Goal: Task Accomplishment & Management: Complete application form

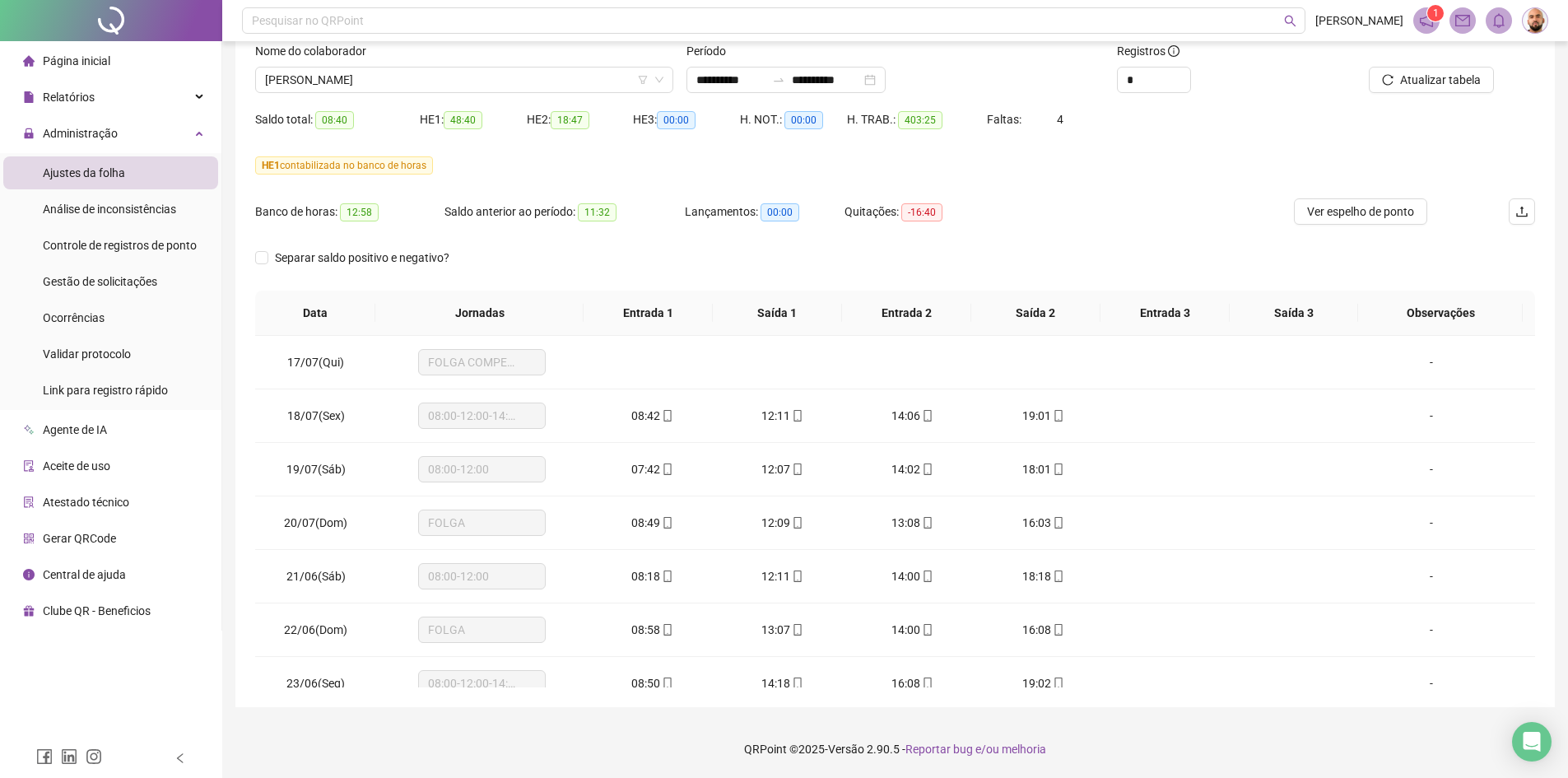
scroll to position [1895, 0]
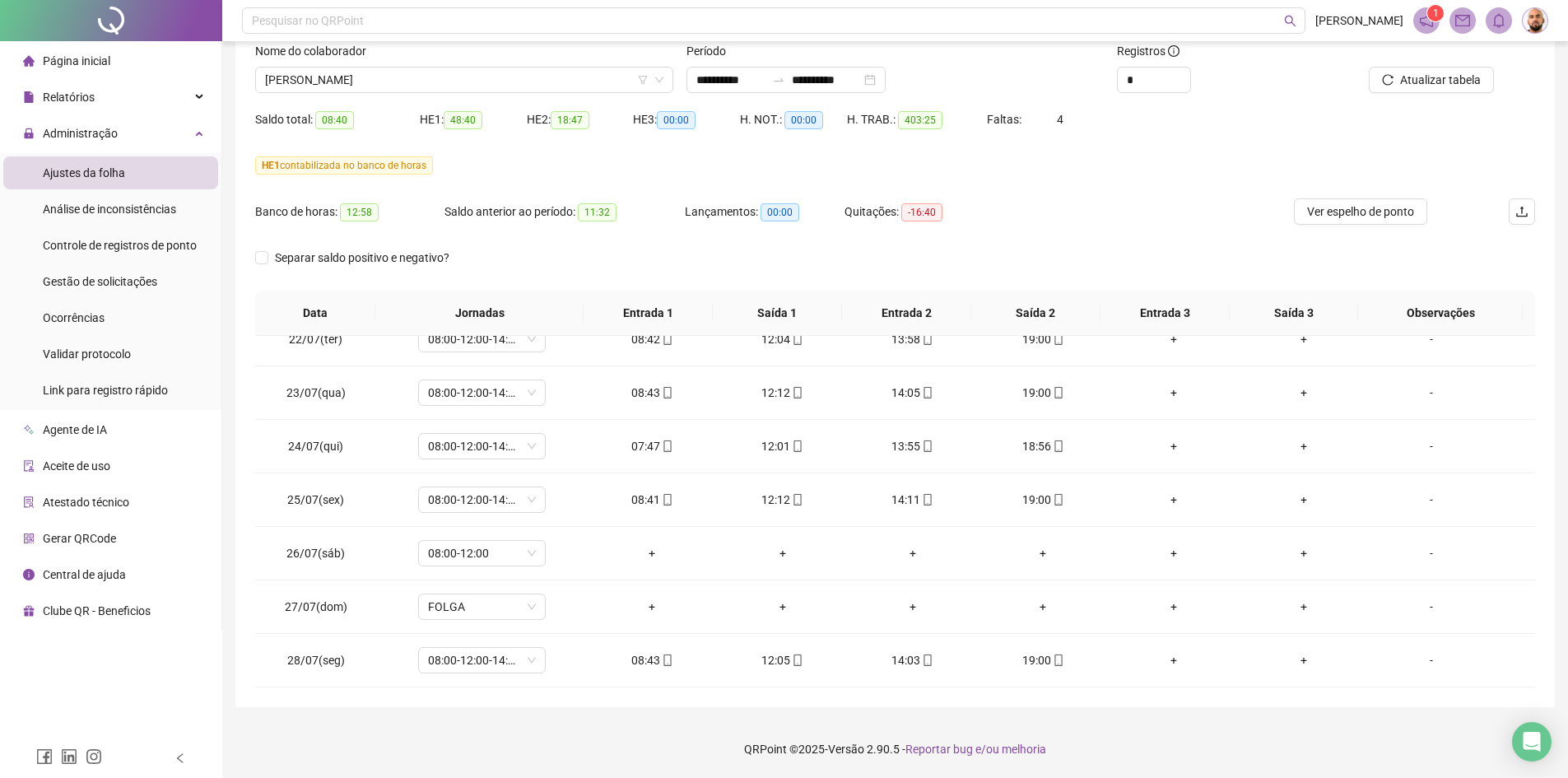
click at [545, 242] on div "Saldo anterior ao período: 11:32" at bounding box center [564, 221] width 240 height 46
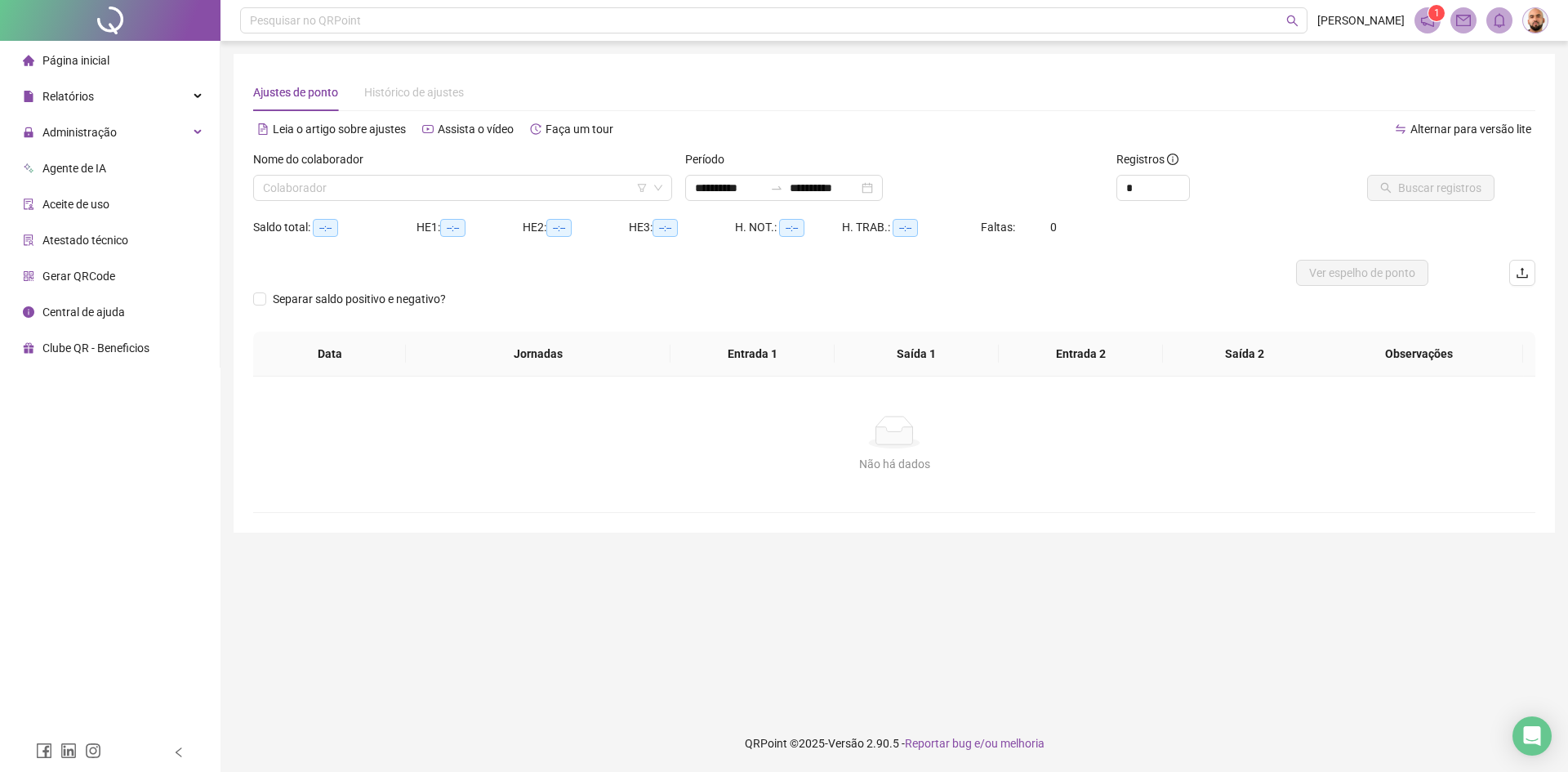
type input "**********"
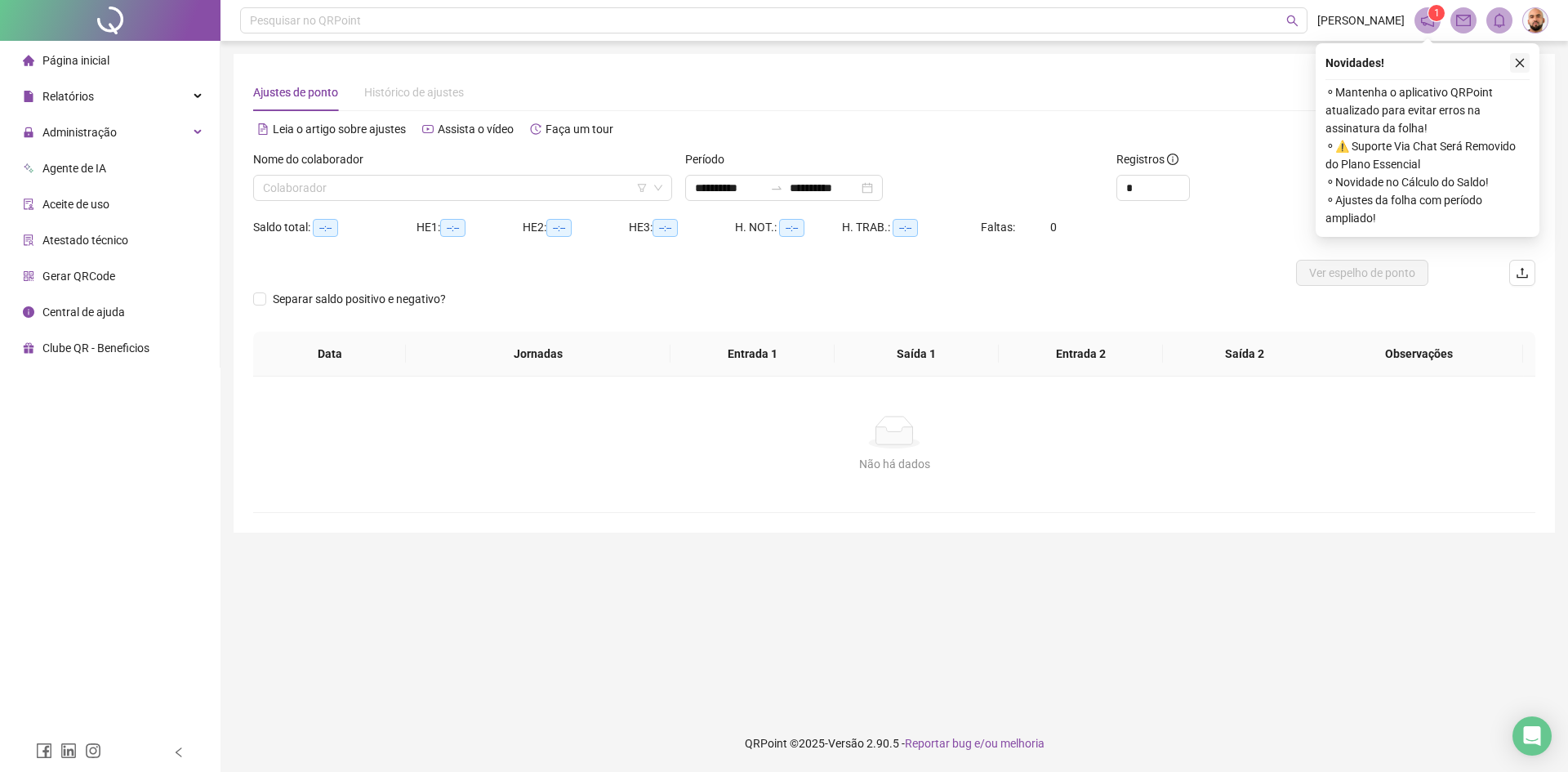
click at [1523, 65] on icon "close" at bounding box center [1520, 63] width 12 height 12
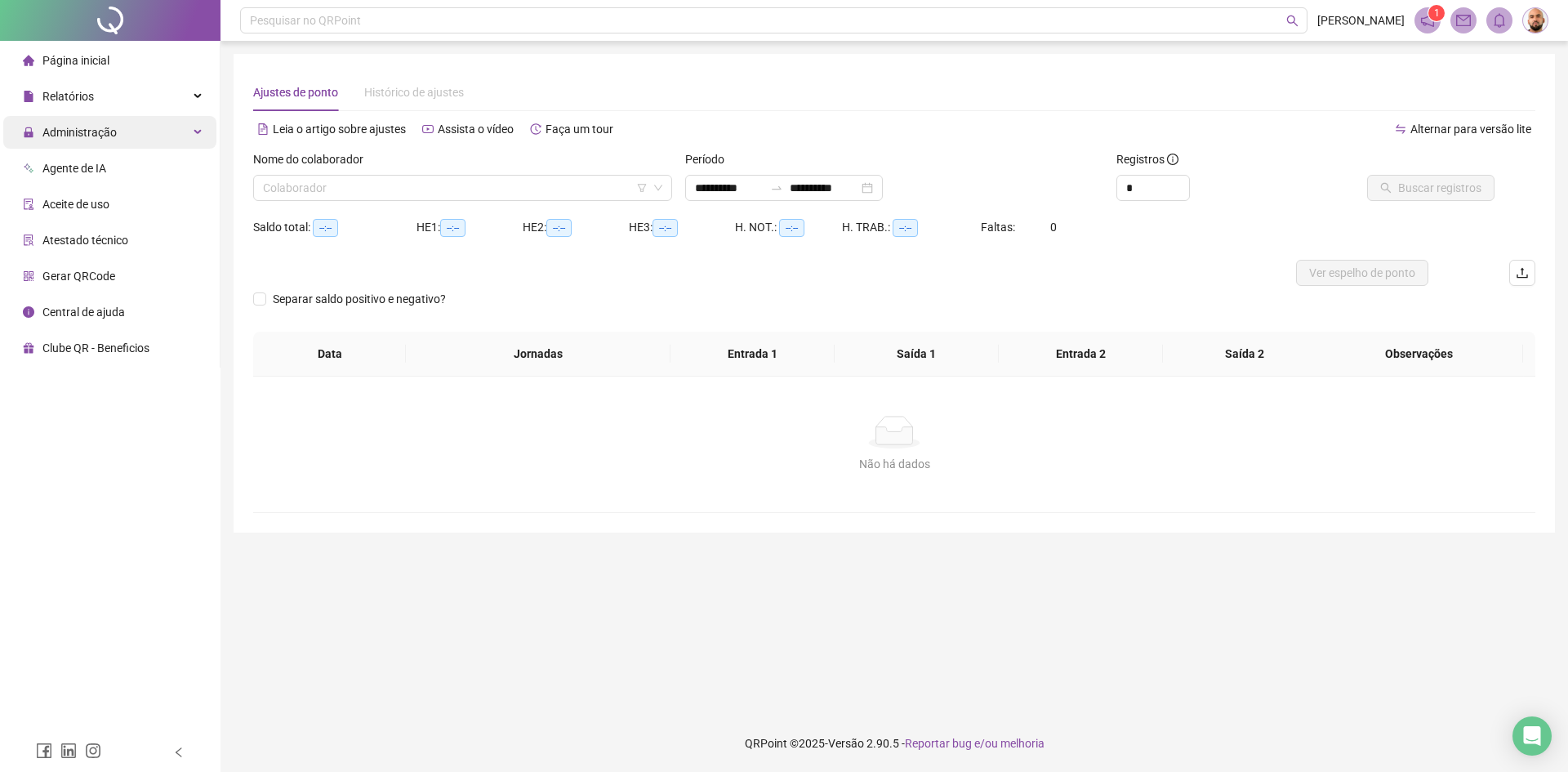
click at [86, 138] on span "Administração" at bounding box center [79, 132] width 74 height 13
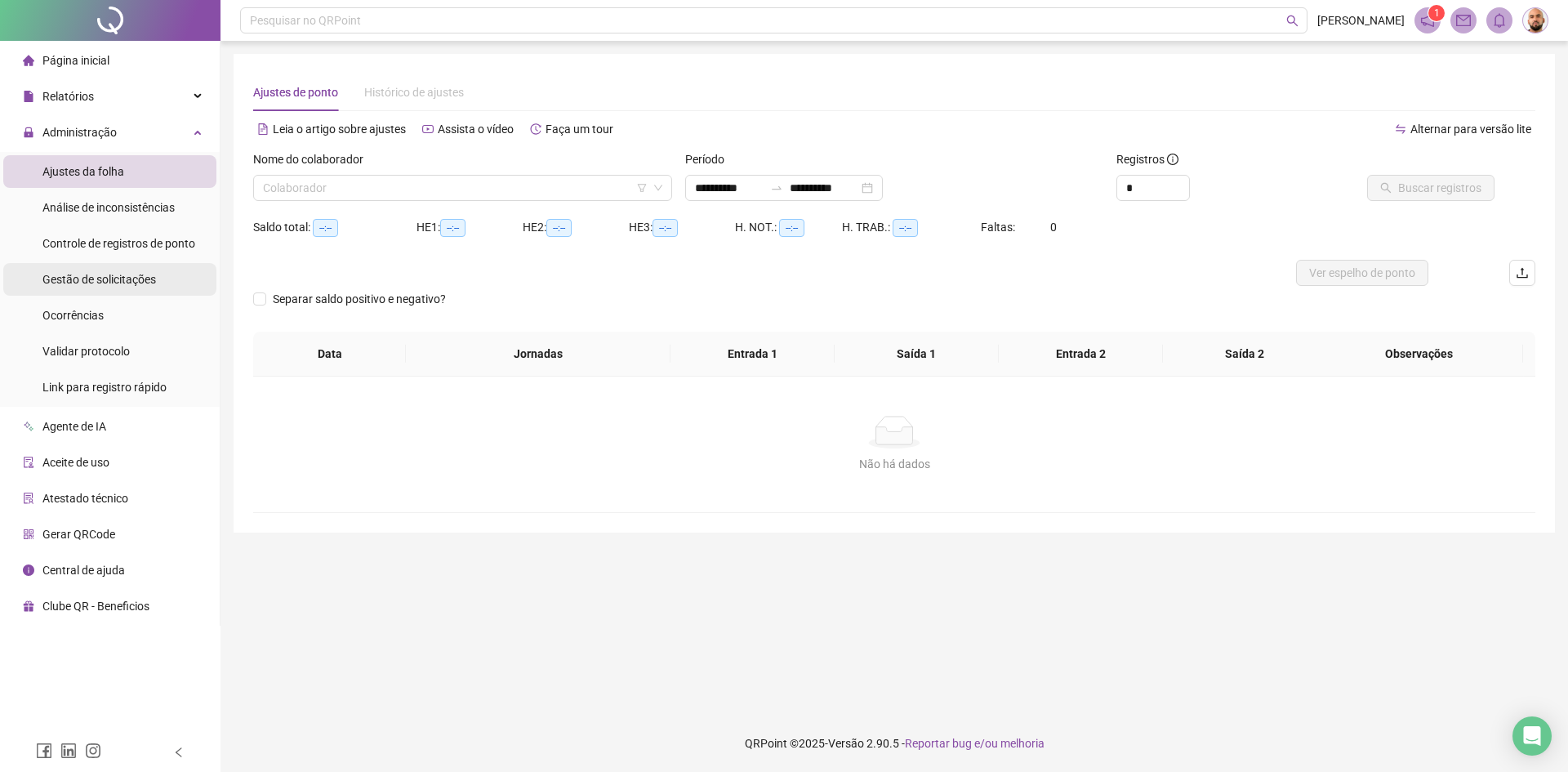
click at [96, 282] on span "Gestão de solicitações" at bounding box center [99, 279] width 114 height 13
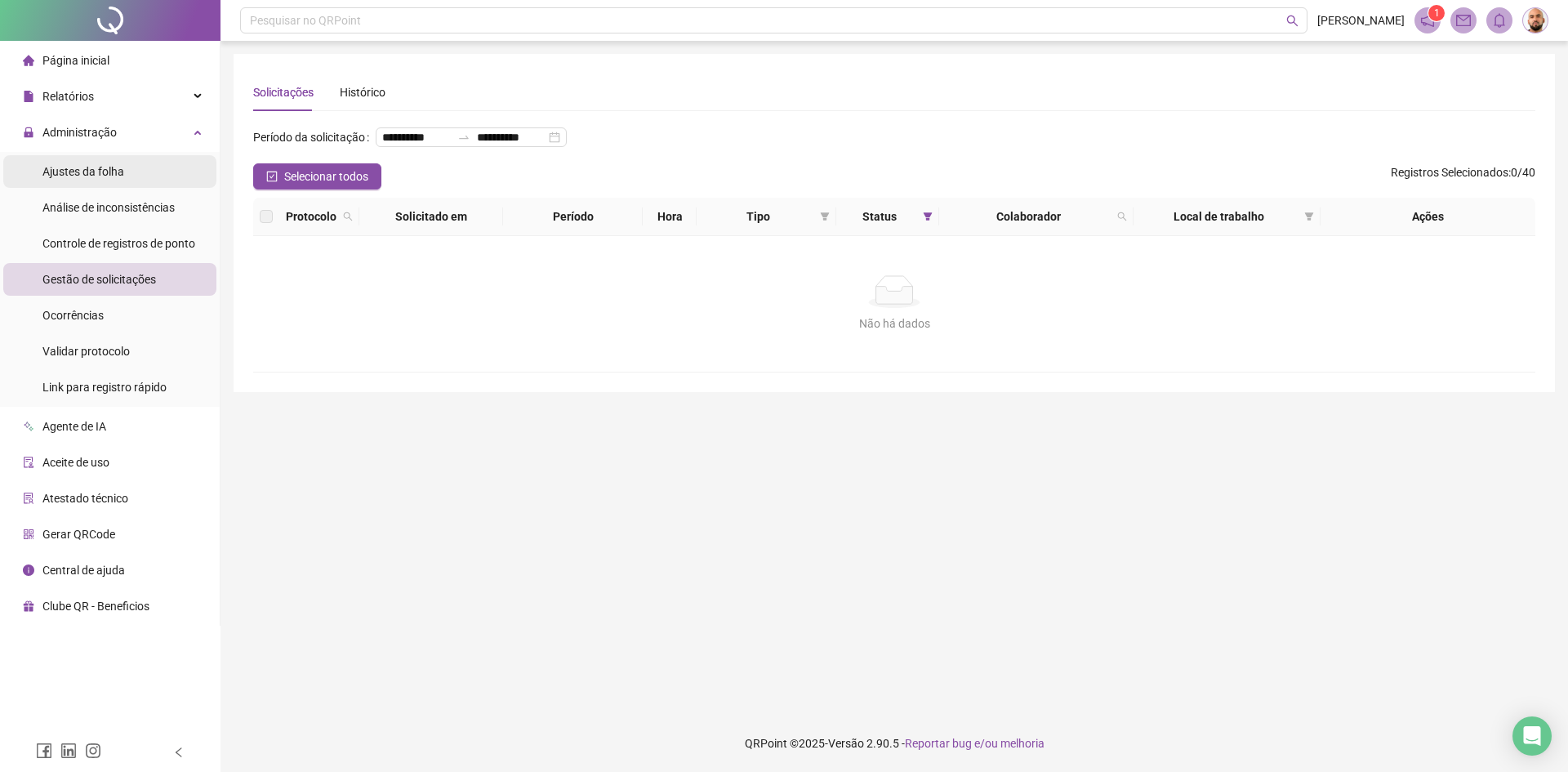
click at [83, 175] on span "Ajustes da folha" at bounding box center [83, 171] width 81 height 13
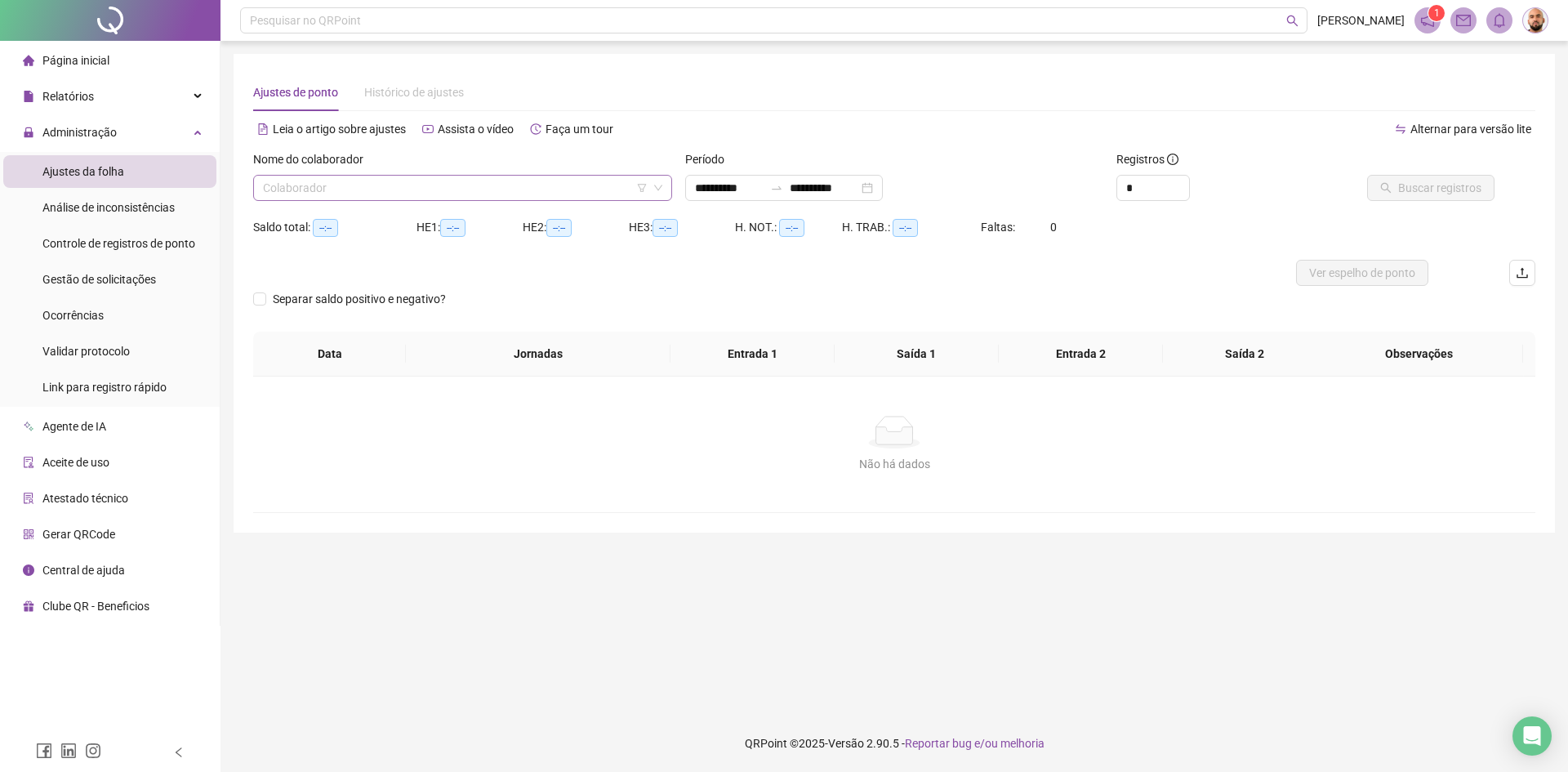
click at [419, 184] on input "search" at bounding box center [455, 187] width 385 height 25
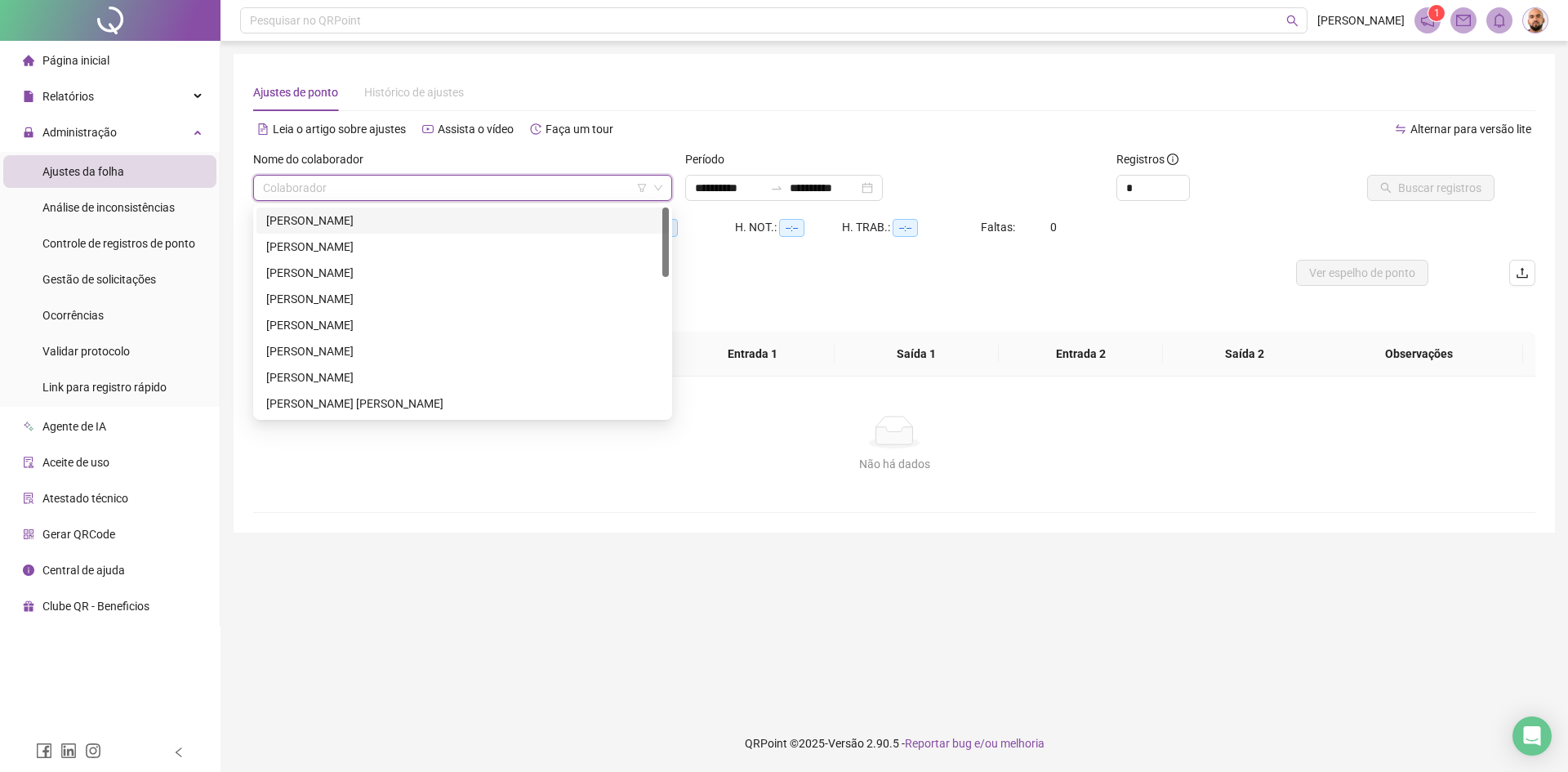
click at [352, 221] on div "[PERSON_NAME]" at bounding box center [462, 221] width 393 height 18
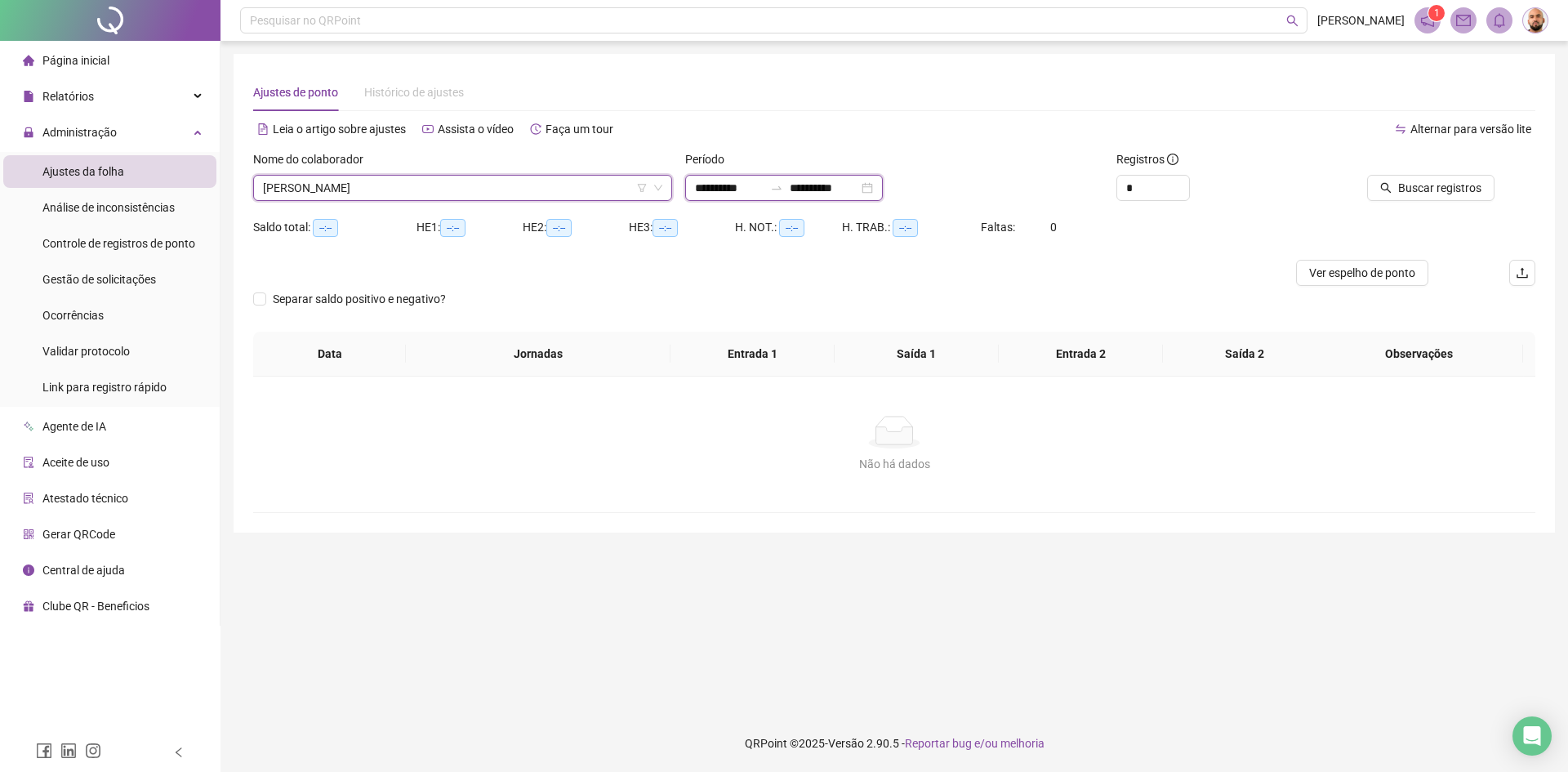
click at [715, 182] on input "**********" at bounding box center [729, 188] width 68 height 18
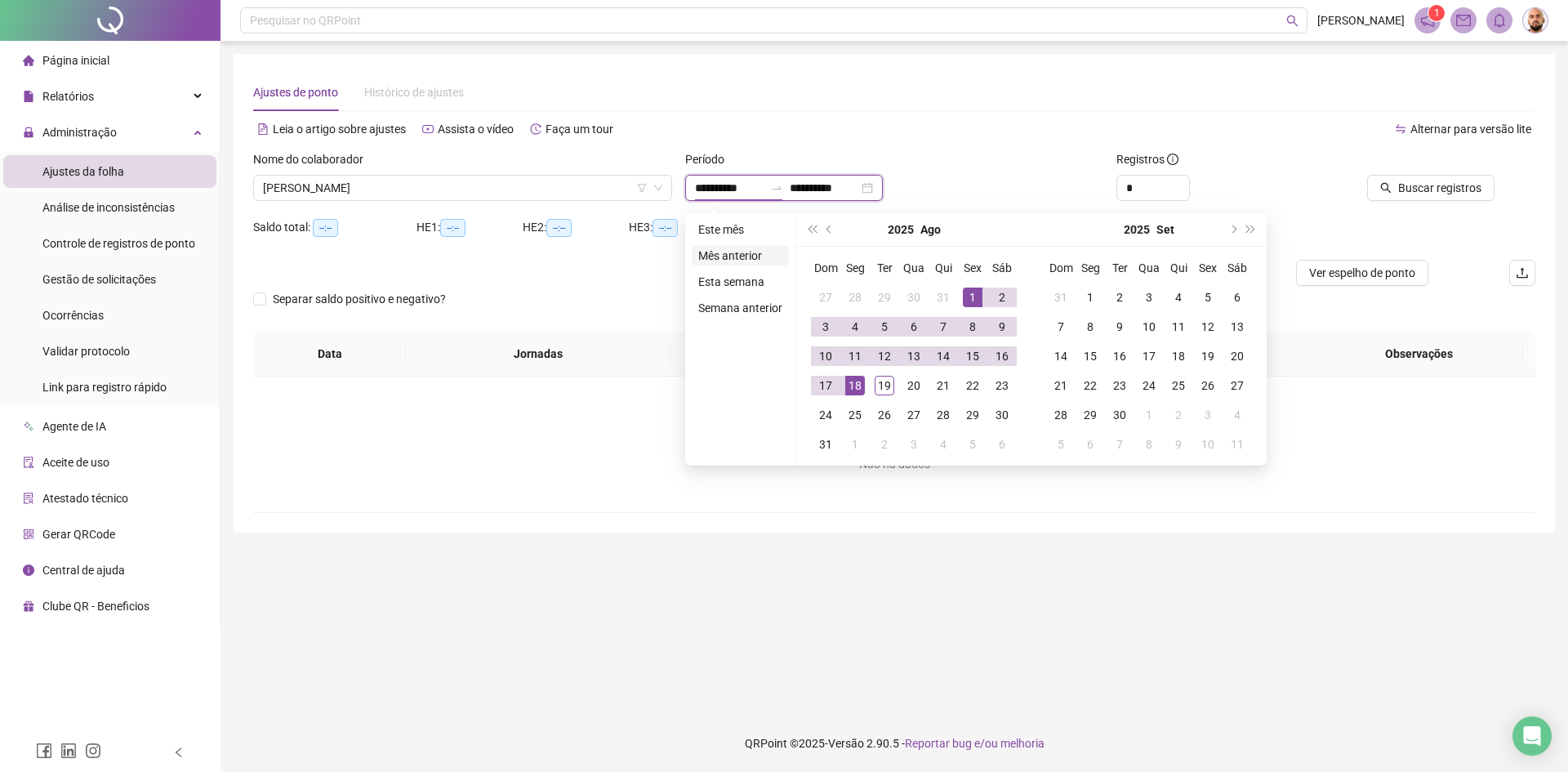
type input "**********"
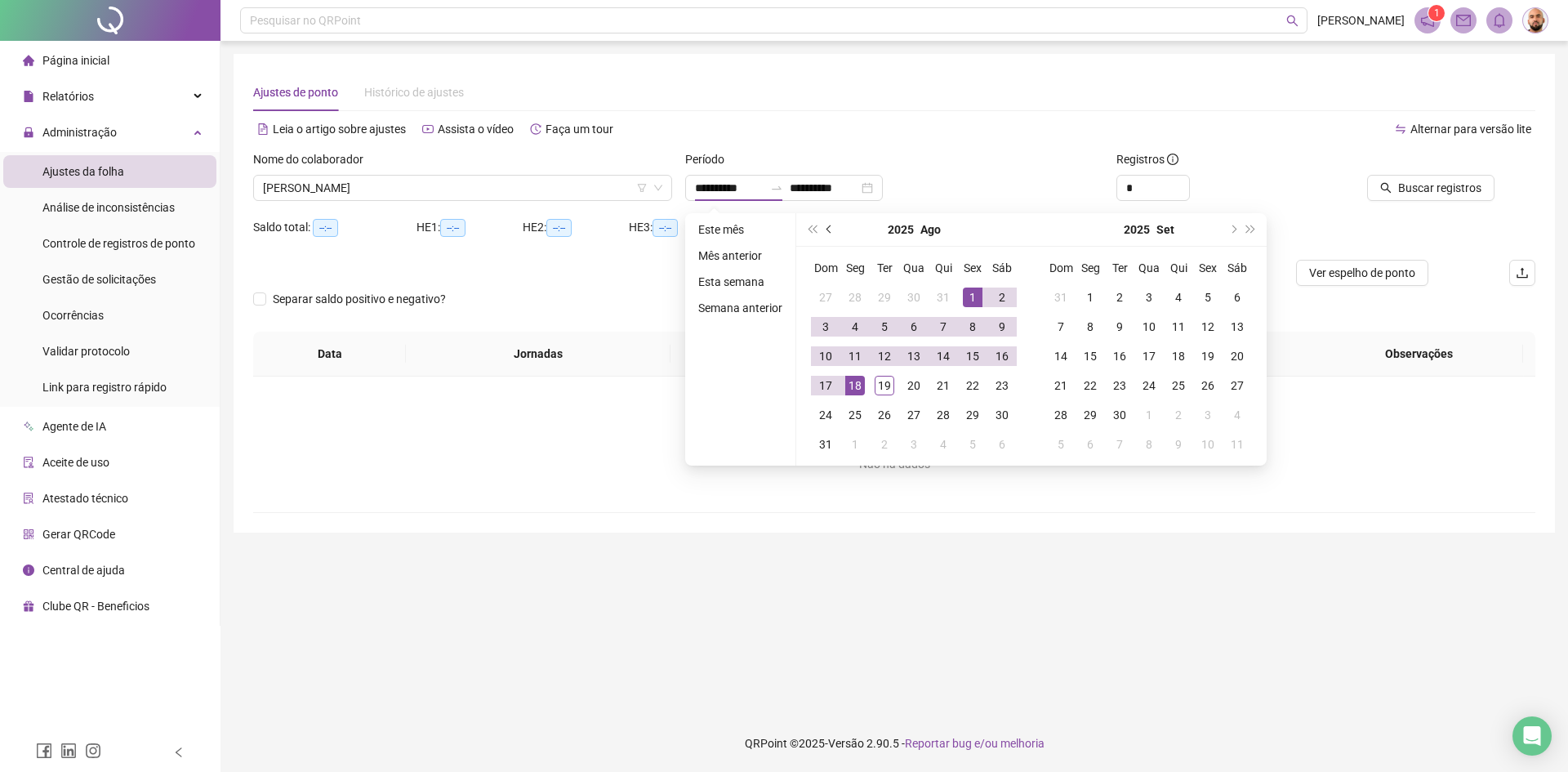
click at [830, 229] on span "prev-year" at bounding box center [831, 230] width 8 height 8
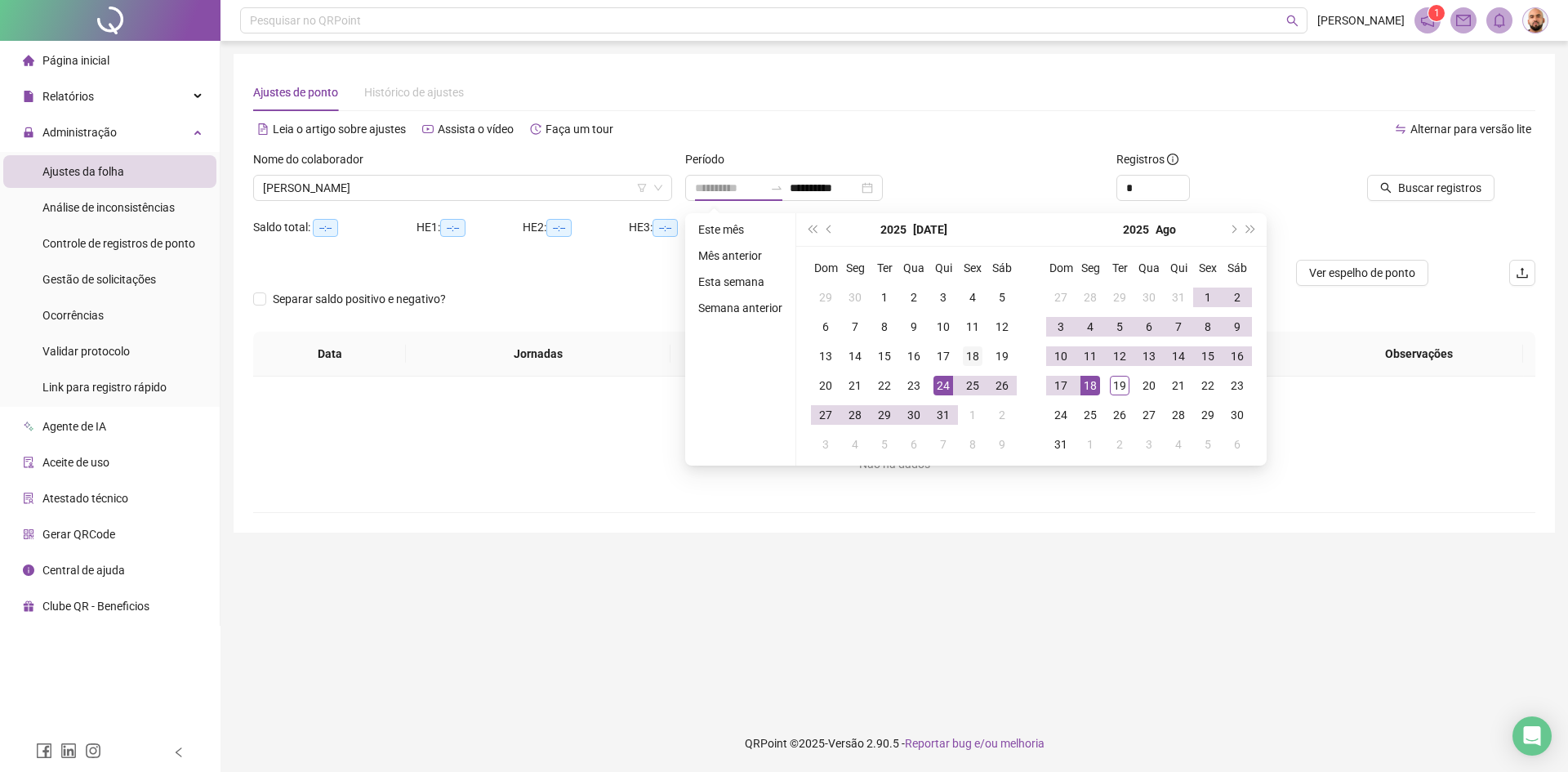
type input "**********"
click at [974, 357] on div "18" at bounding box center [973, 356] width 20 height 20
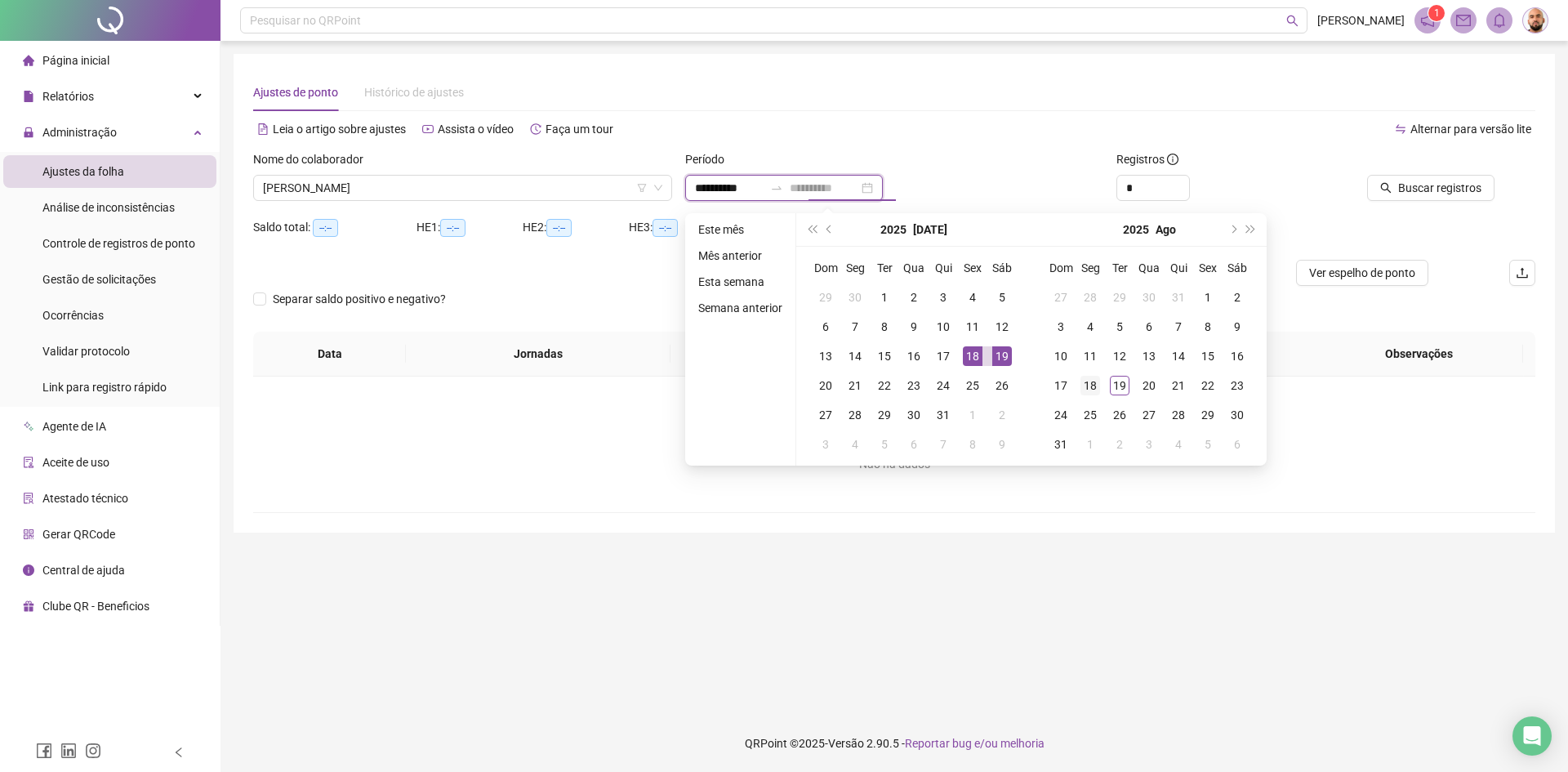
type input "**********"
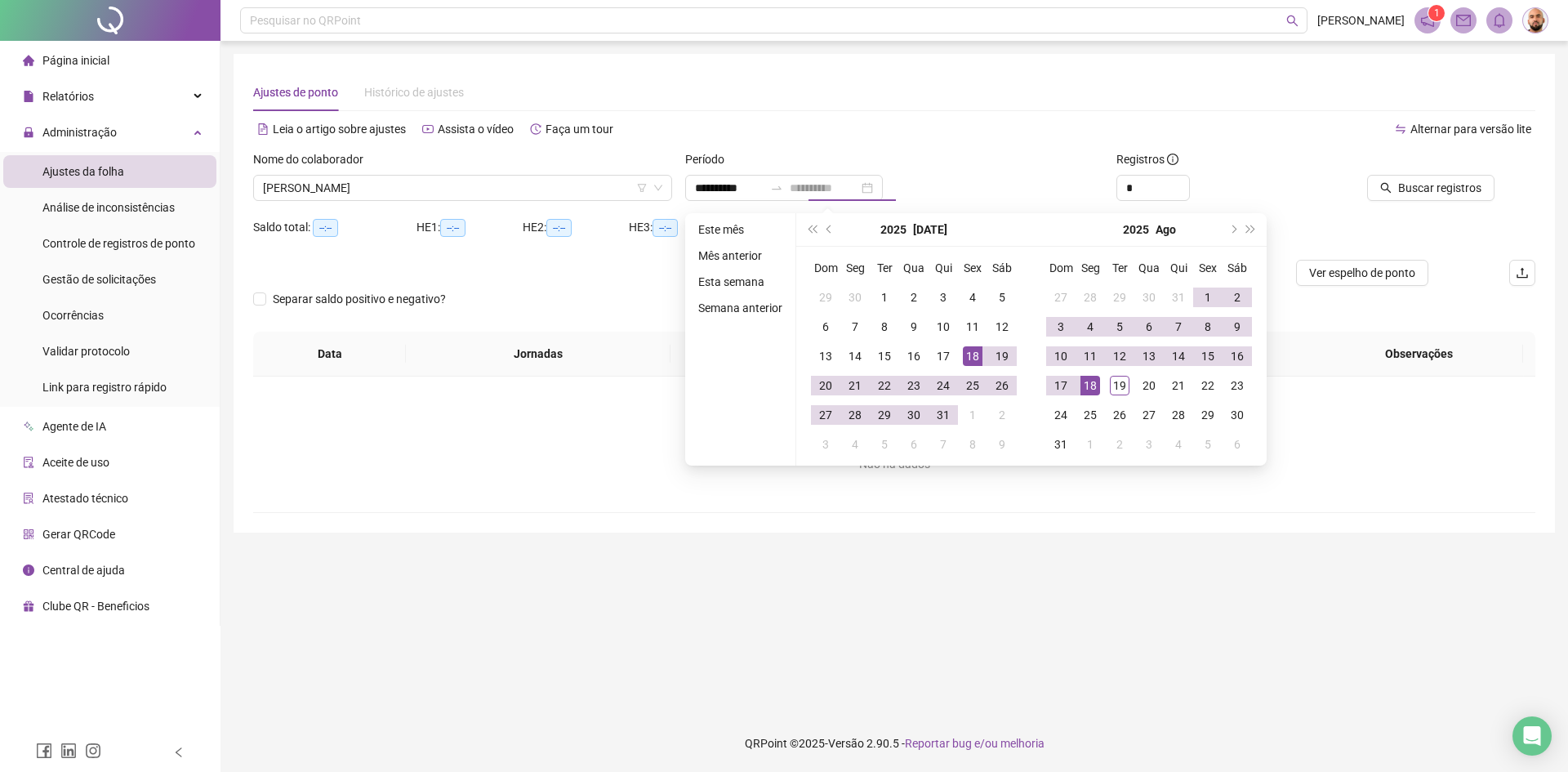
drag, startPoint x: 1088, startPoint y: 385, endPoint x: 1090, endPoint y: 399, distance: 14.1
click at [1089, 385] on div "18" at bounding box center [1090, 385] width 20 height 20
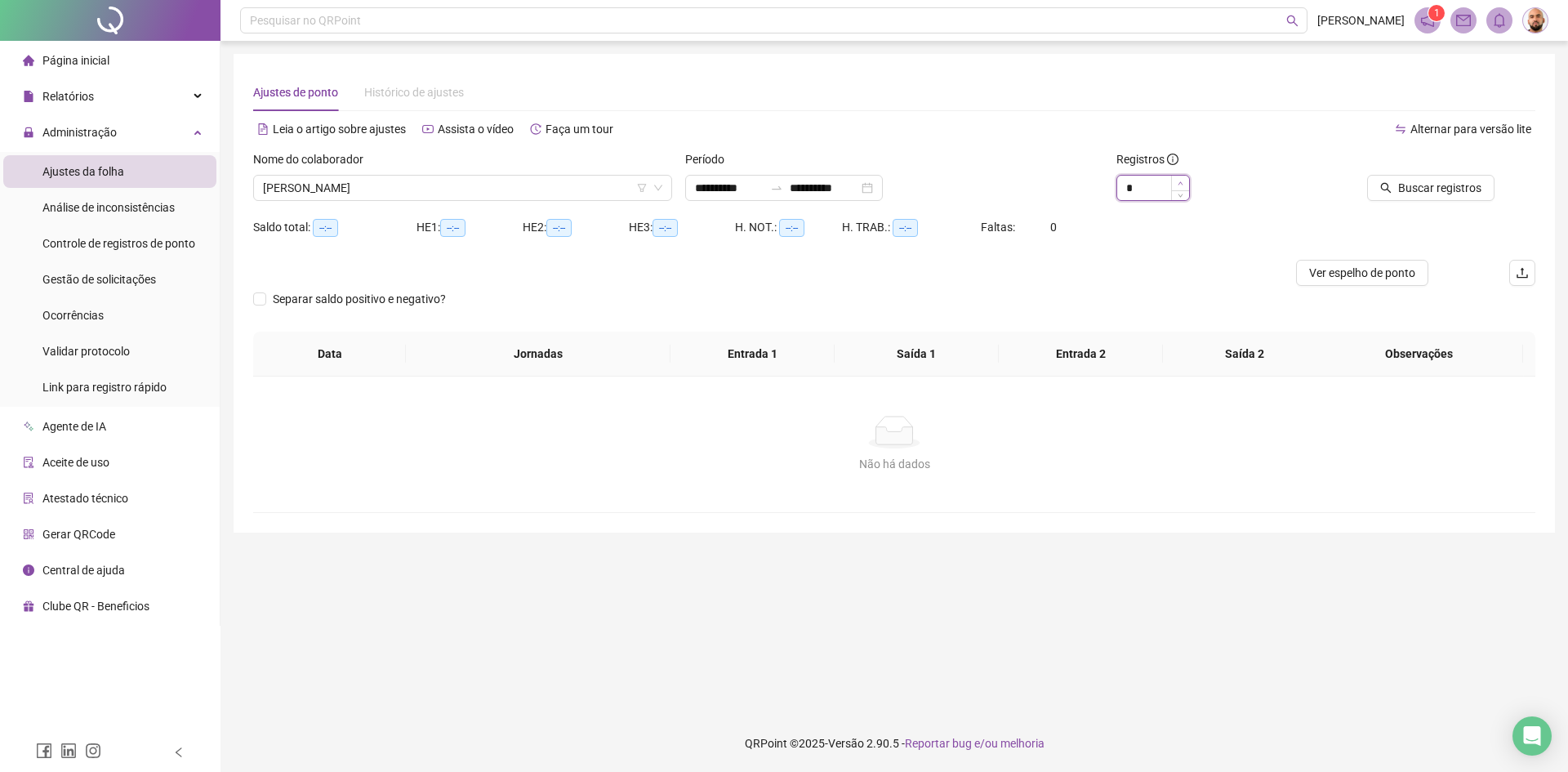
type input "*"
click at [1186, 183] on span "Increase Value" at bounding box center [1180, 182] width 18 height 15
click at [1444, 187] on span "Buscar registros" at bounding box center [1439, 188] width 83 height 18
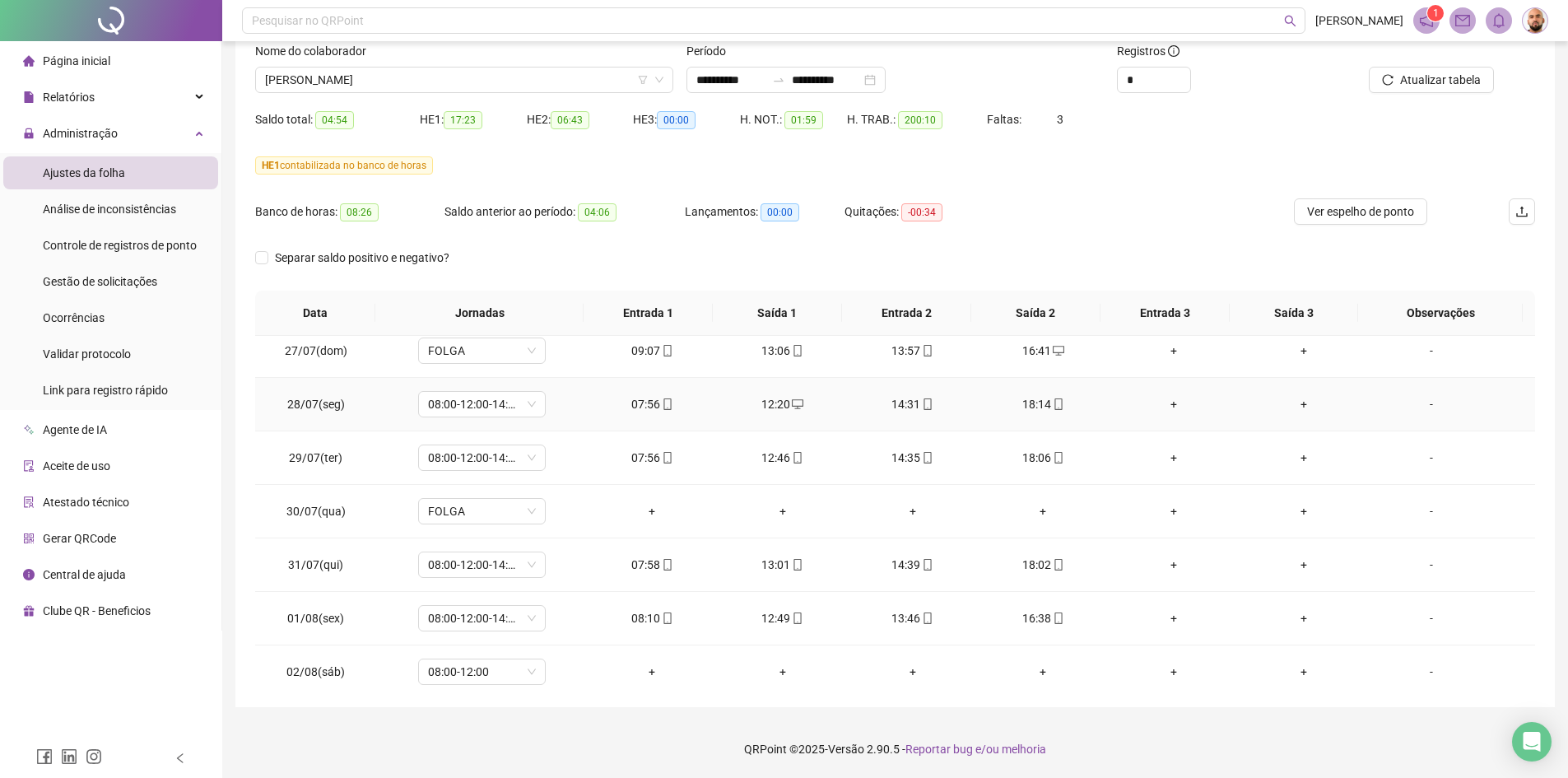
scroll to position [494, 0]
click at [528, 507] on span "FOLGA" at bounding box center [482, 510] width 108 height 25
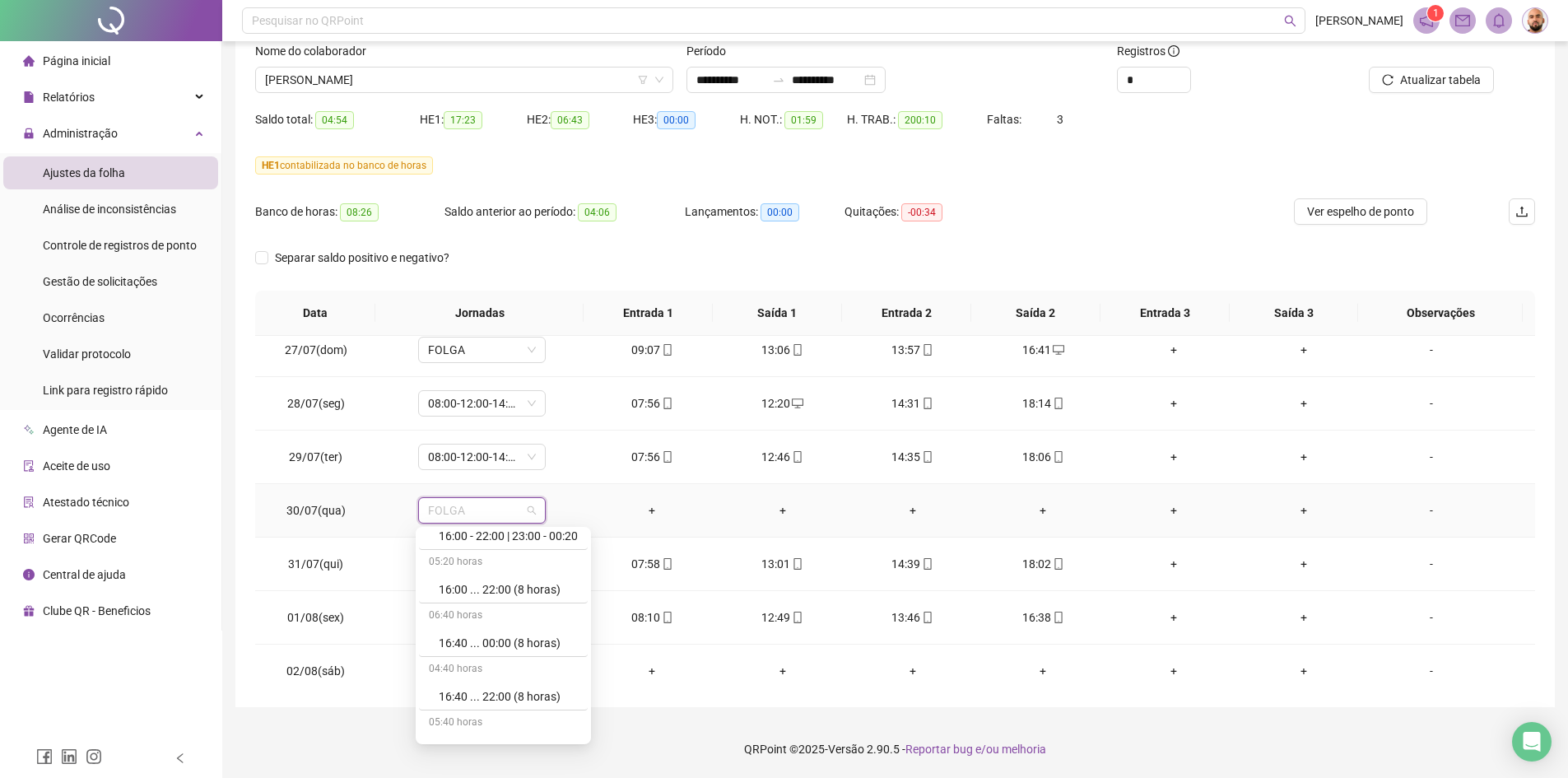
scroll to position [9792, 0]
click at [536, 671] on div "Folga compensatória" at bounding box center [508, 673] width 139 height 18
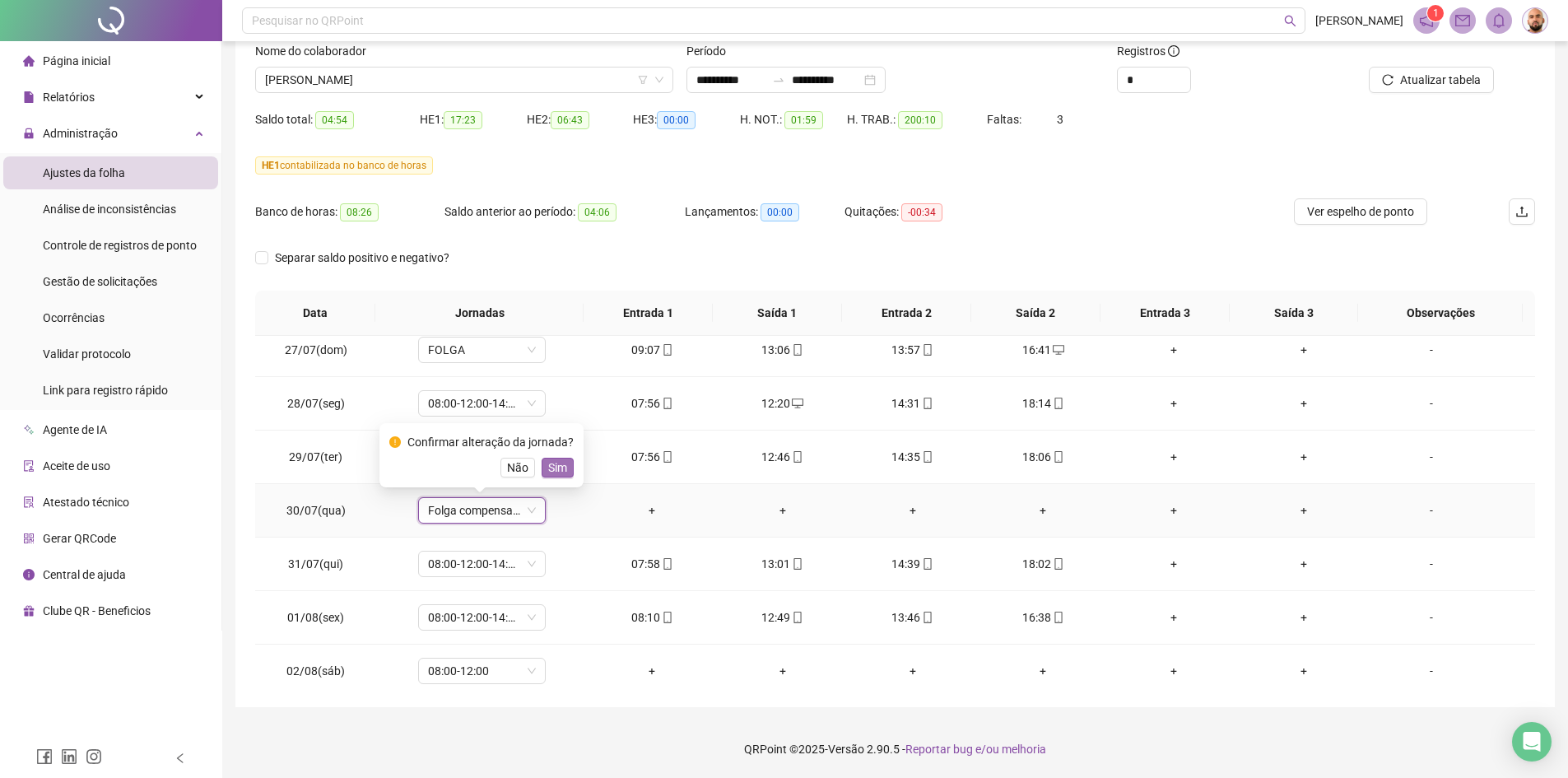
click at [558, 468] on span "Sim" at bounding box center [557, 468] width 19 height 18
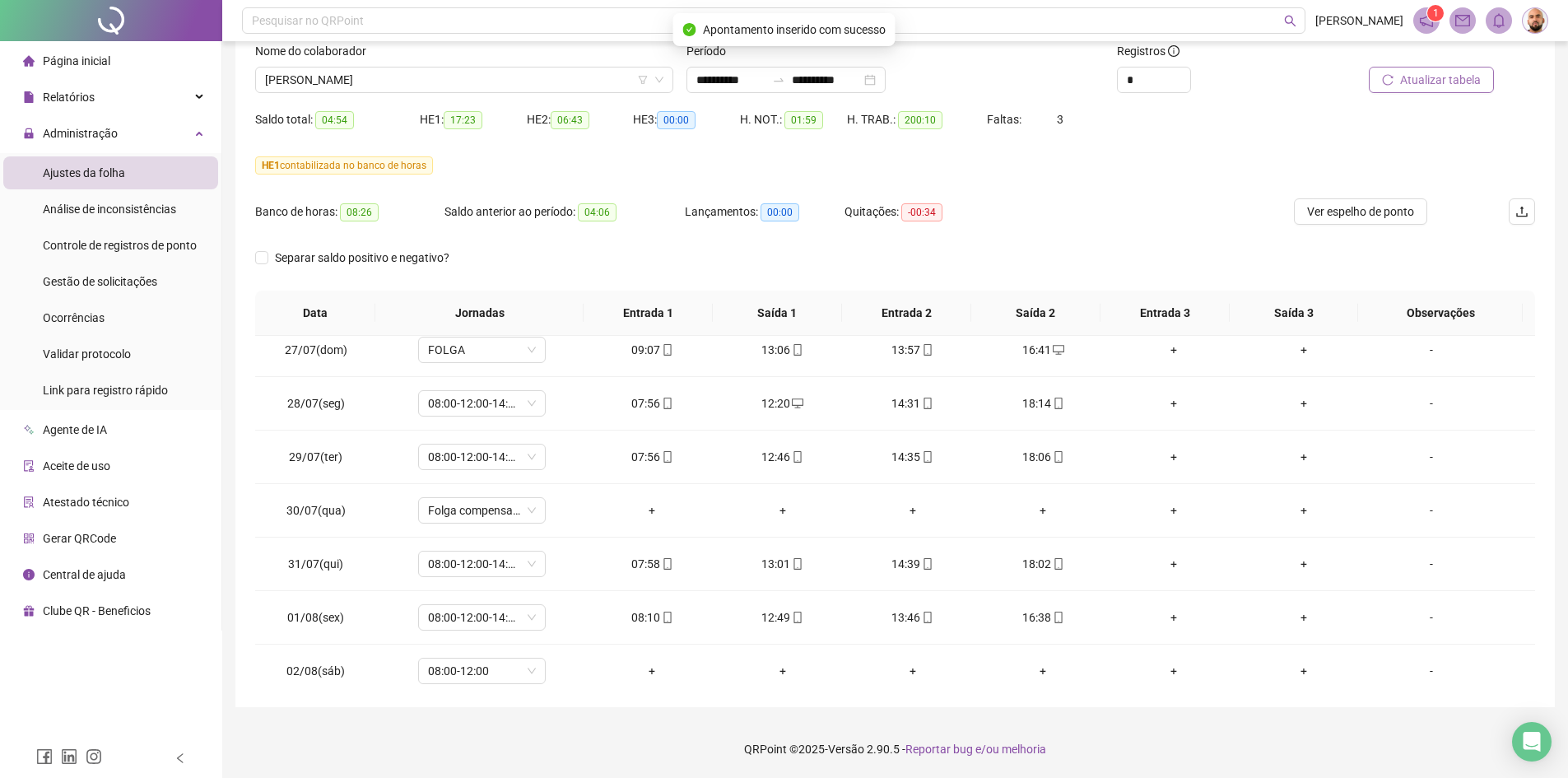
click at [1383, 87] on button "Atualizar tabela" at bounding box center [1430, 80] width 125 height 26
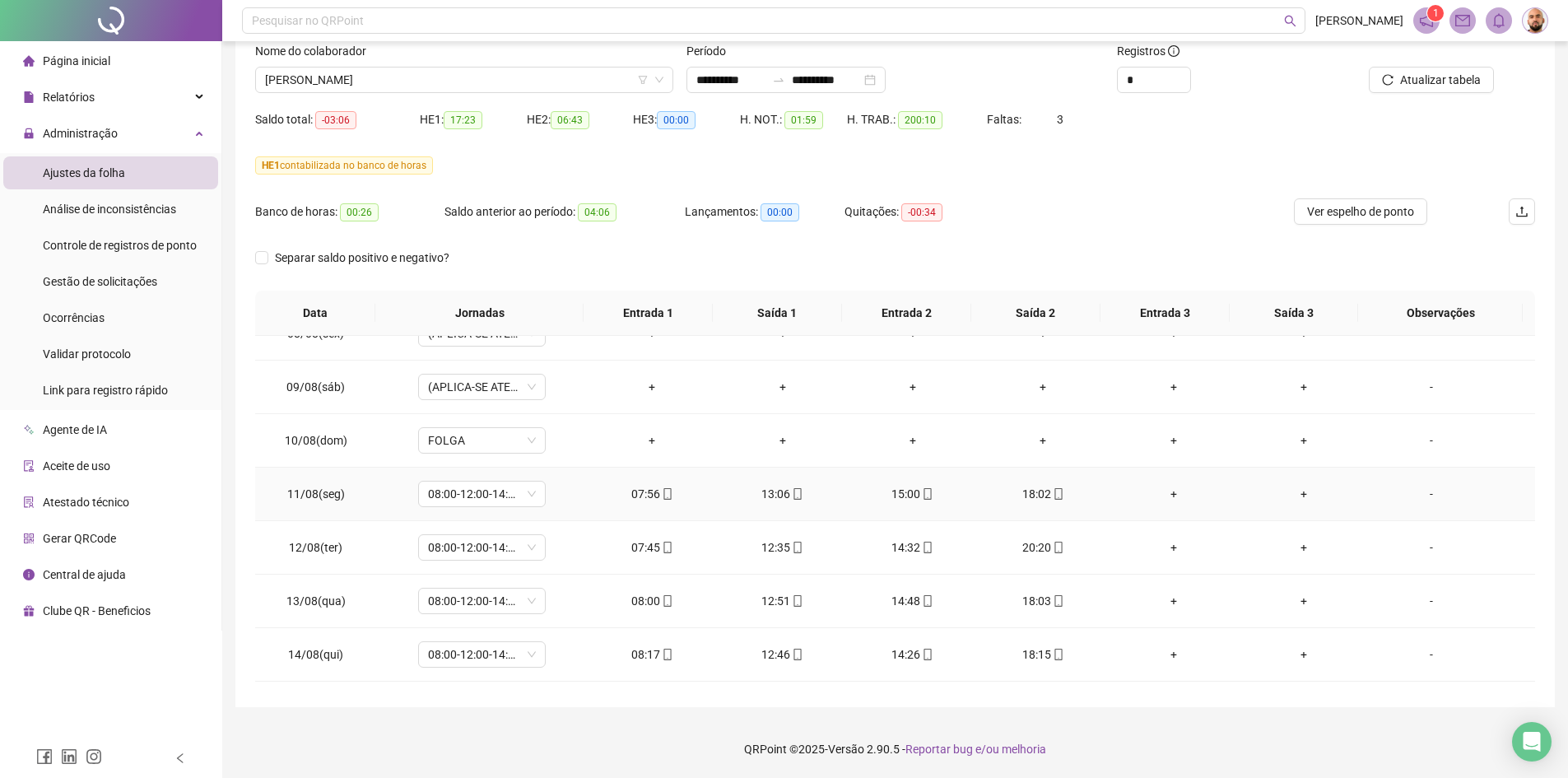
scroll to position [1361, 0]
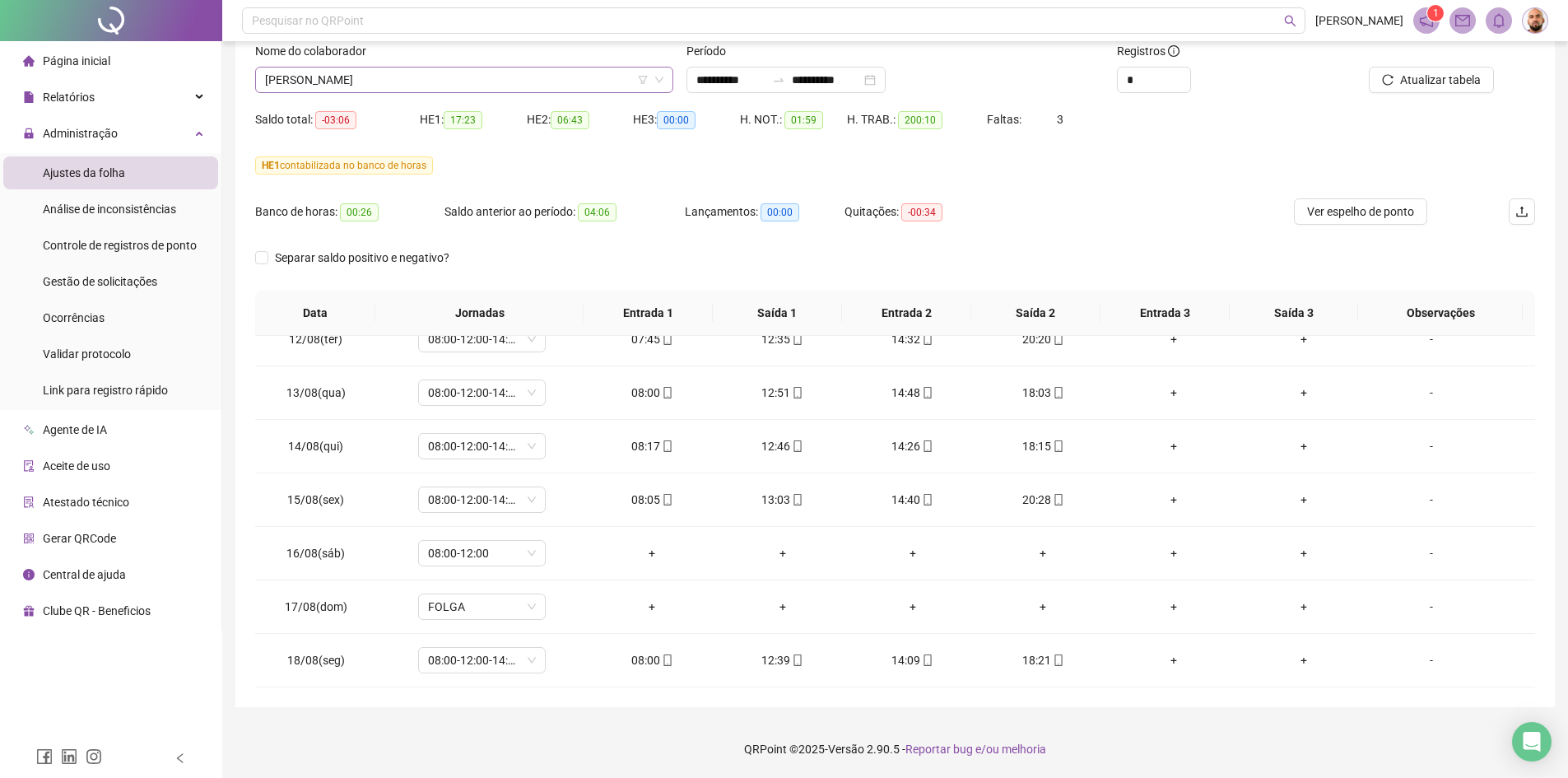
click at [531, 78] on span "ALEKSANDER VINICIUS RODRIGUES DA SILVA" at bounding box center [464, 80] width 398 height 25
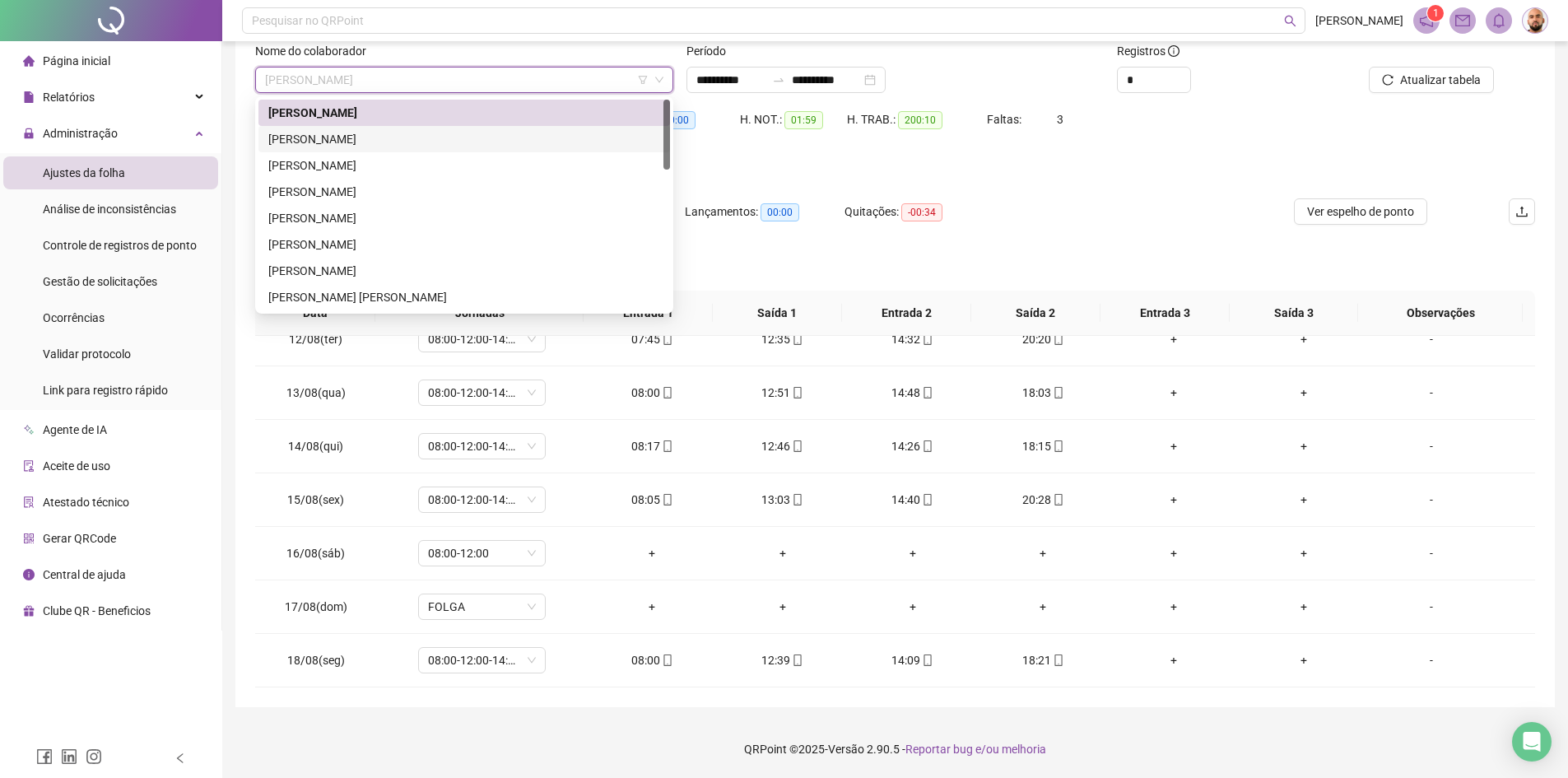
click at [437, 149] on div "CARLOS ALBERTO DA SILVA" at bounding box center [464, 139] width 411 height 26
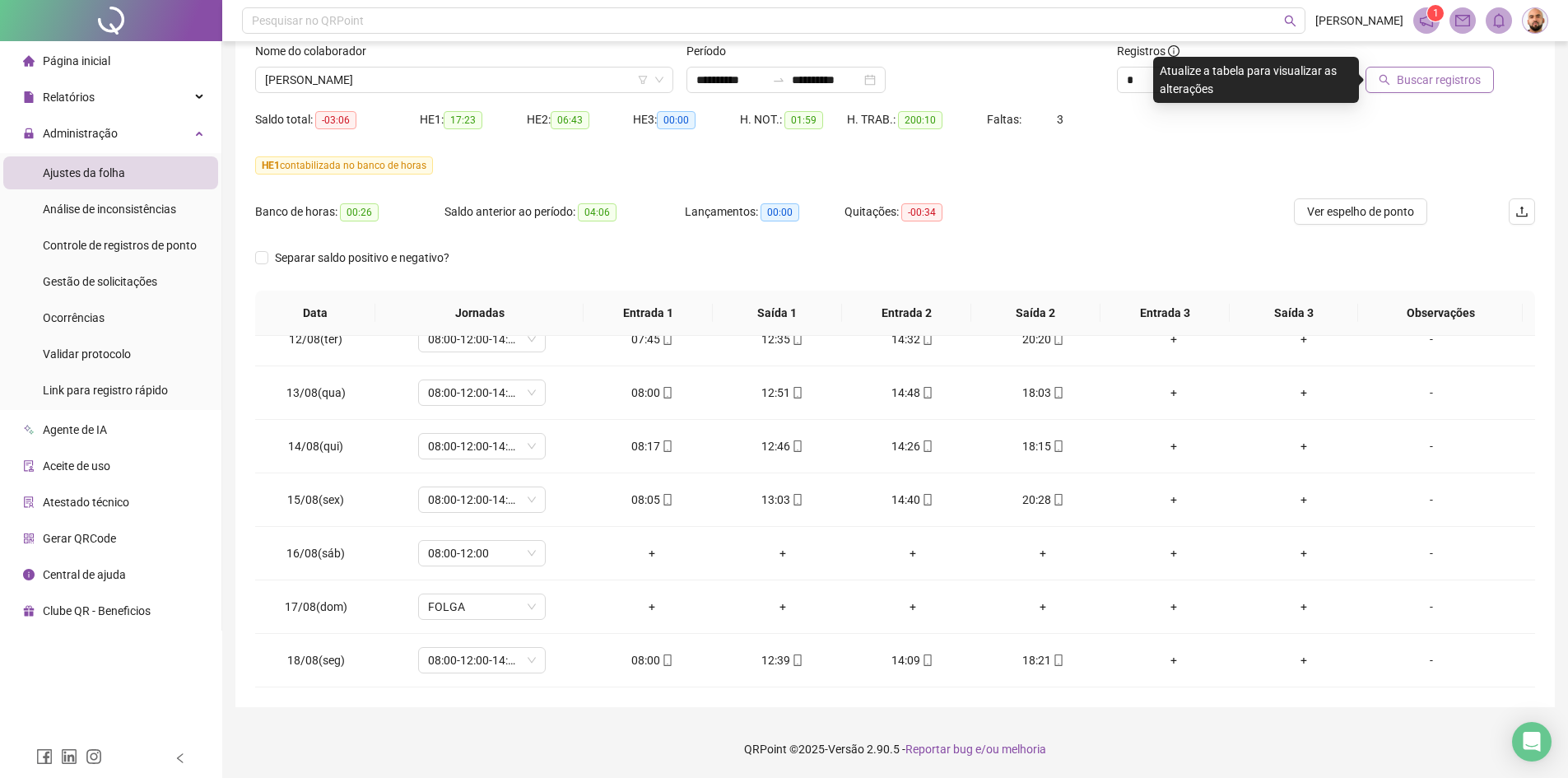
click at [1411, 77] on span "Buscar registros" at bounding box center [1438, 80] width 84 height 18
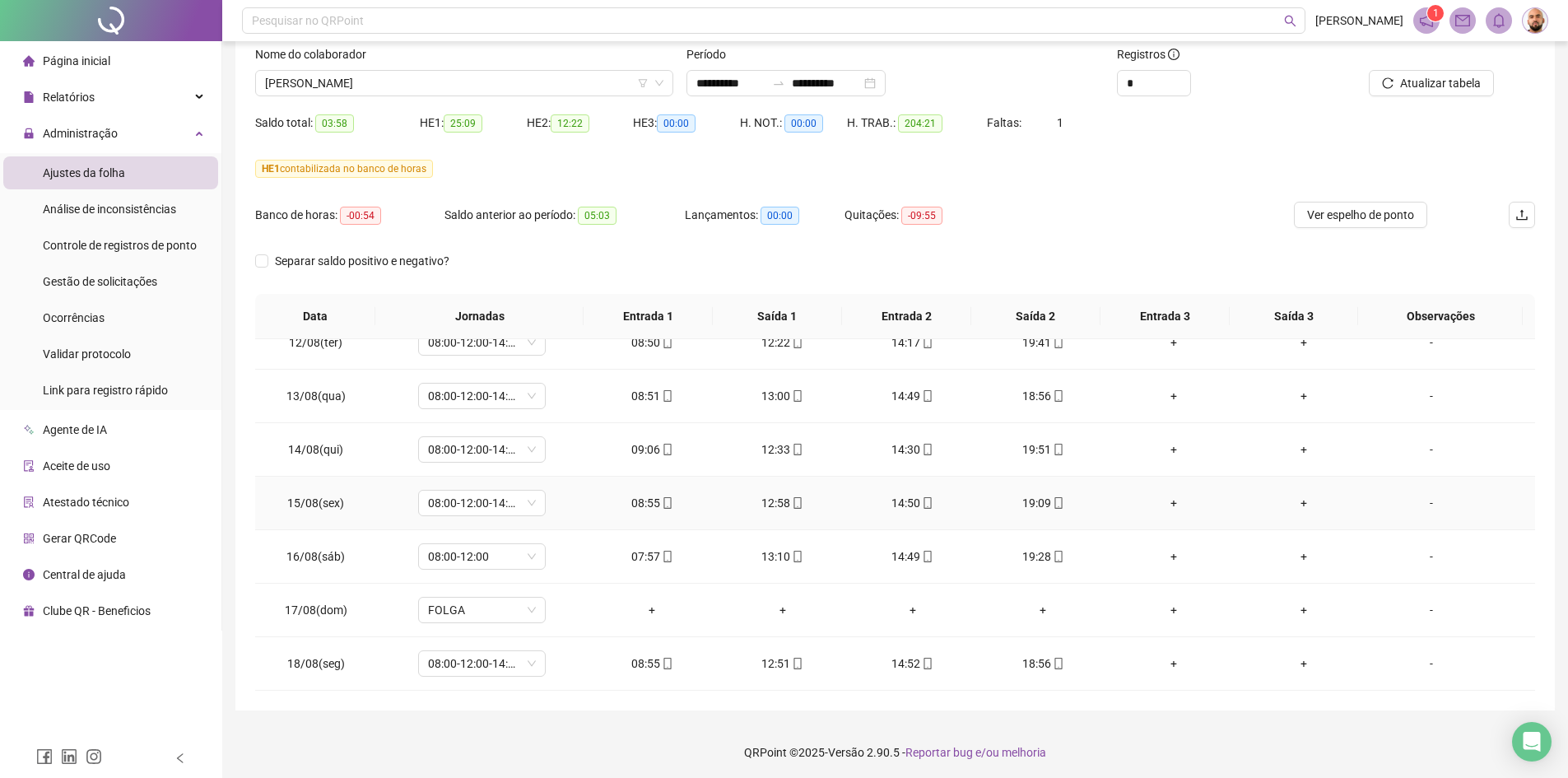
scroll to position [110, 0]
click at [441, 74] on span "CARLOS ALBERTO DA SILVA" at bounding box center [464, 80] width 398 height 25
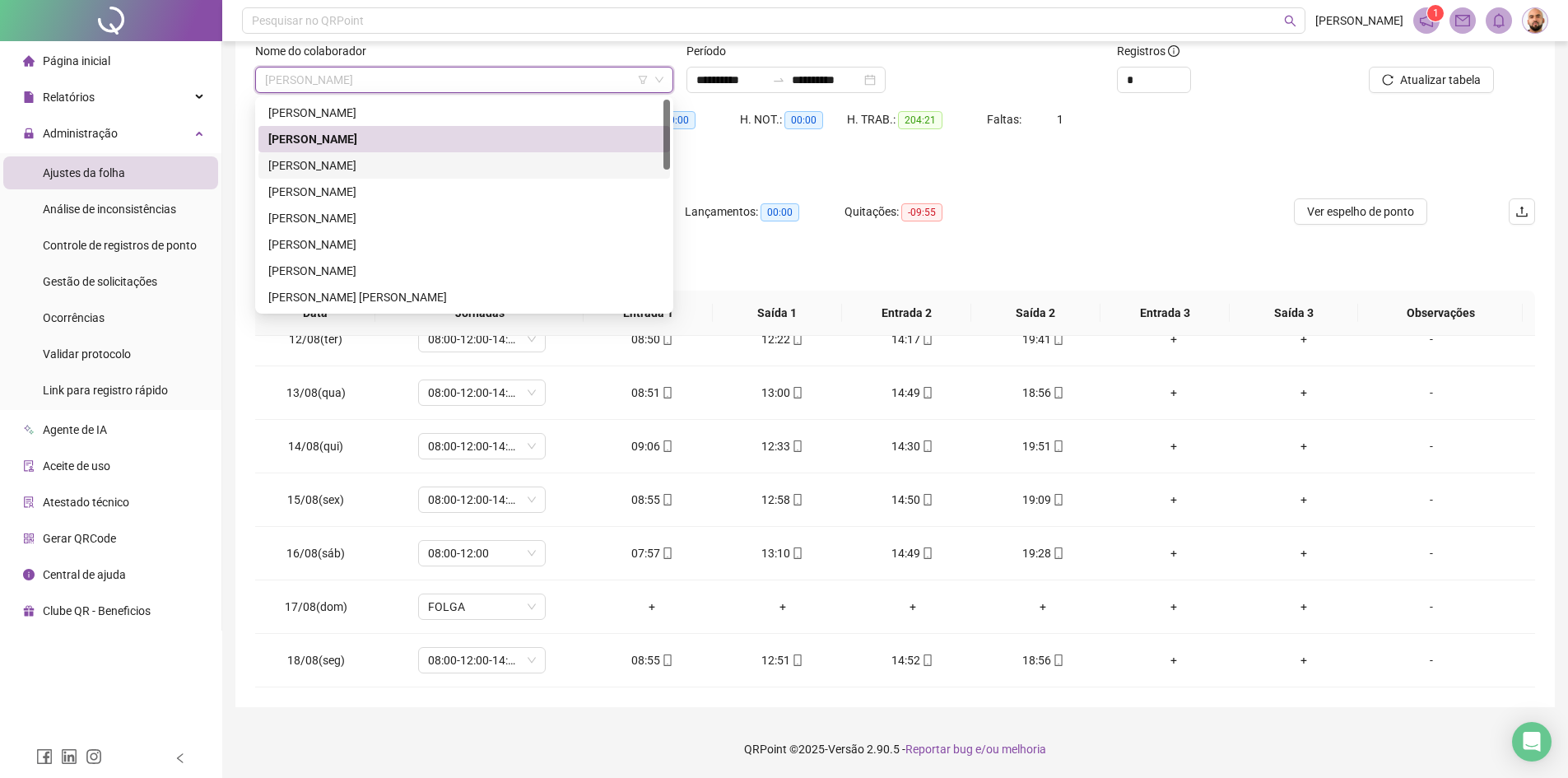
click at [372, 170] on div "DARLAN SANTOS MACENA" at bounding box center [464, 166] width 392 height 18
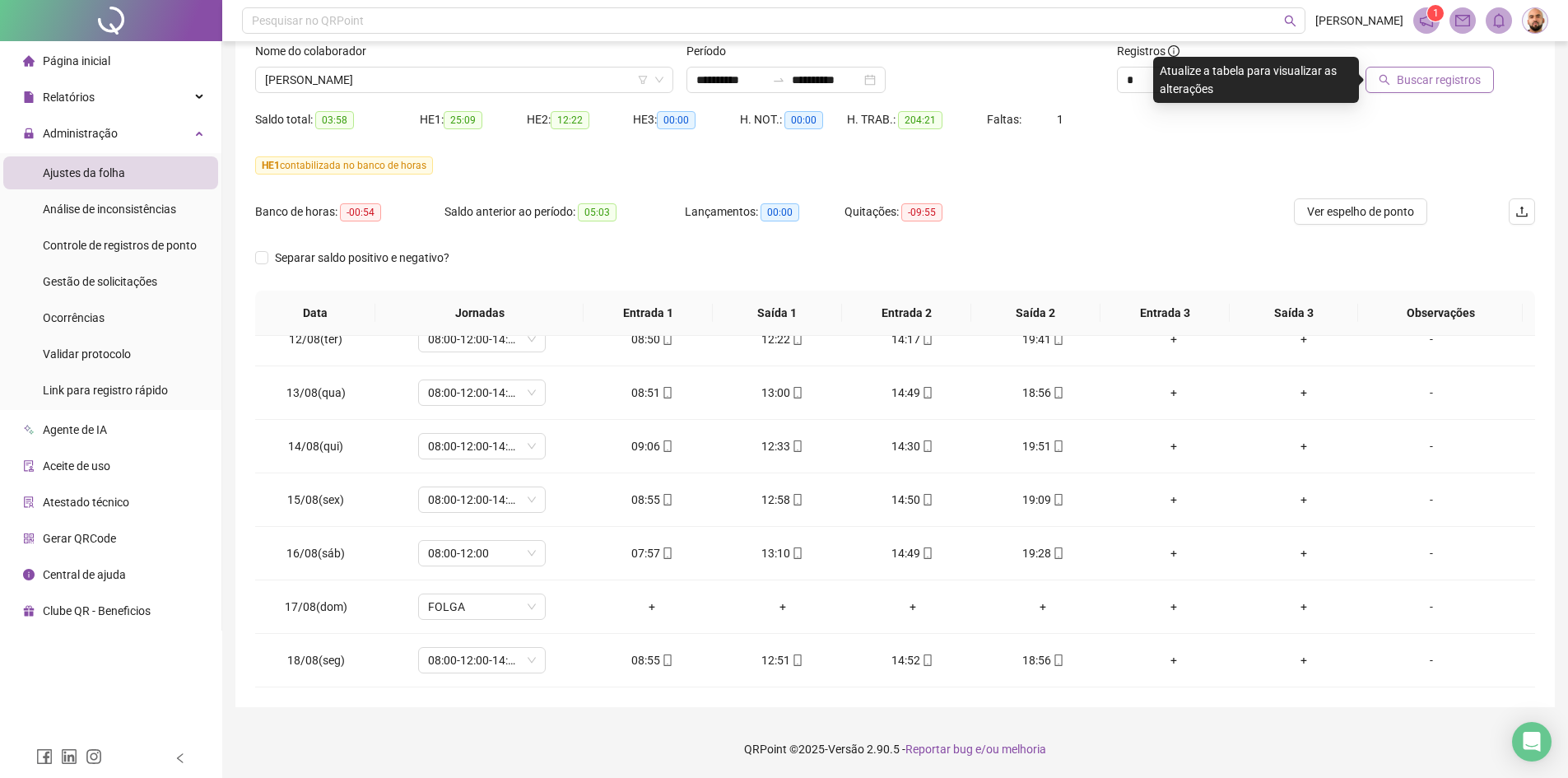
click at [1464, 79] on span "Buscar registros" at bounding box center [1438, 80] width 84 height 18
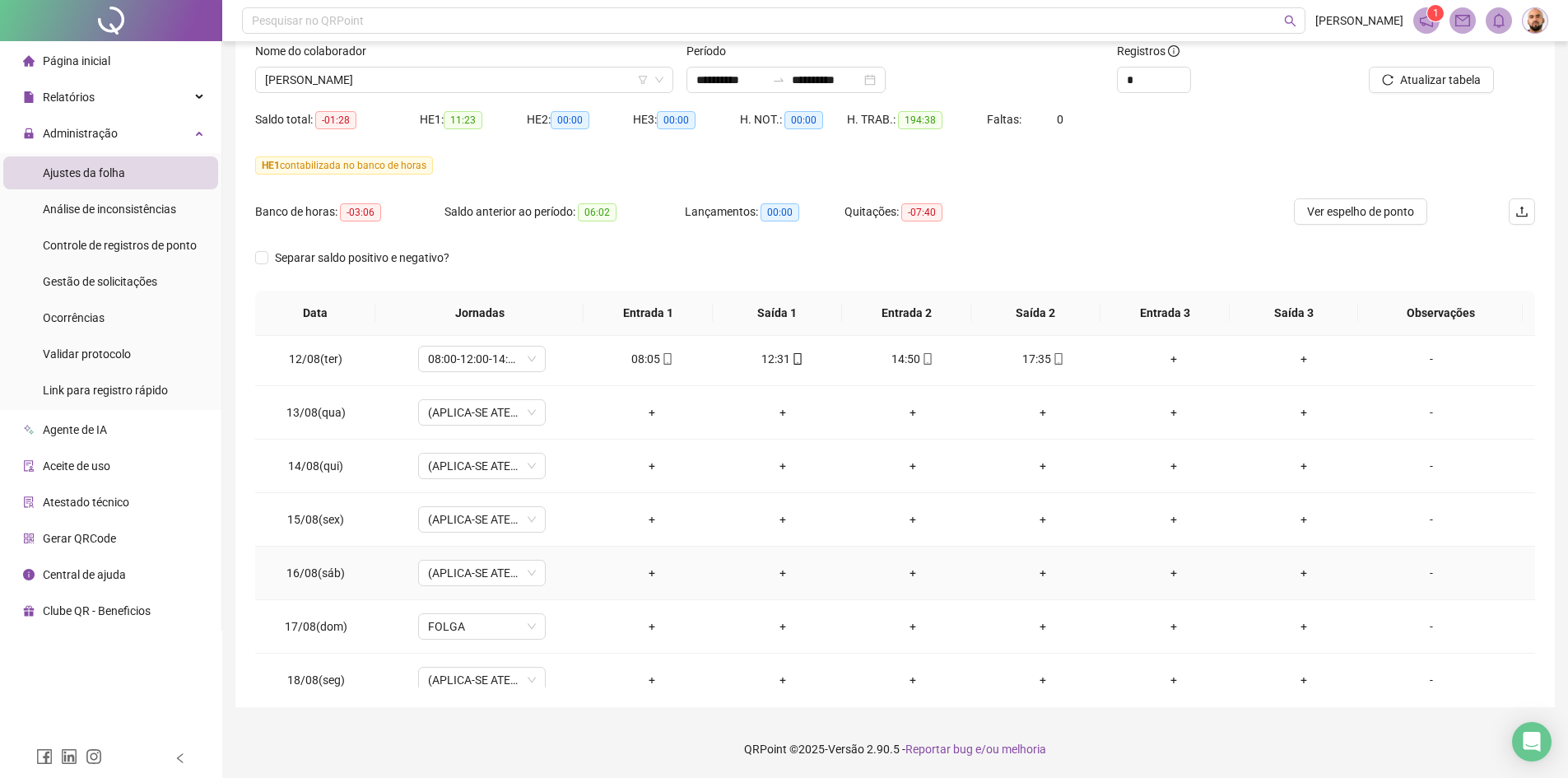
scroll to position [1361, 0]
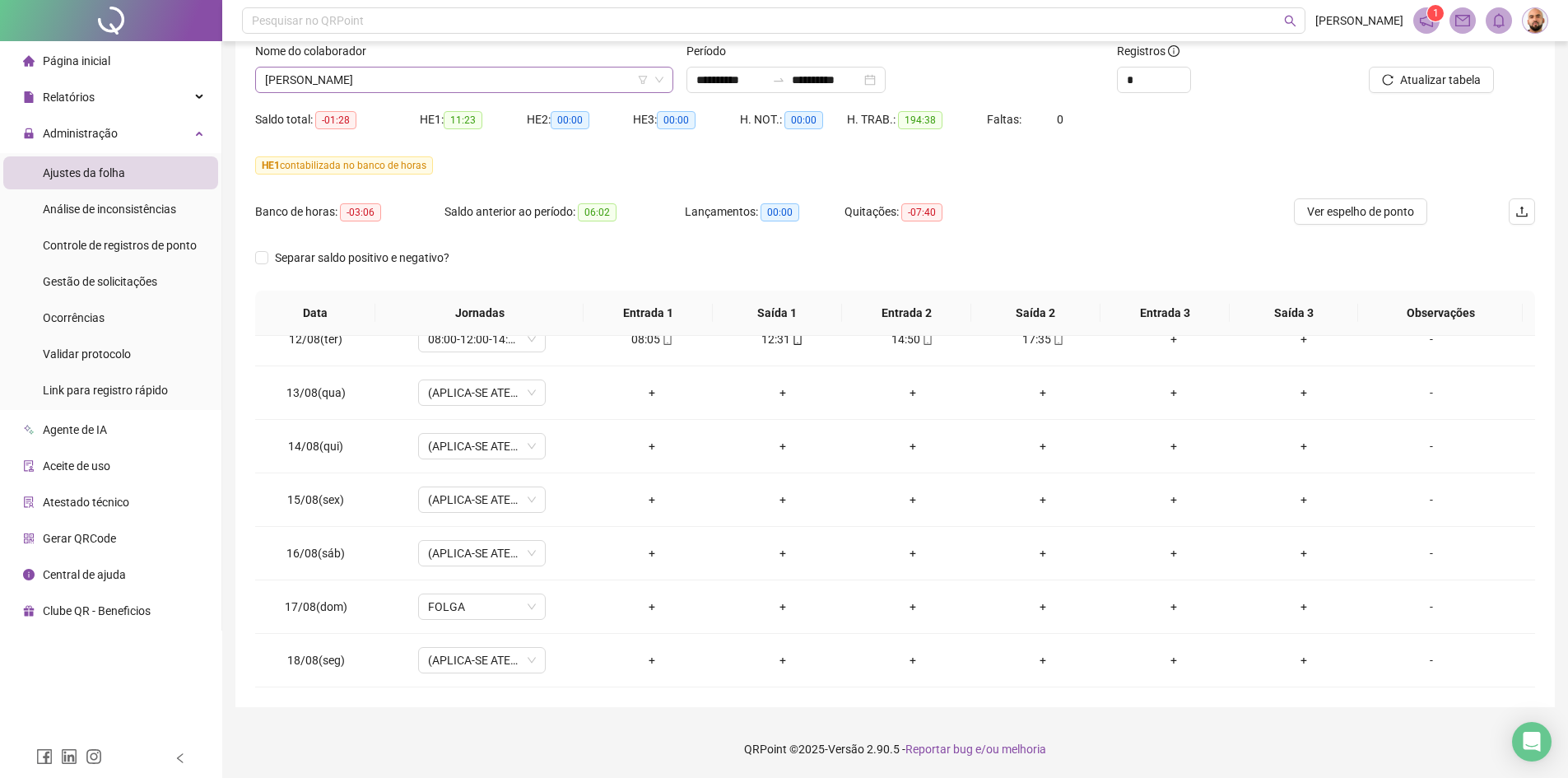
click at [517, 76] on span "DARLAN SANTOS MACENA" at bounding box center [464, 80] width 398 height 25
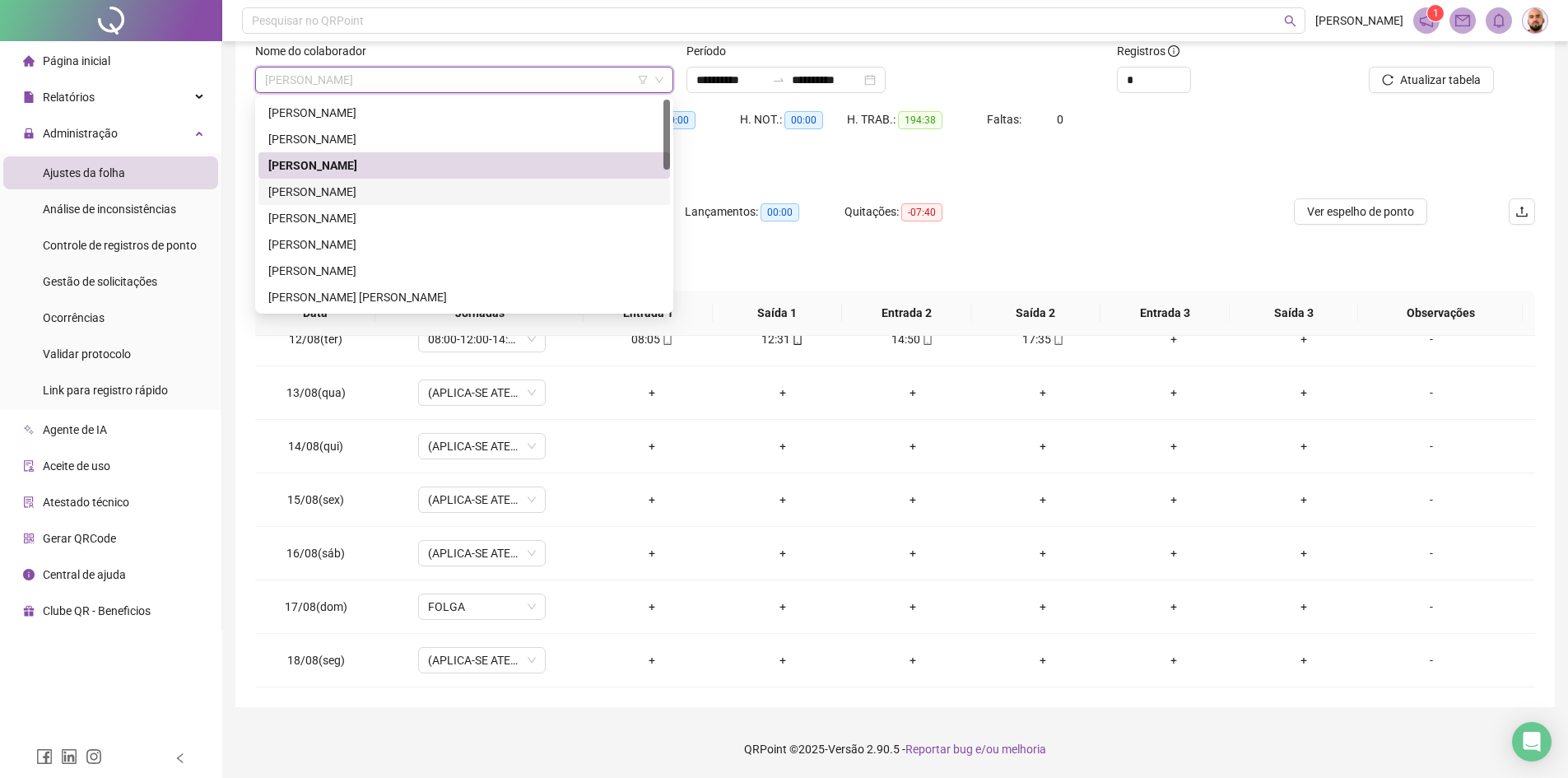
click at [353, 191] on div "ENIO DE SOUSA SOARES" at bounding box center [464, 192] width 392 height 18
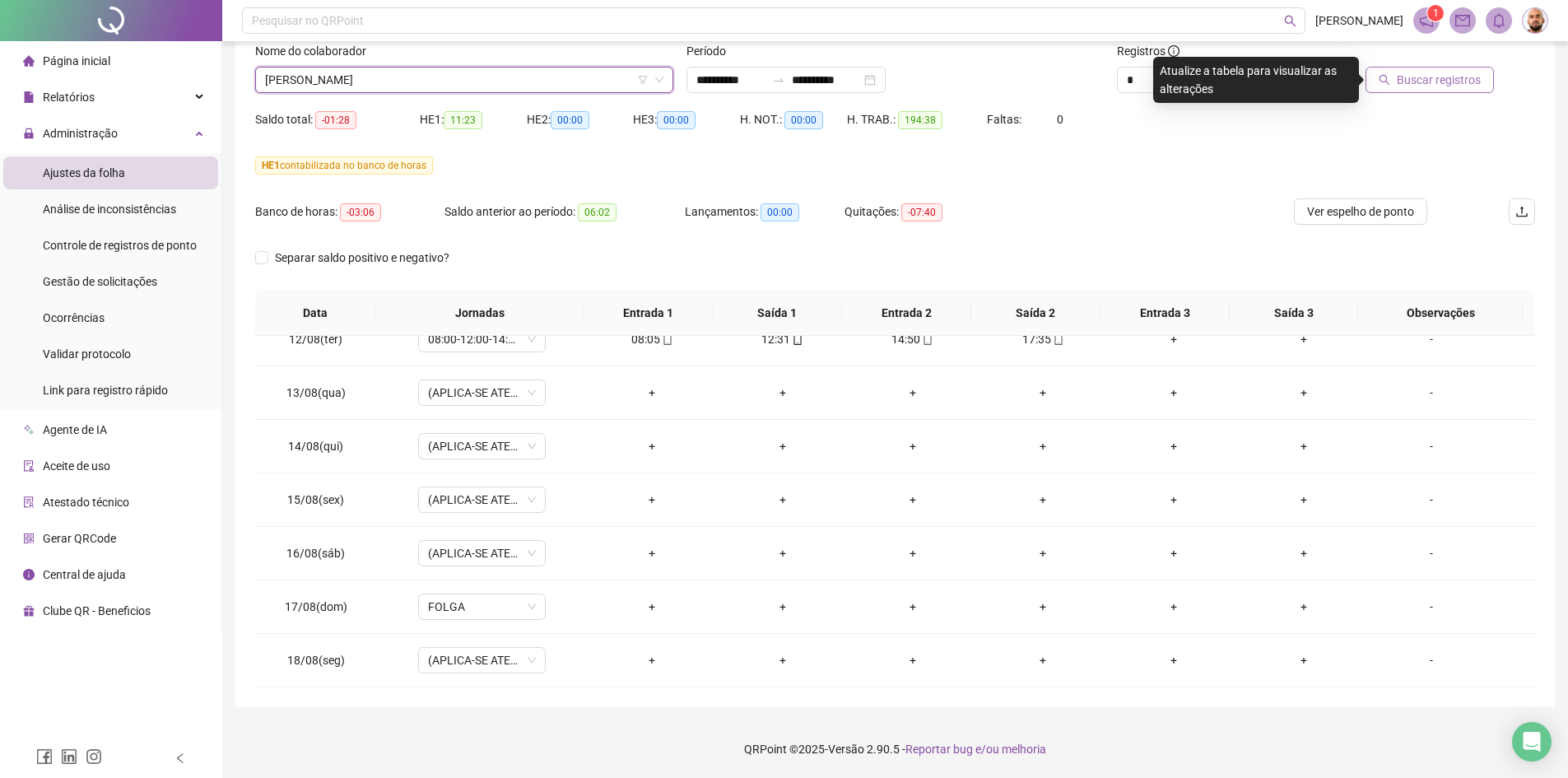
click at [1460, 86] on span "Buscar registros" at bounding box center [1438, 80] width 84 height 18
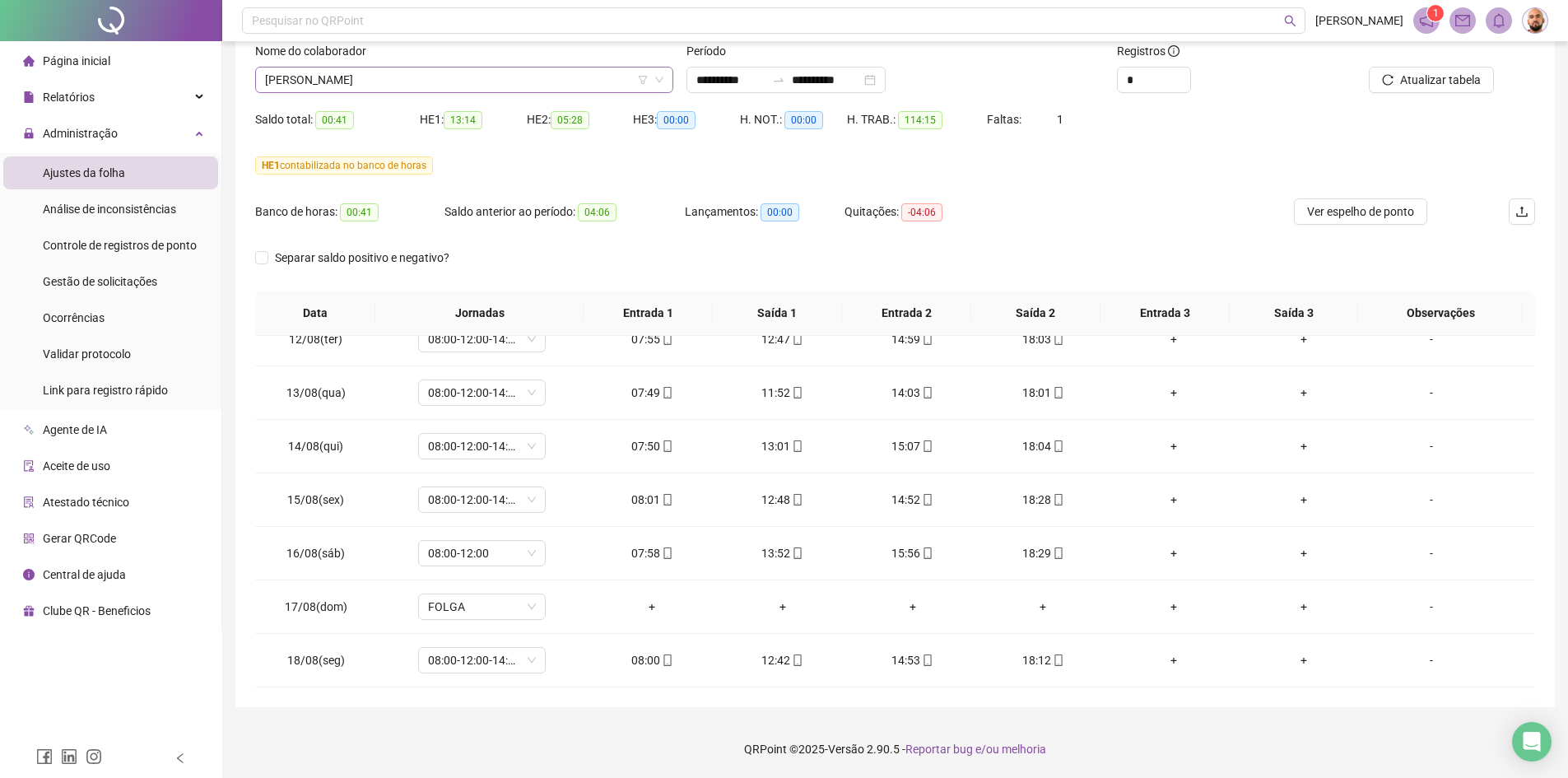
click at [449, 86] on span "ENIO DE SOUSA SOARES" at bounding box center [464, 80] width 398 height 25
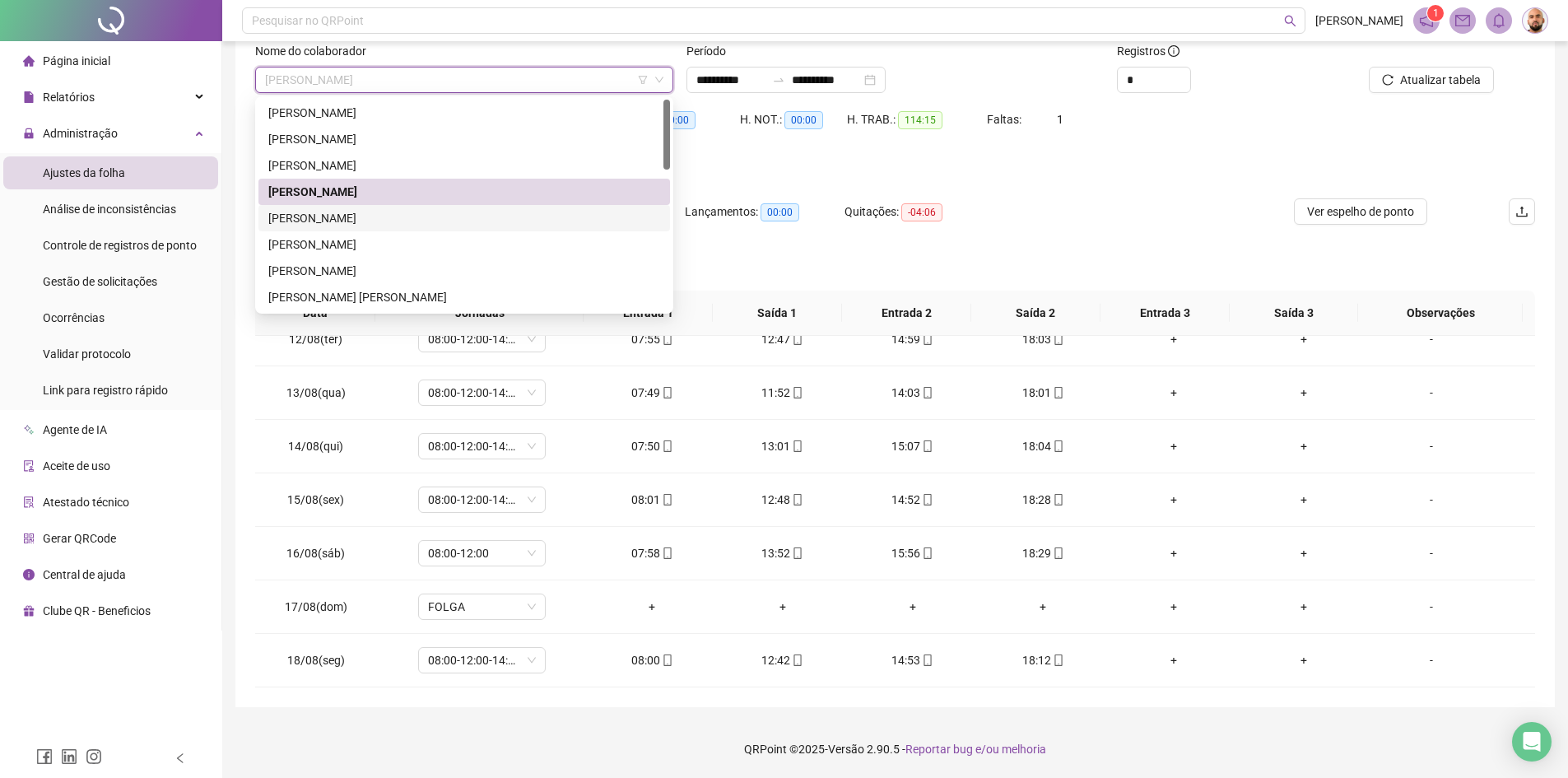
click at [408, 218] on div "FELIPI DO NASCIMENTO BARBOSA DA SILVA" at bounding box center [464, 218] width 392 height 18
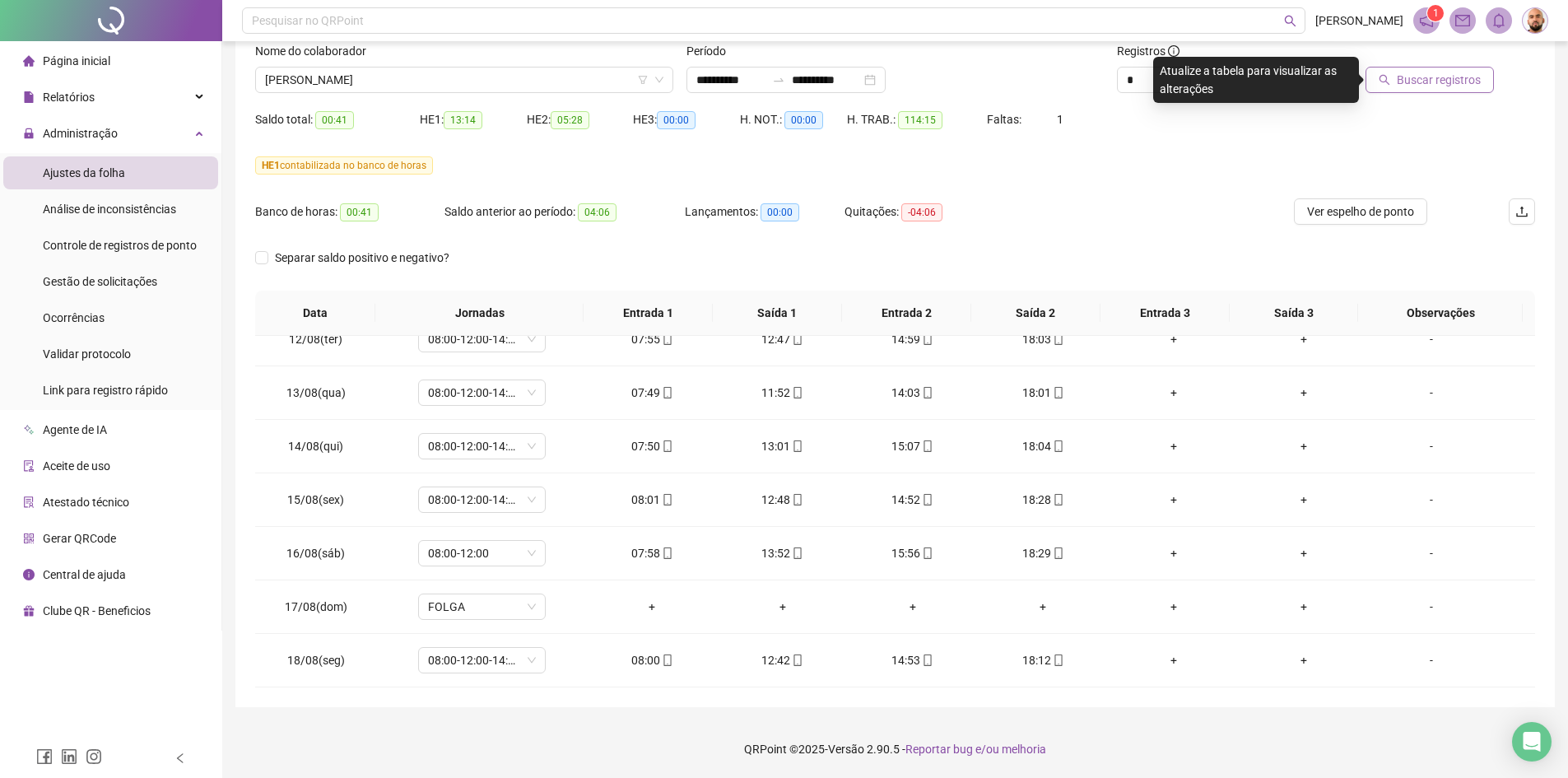
click at [1398, 73] on button "Buscar registros" at bounding box center [1429, 80] width 129 height 26
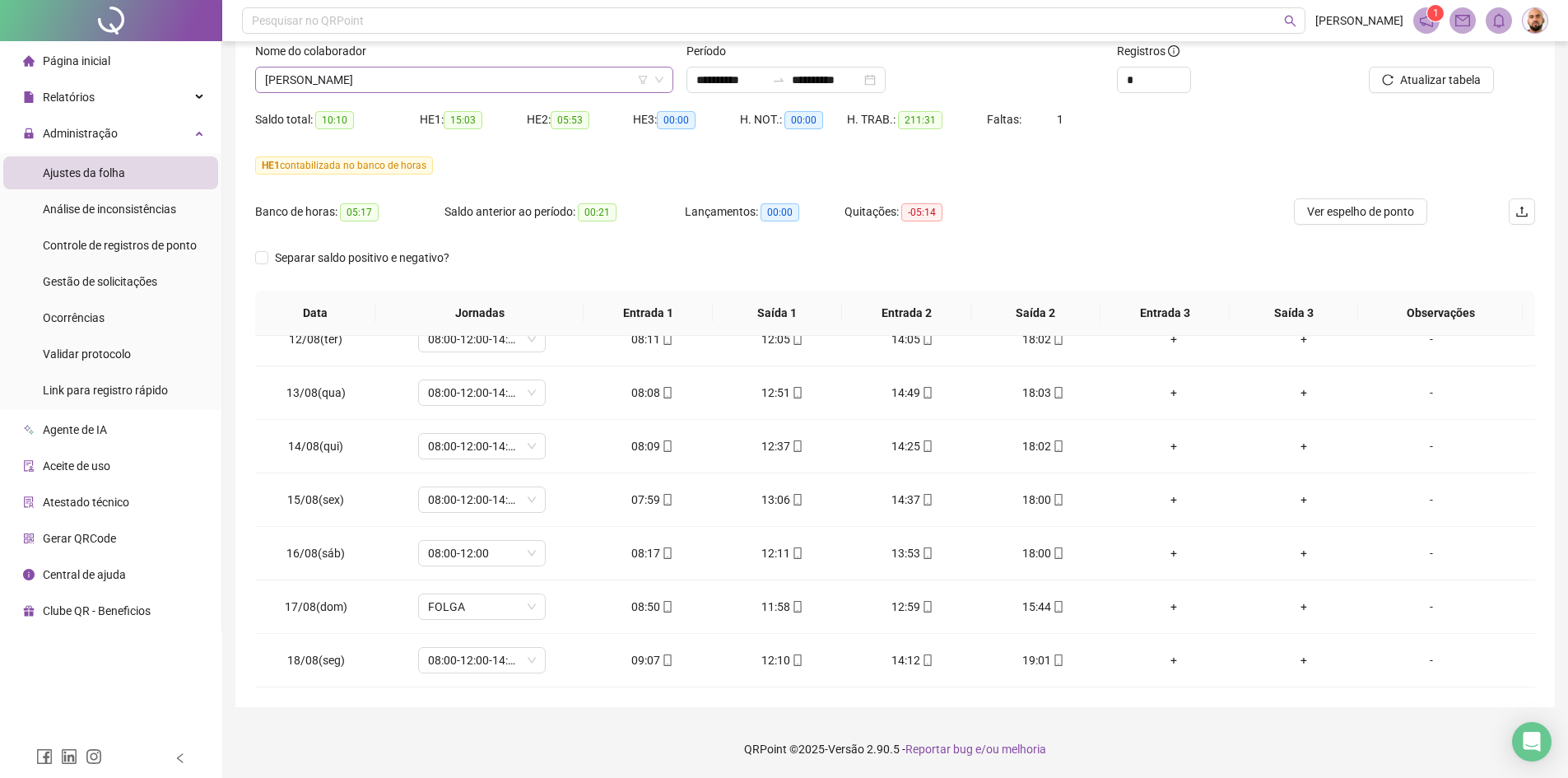
click at [514, 77] on span "FELIPI DO NASCIMENTO BARBOSA DA SILVA" at bounding box center [464, 80] width 398 height 25
click at [730, 69] on div "**********" at bounding box center [786, 80] width 199 height 26
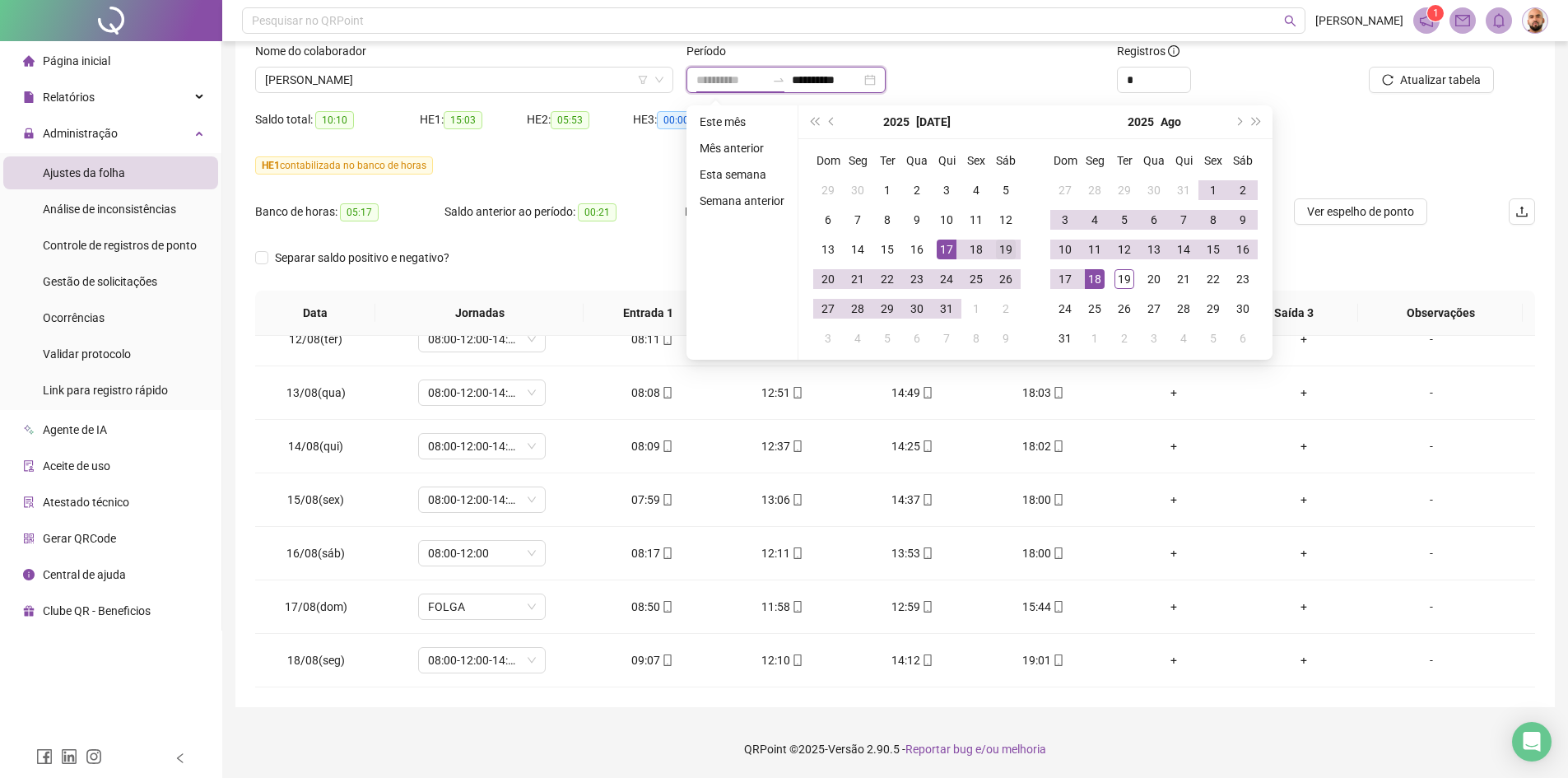
type input "**********"
click at [1012, 252] on div "19" at bounding box center [1005, 249] width 20 height 20
type input "**********"
click at [1128, 280] on div "19" at bounding box center [1124, 279] width 20 height 20
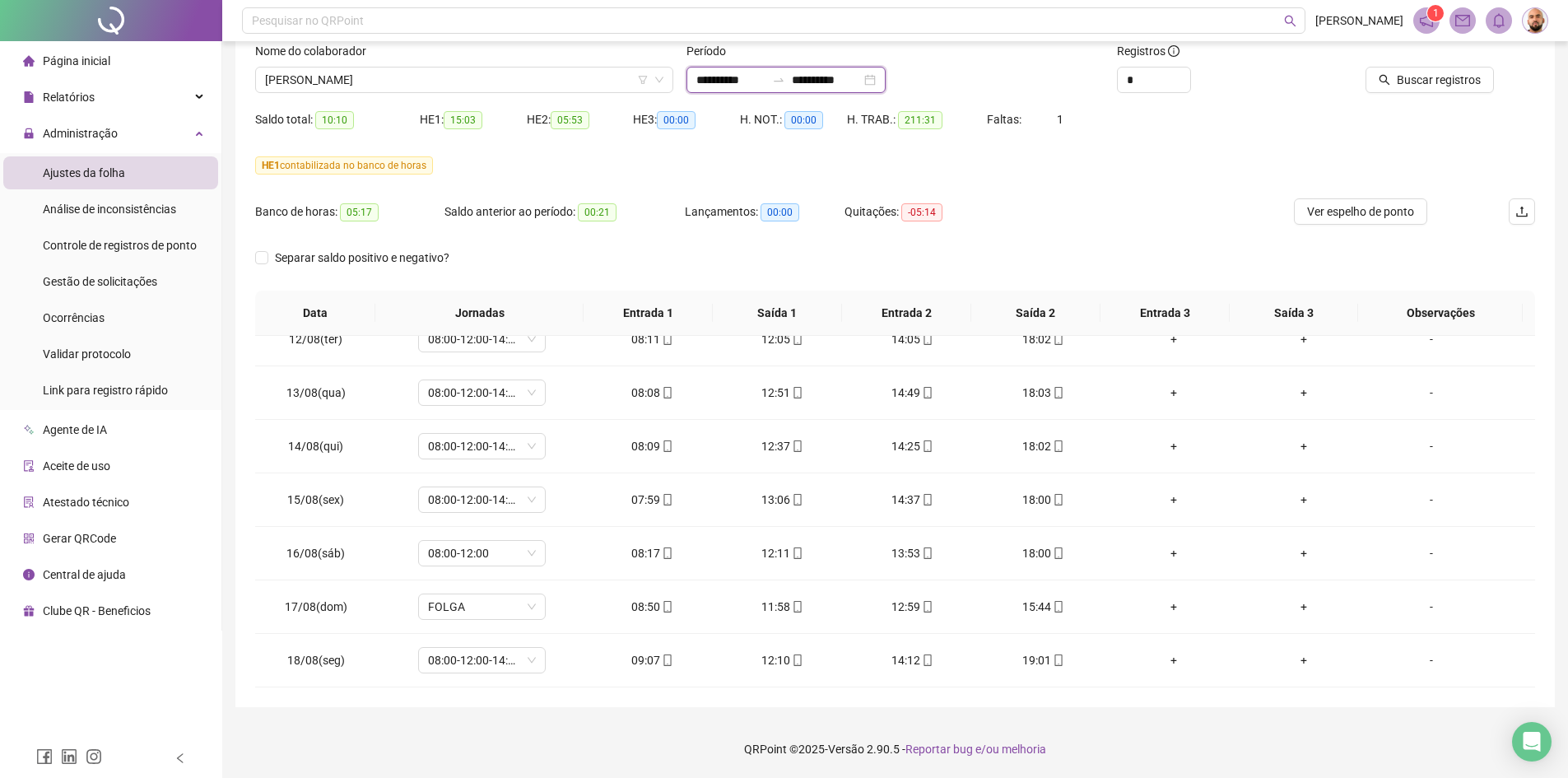
click at [712, 75] on input "**********" at bounding box center [730, 80] width 69 height 18
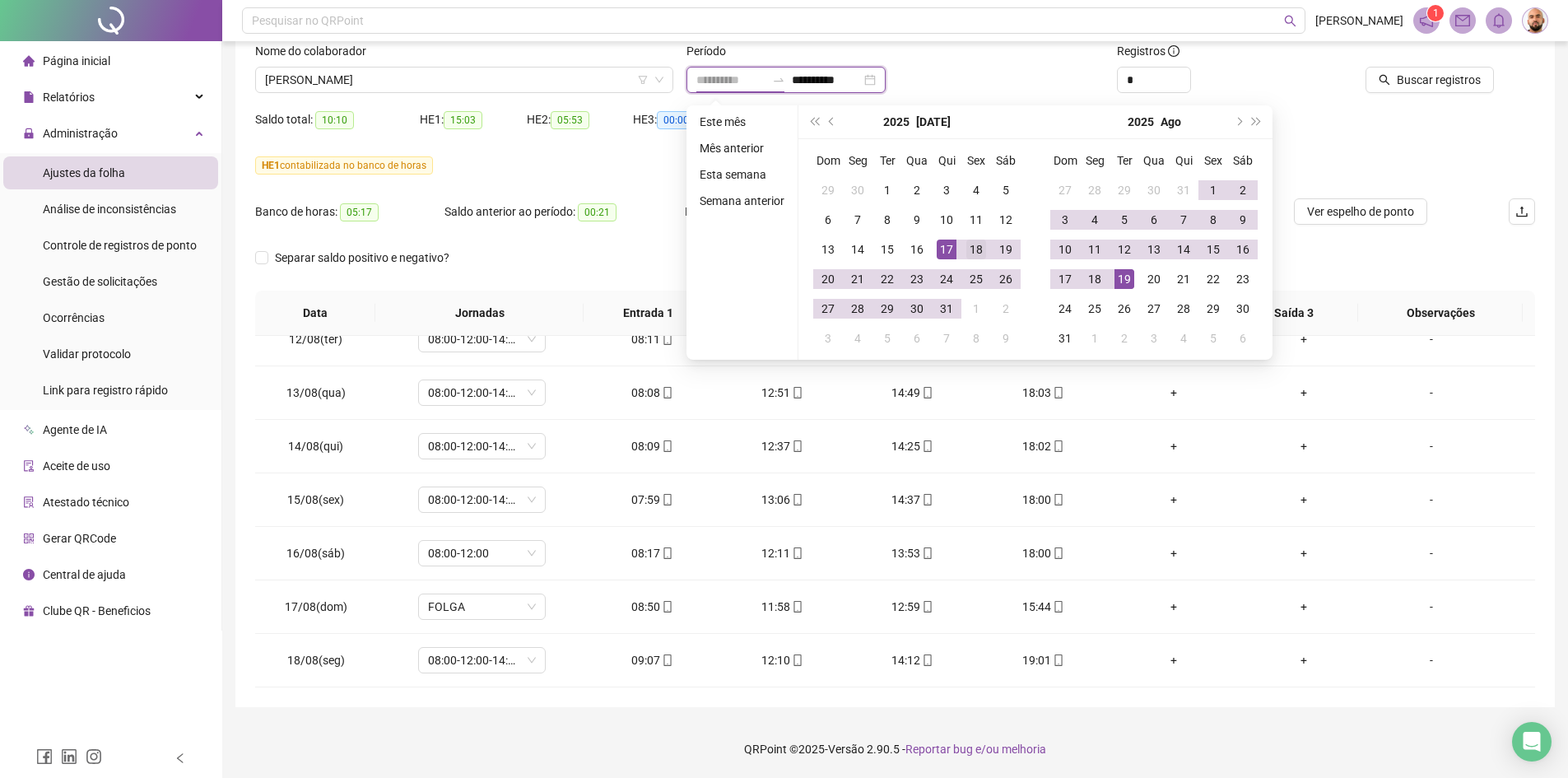
type input "**********"
click at [970, 246] on div "18" at bounding box center [977, 249] width 20 height 20
type input "**********"
click at [1096, 284] on div "18" at bounding box center [1094, 279] width 20 height 20
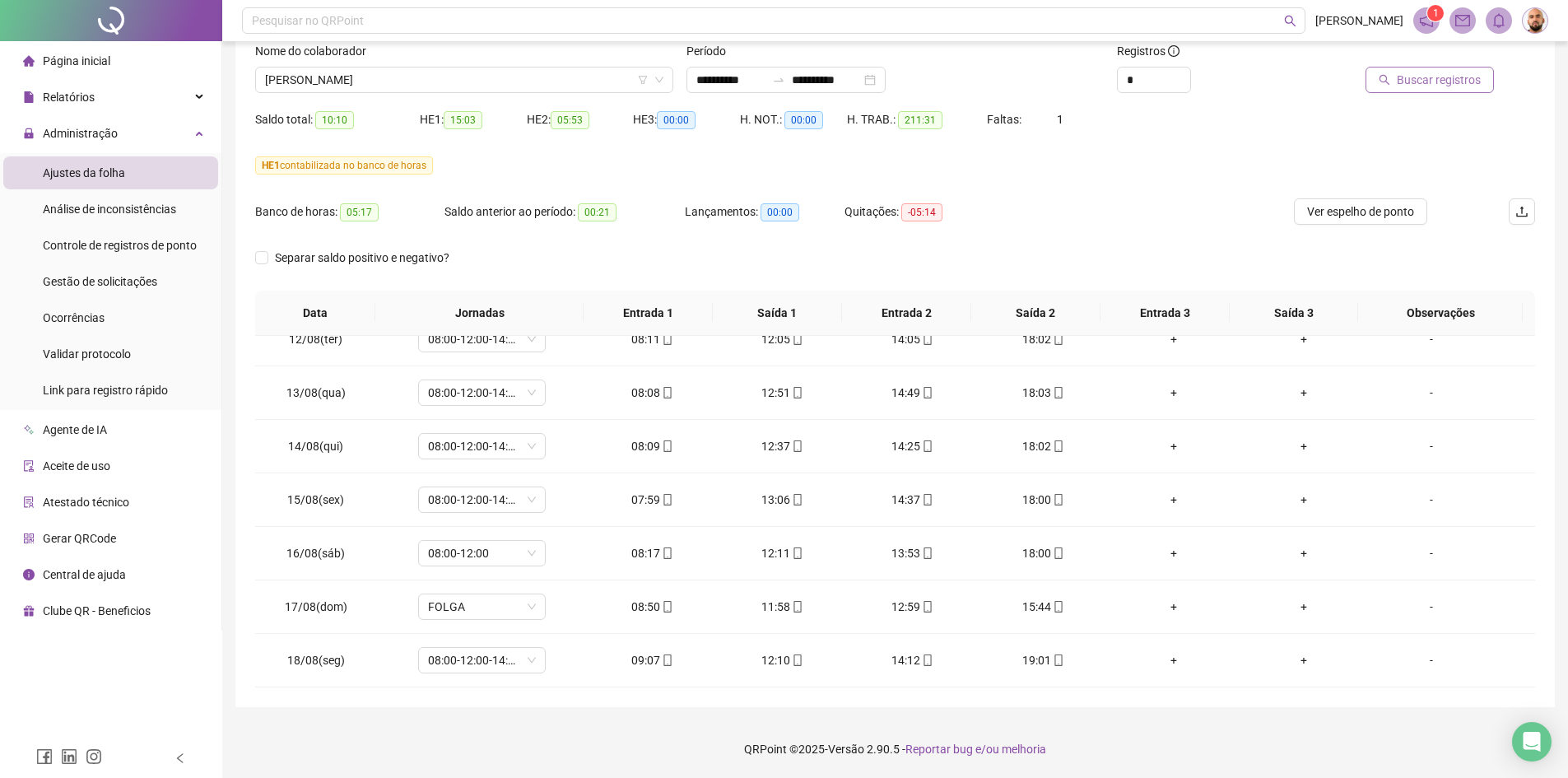
click at [1419, 77] on span "Buscar registros" at bounding box center [1438, 80] width 84 height 18
click at [526, 72] on span "FELIPI DO NASCIMENTO BARBOSA DA SILVA" at bounding box center [464, 80] width 398 height 25
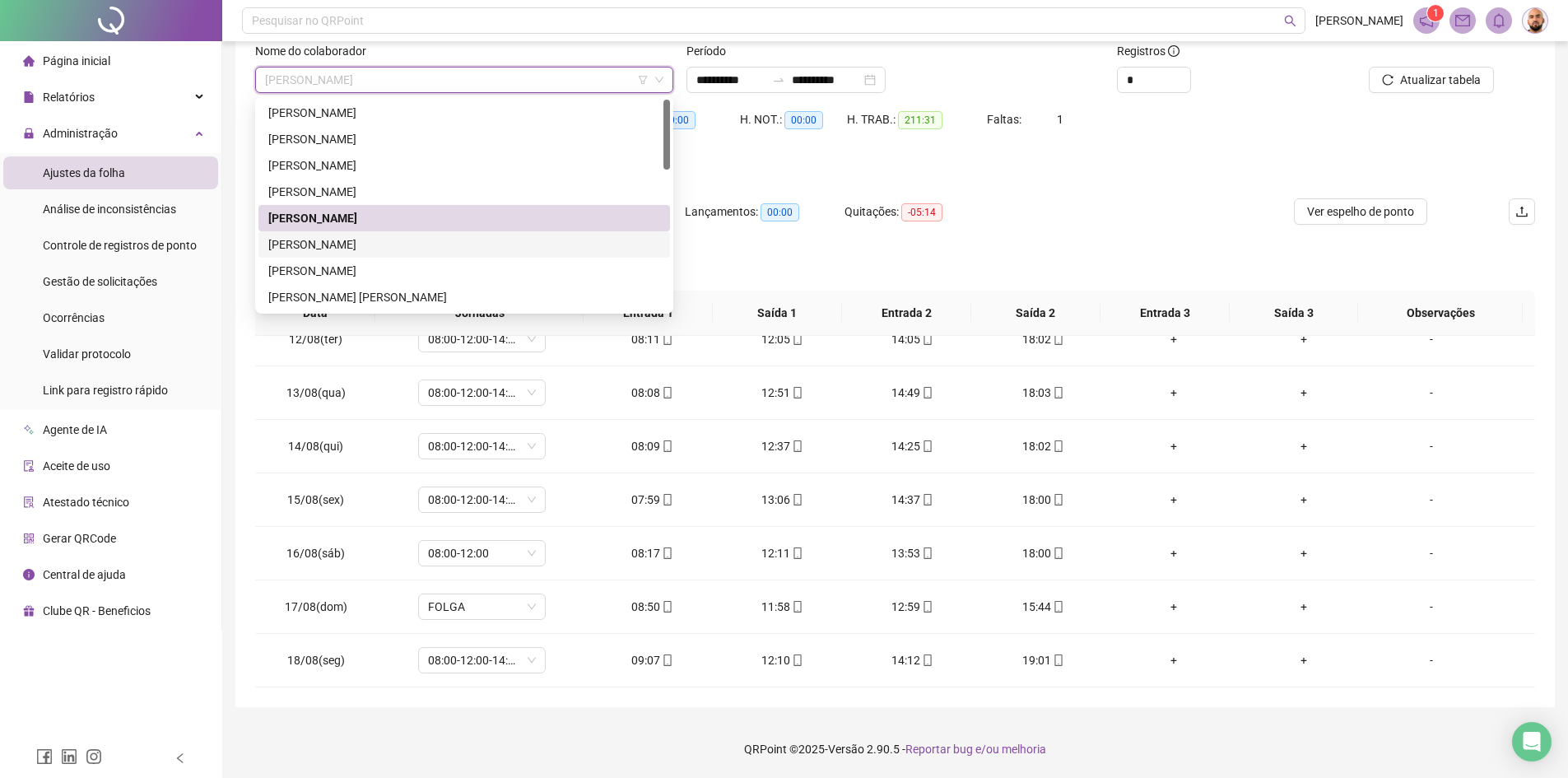
click at [458, 240] on div "FERNANDO MARCIO BANDEIRA MARQUES" at bounding box center [464, 244] width 392 height 18
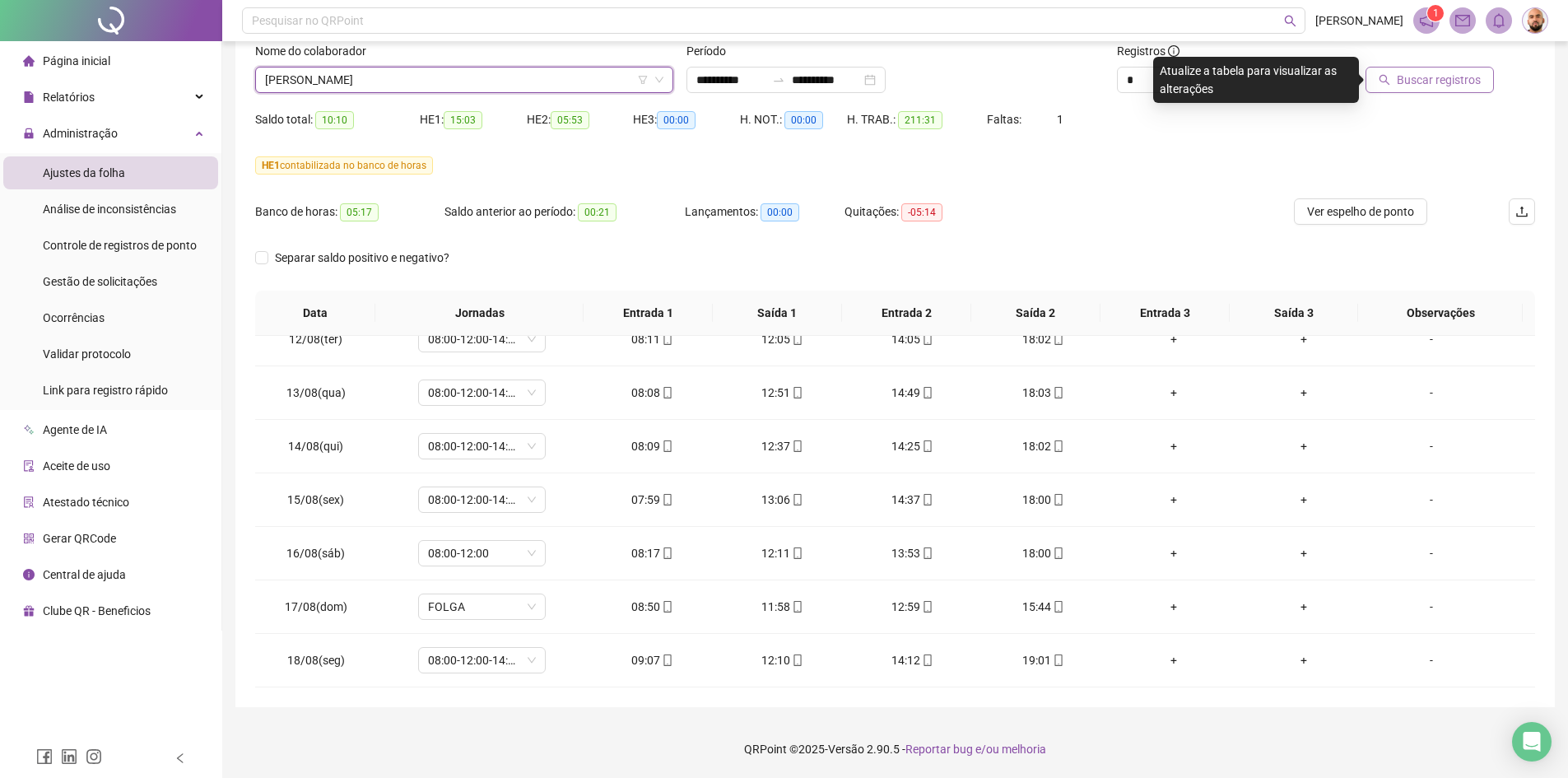
click at [1403, 84] on span "Buscar registros" at bounding box center [1438, 80] width 84 height 18
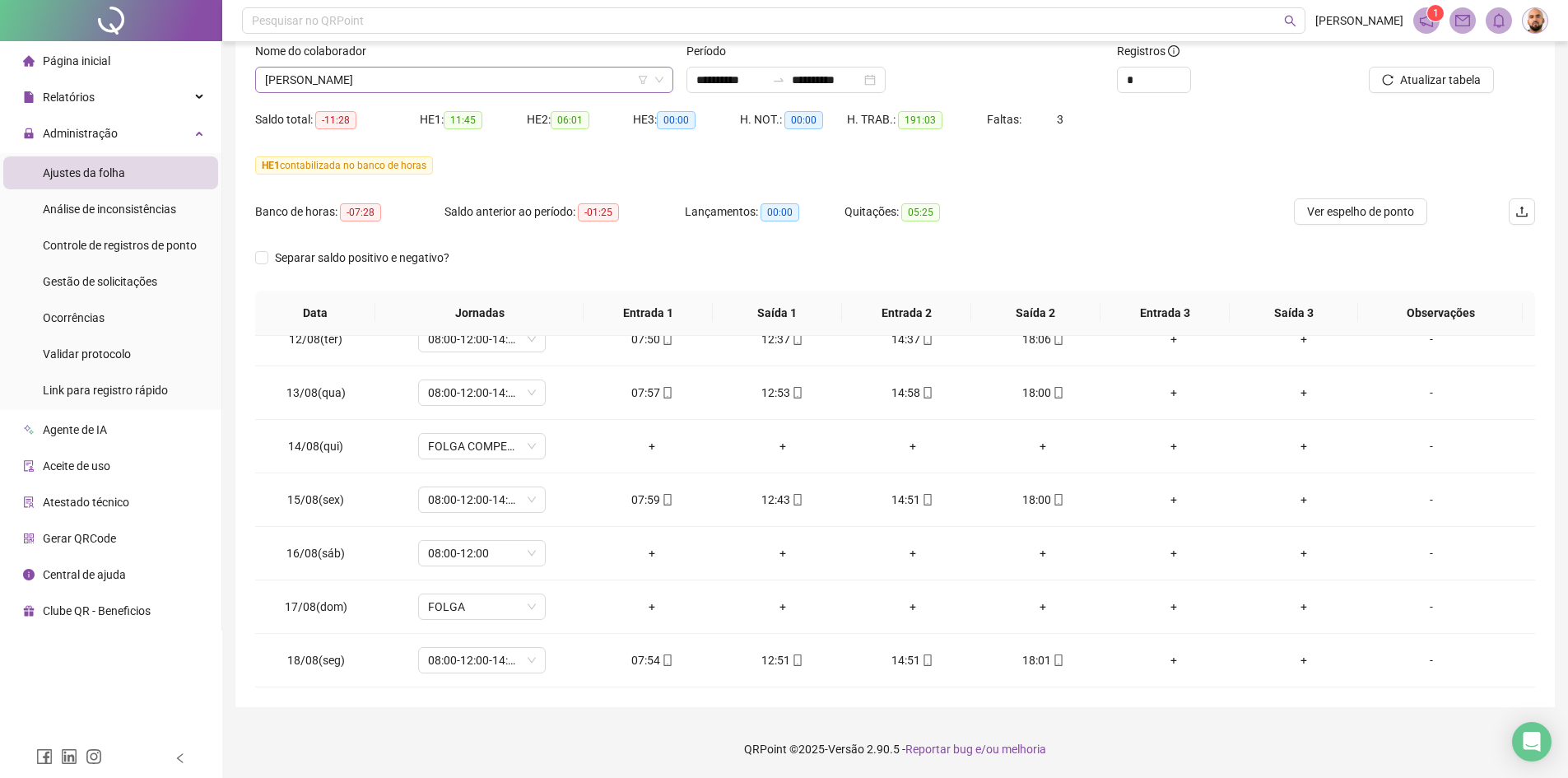
click at [506, 73] on span "FERNANDO MARCIO BANDEIRA MARQUES" at bounding box center [464, 80] width 398 height 25
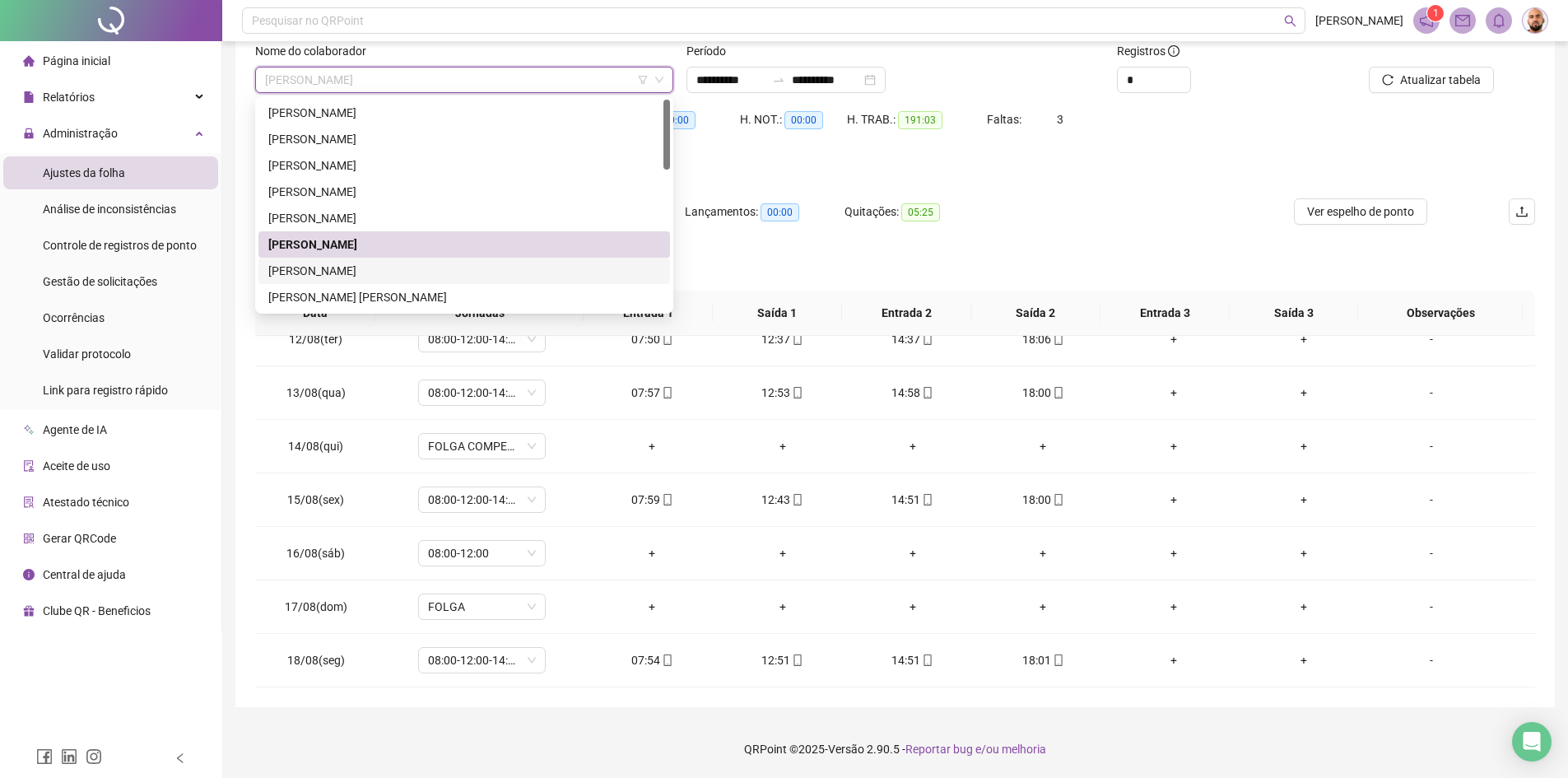
click at [435, 268] on div "GLAUBER SILVA DE CARVALHO" at bounding box center [464, 270] width 392 height 18
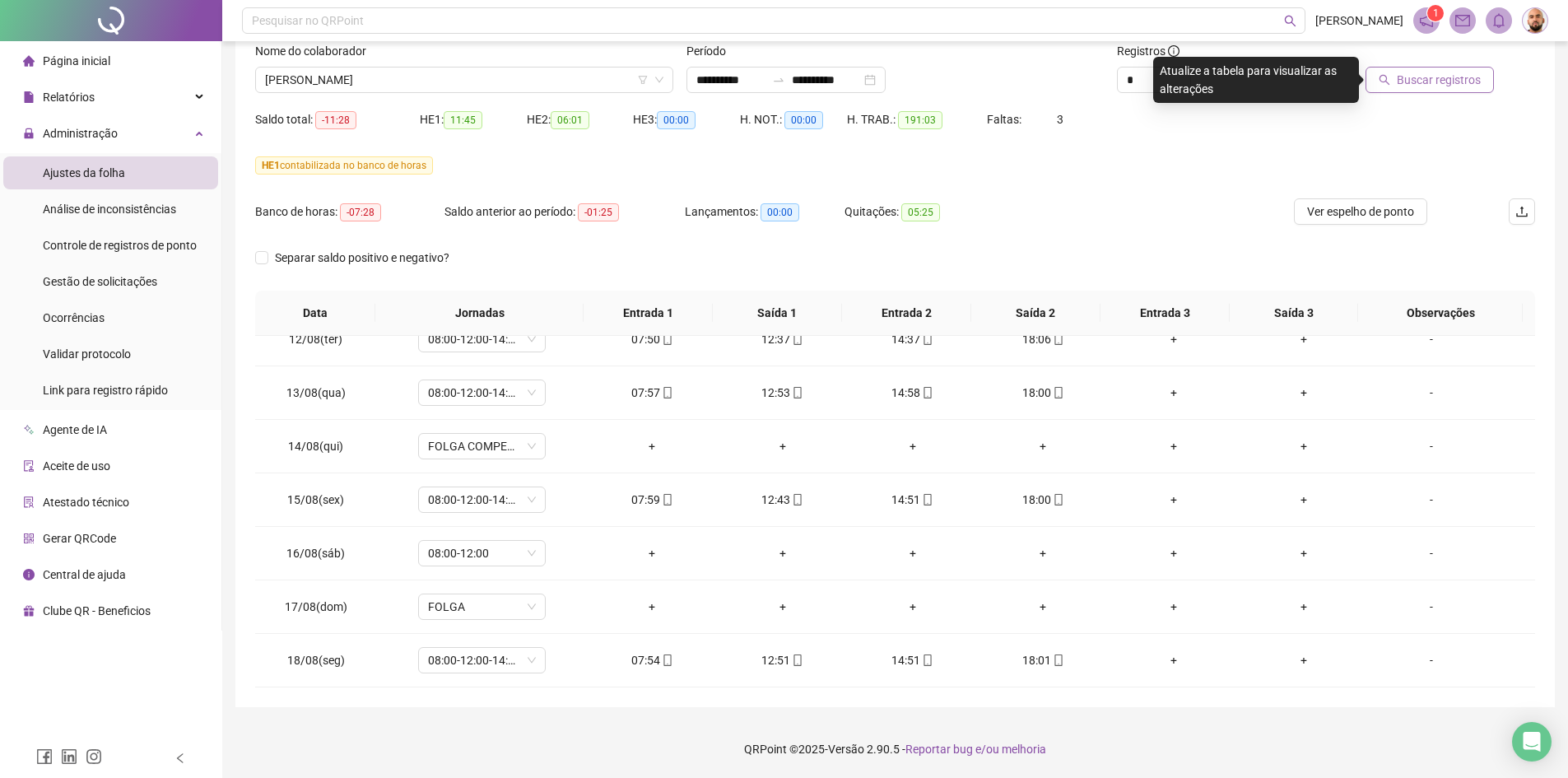
click at [1422, 91] on button "Buscar registros" at bounding box center [1429, 80] width 129 height 26
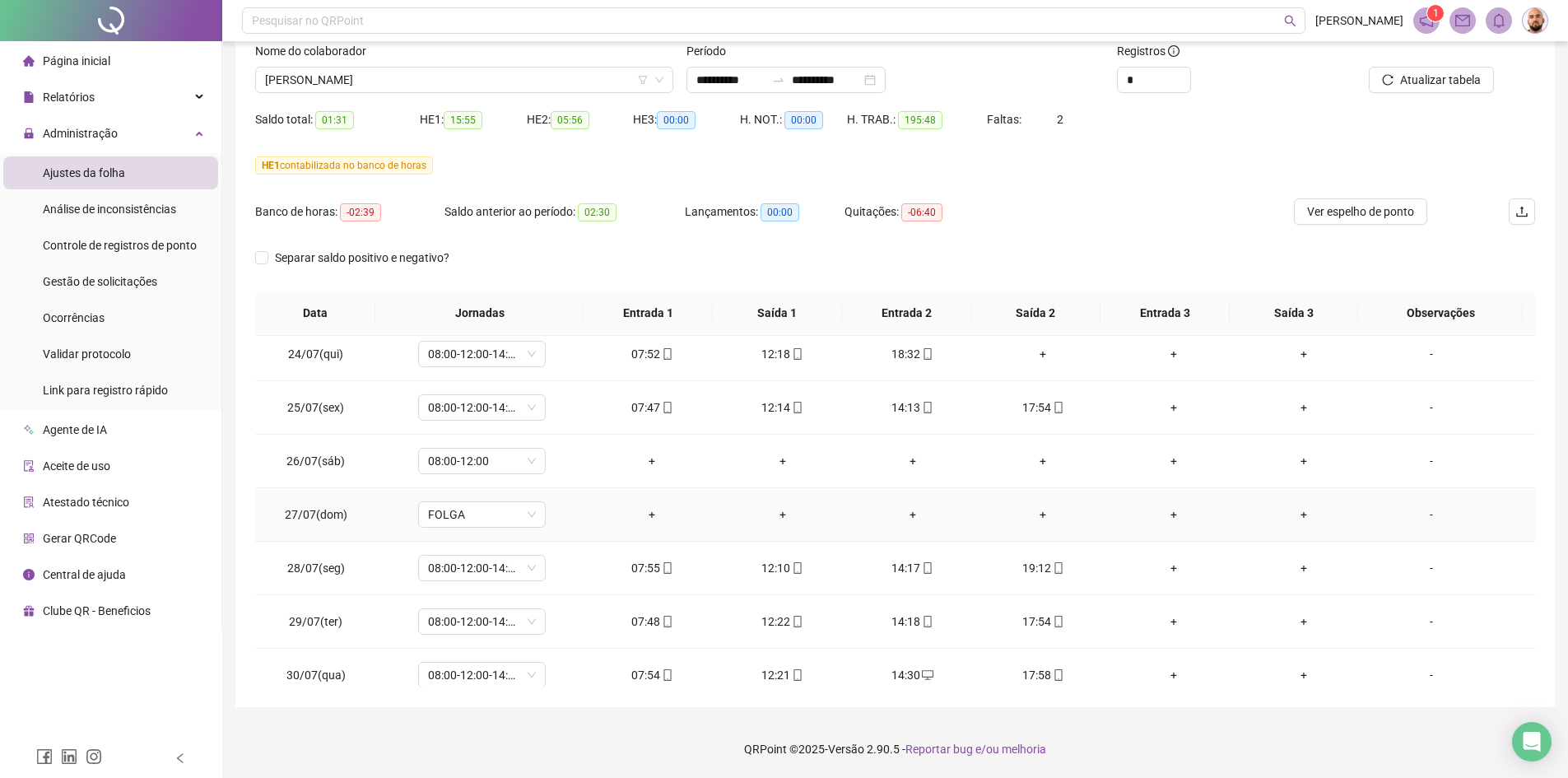
scroll to position [246, 0]
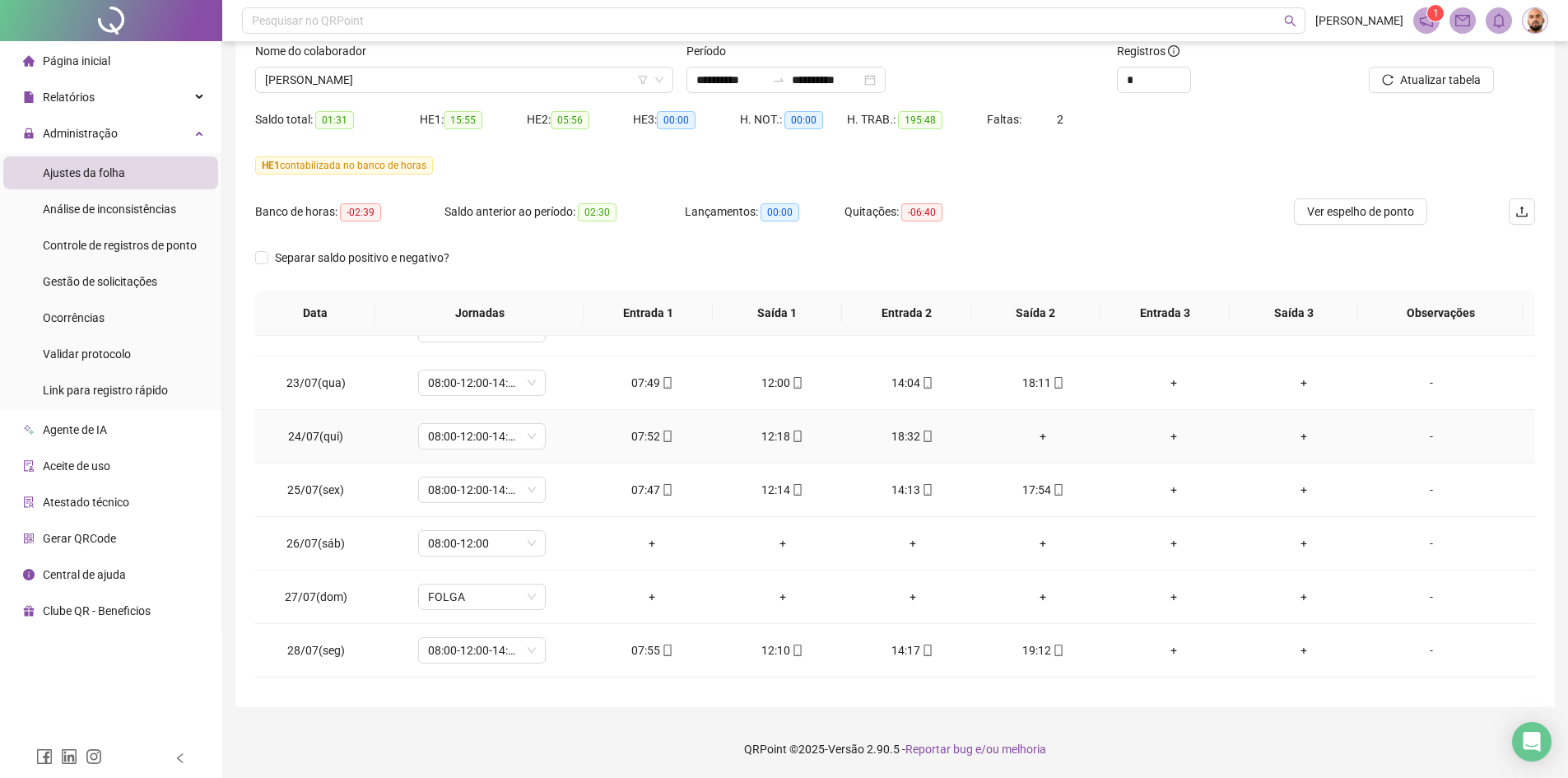
click at [1036, 436] on div "+" at bounding box center [1042, 436] width 104 height 18
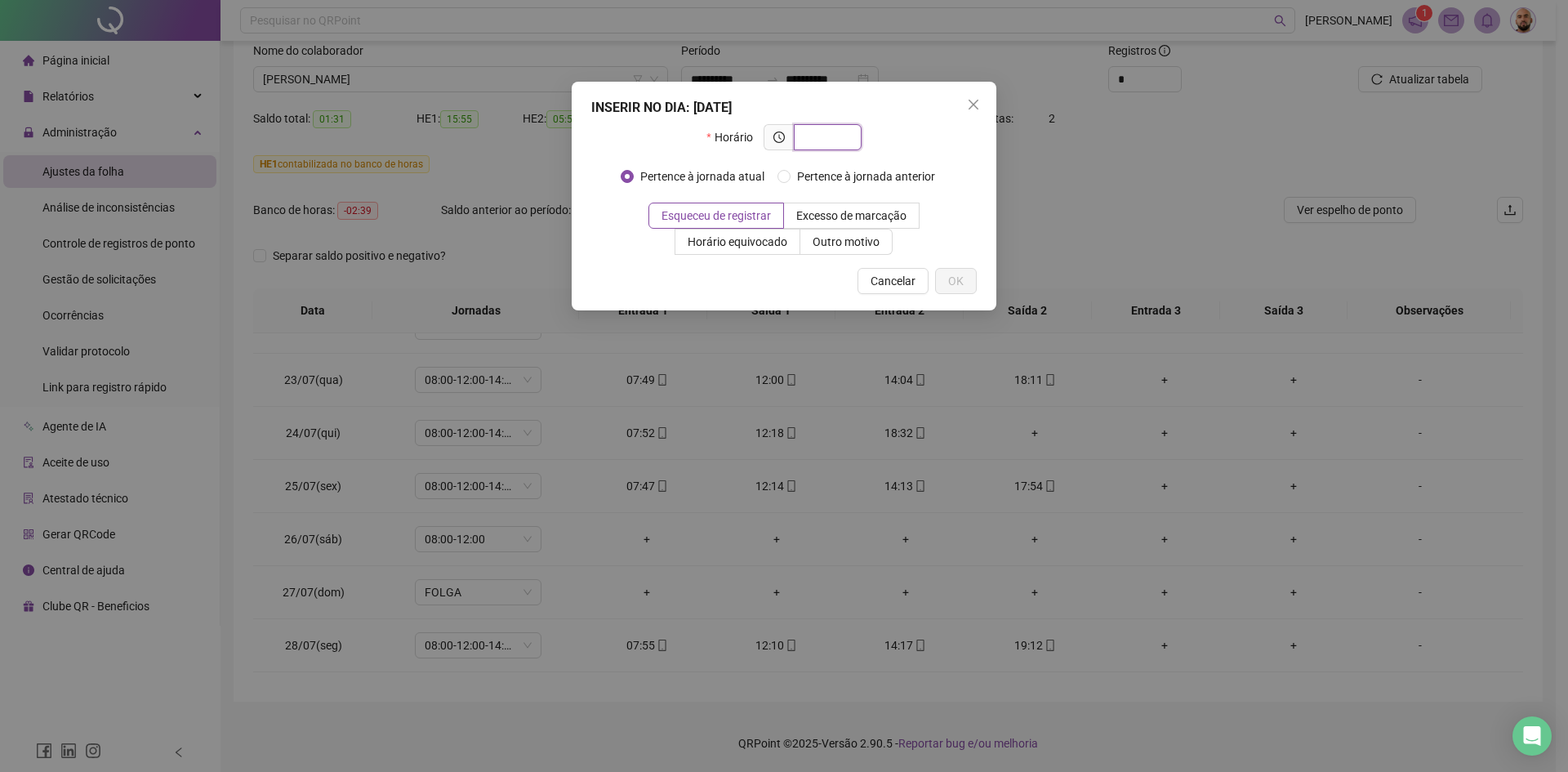
click at [843, 138] on input "text" at bounding box center [826, 138] width 45 height 18
type input "*****"
click at [960, 291] on button "OK" at bounding box center [956, 281] width 42 height 26
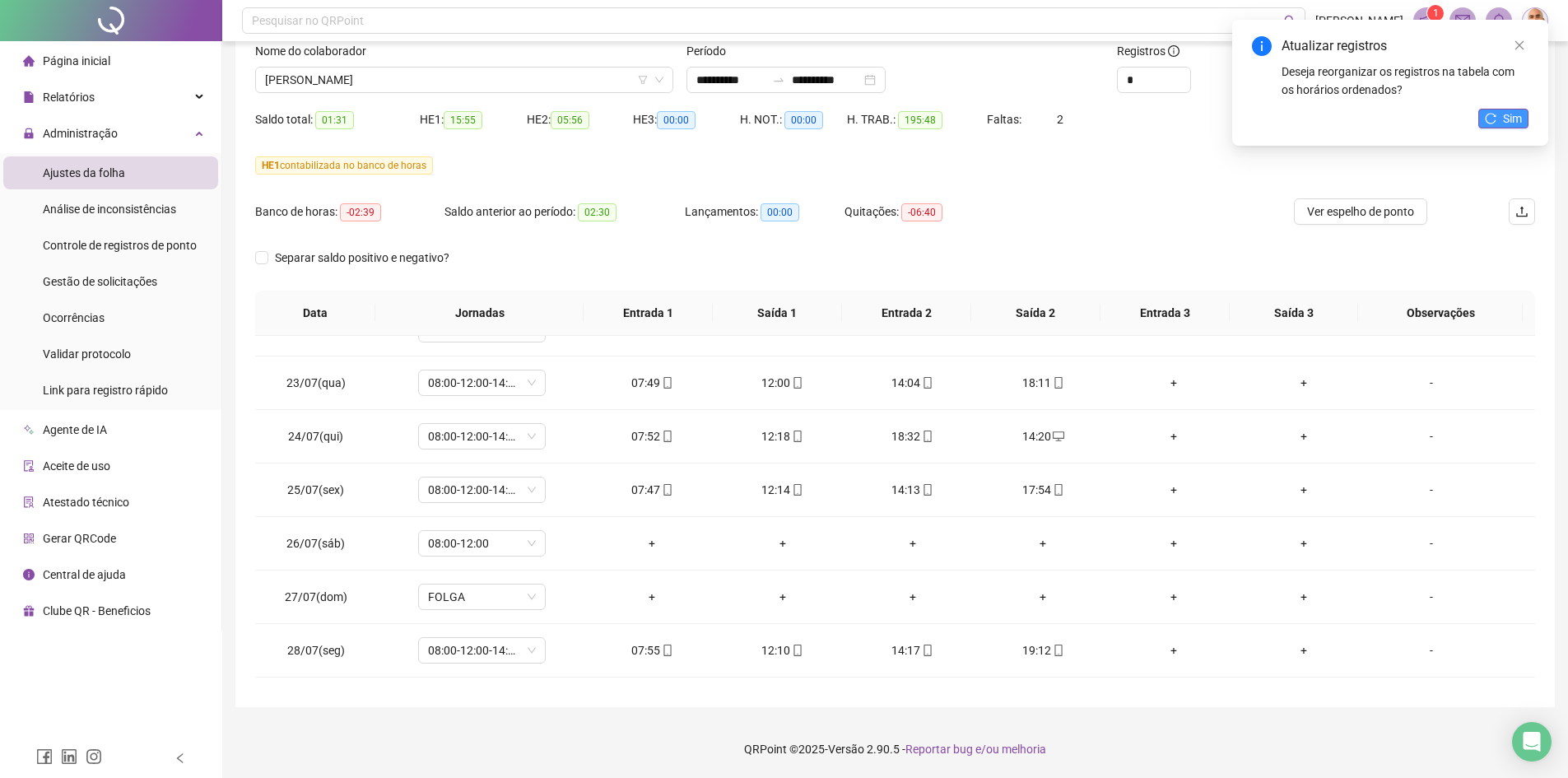
click at [1486, 114] on icon "reload" at bounding box center [1490, 119] width 12 height 12
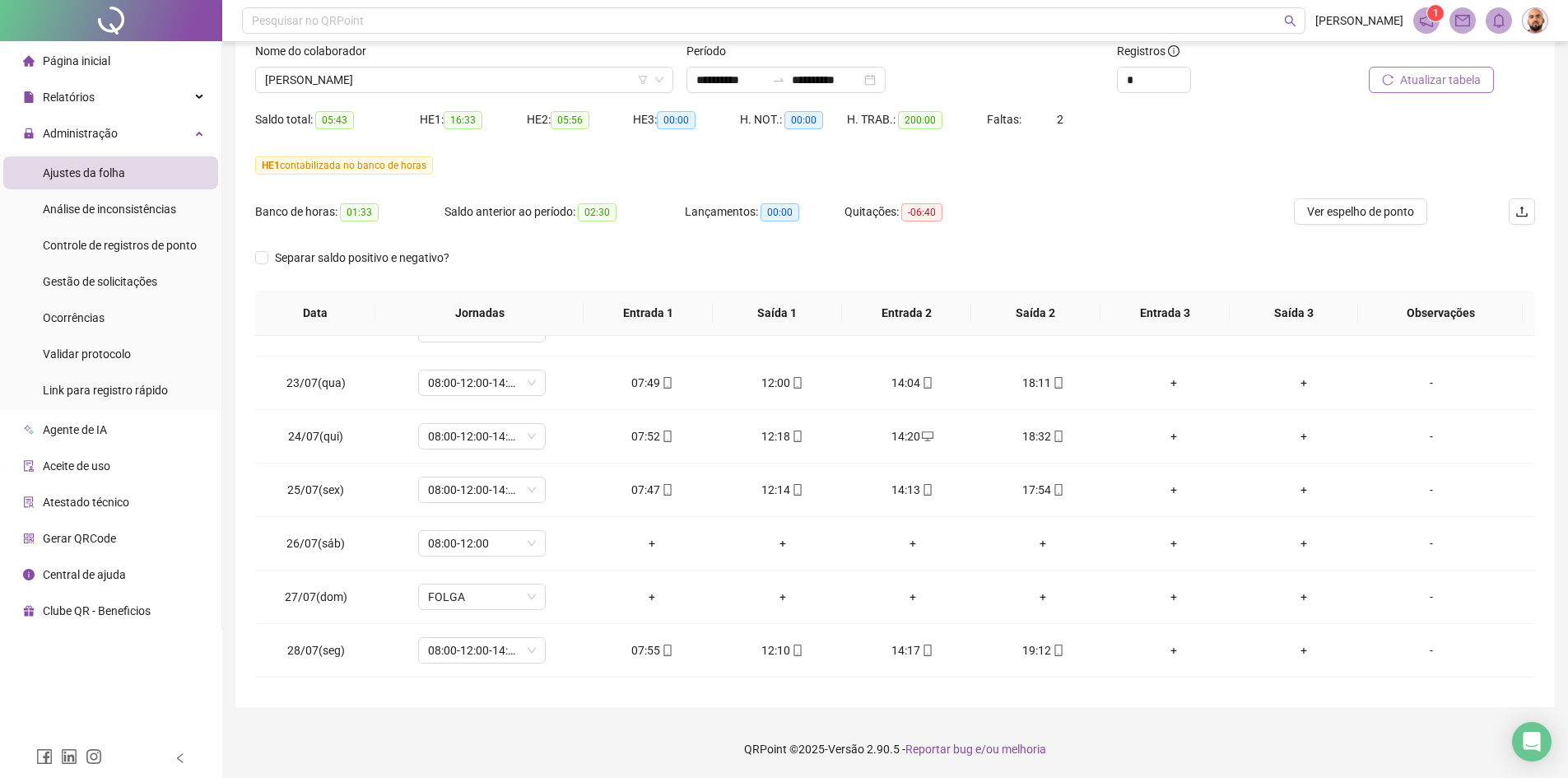
click at [1438, 87] on span "Atualizar tabela" at bounding box center [1439, 80] width 81 height 18
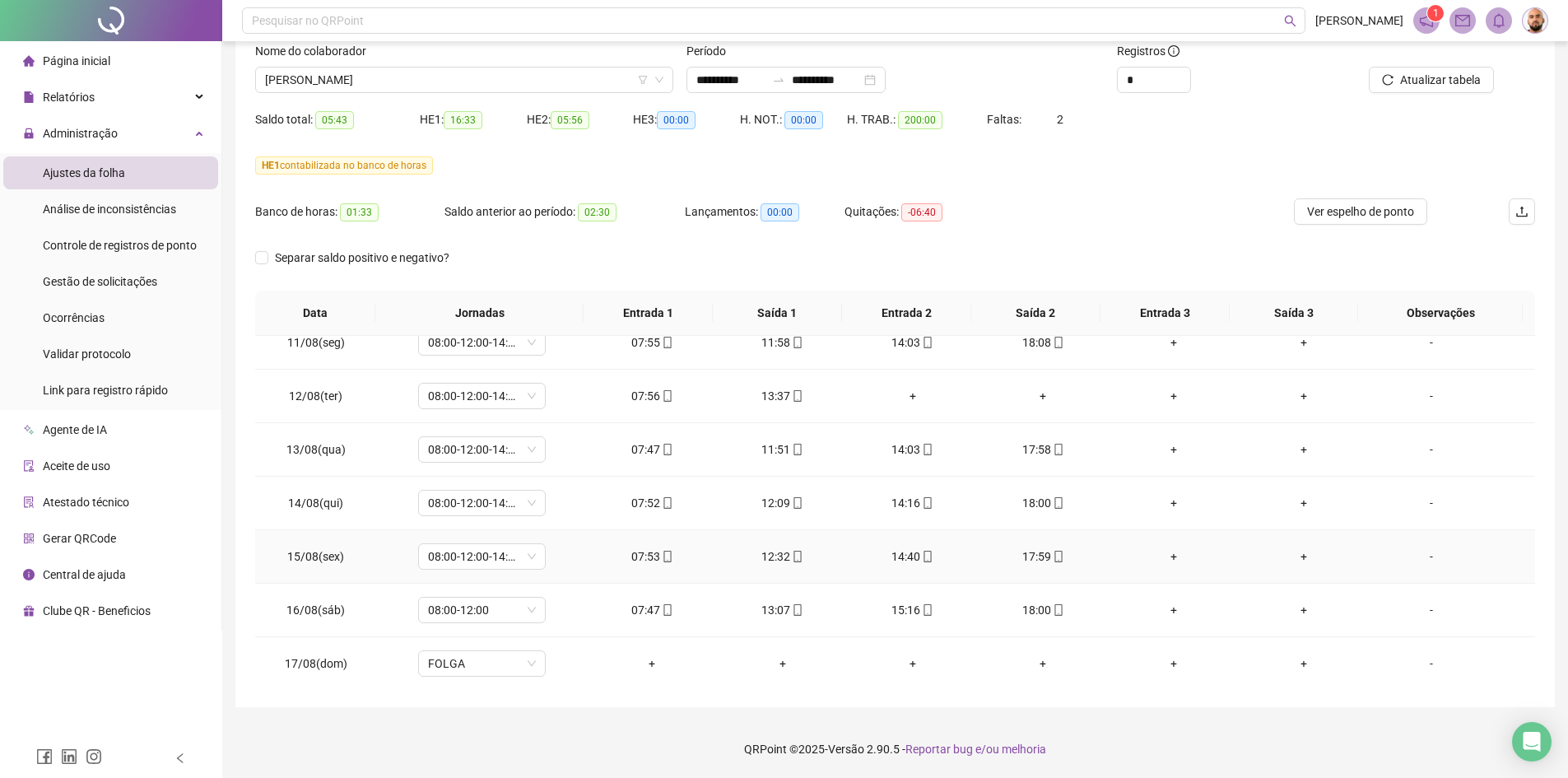
scroll to position [1361, 0]
click at [453, 77] on span "GLAUBER SILVA DE CARVALHO" at bounding box center [464, 80] width 398 height 25
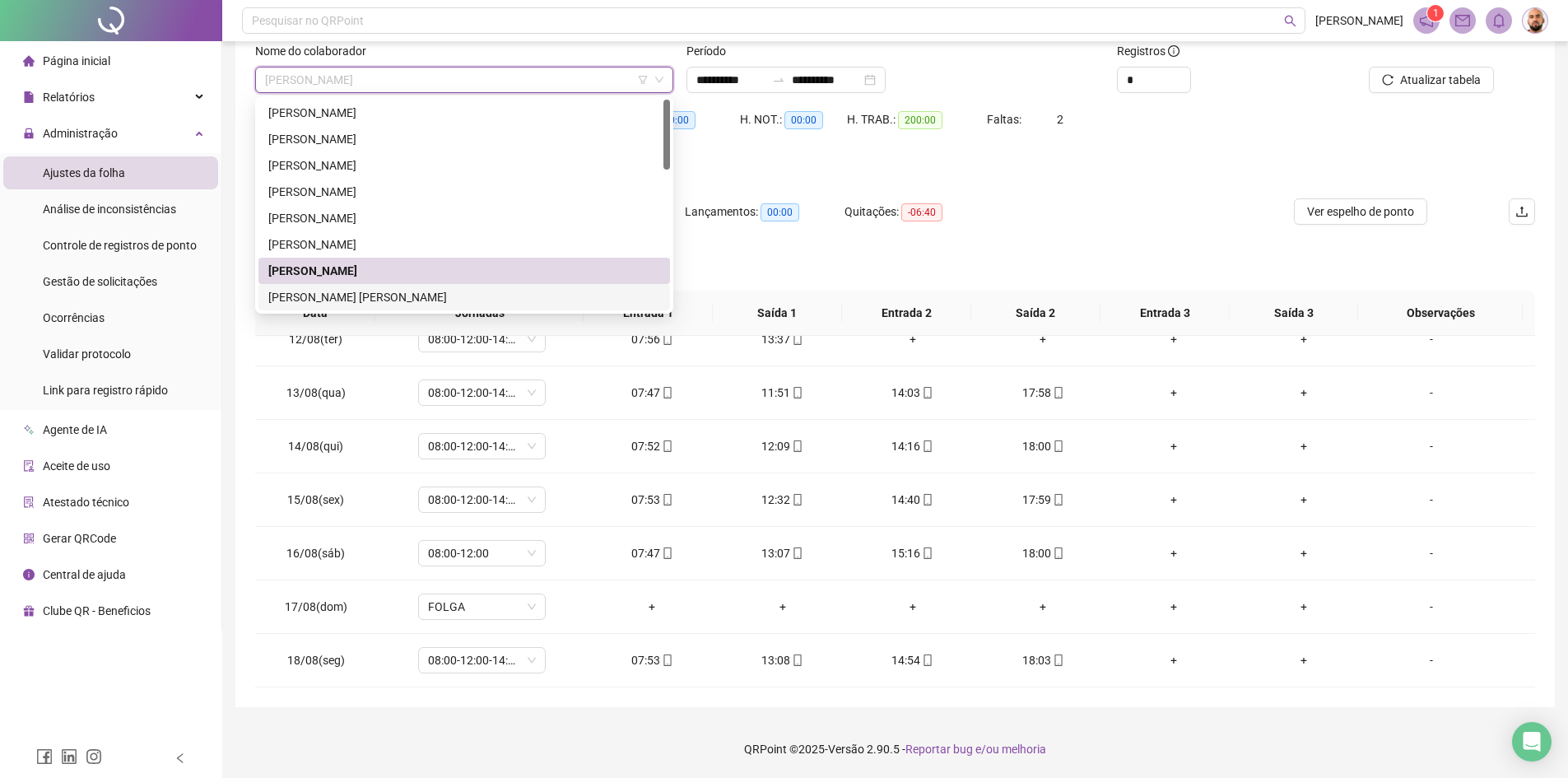
click at [379, 296] on div "JEFFERSON MILLER MORAIS NASCIMENTO" at bounding box center [464, 297] width 392 height 18
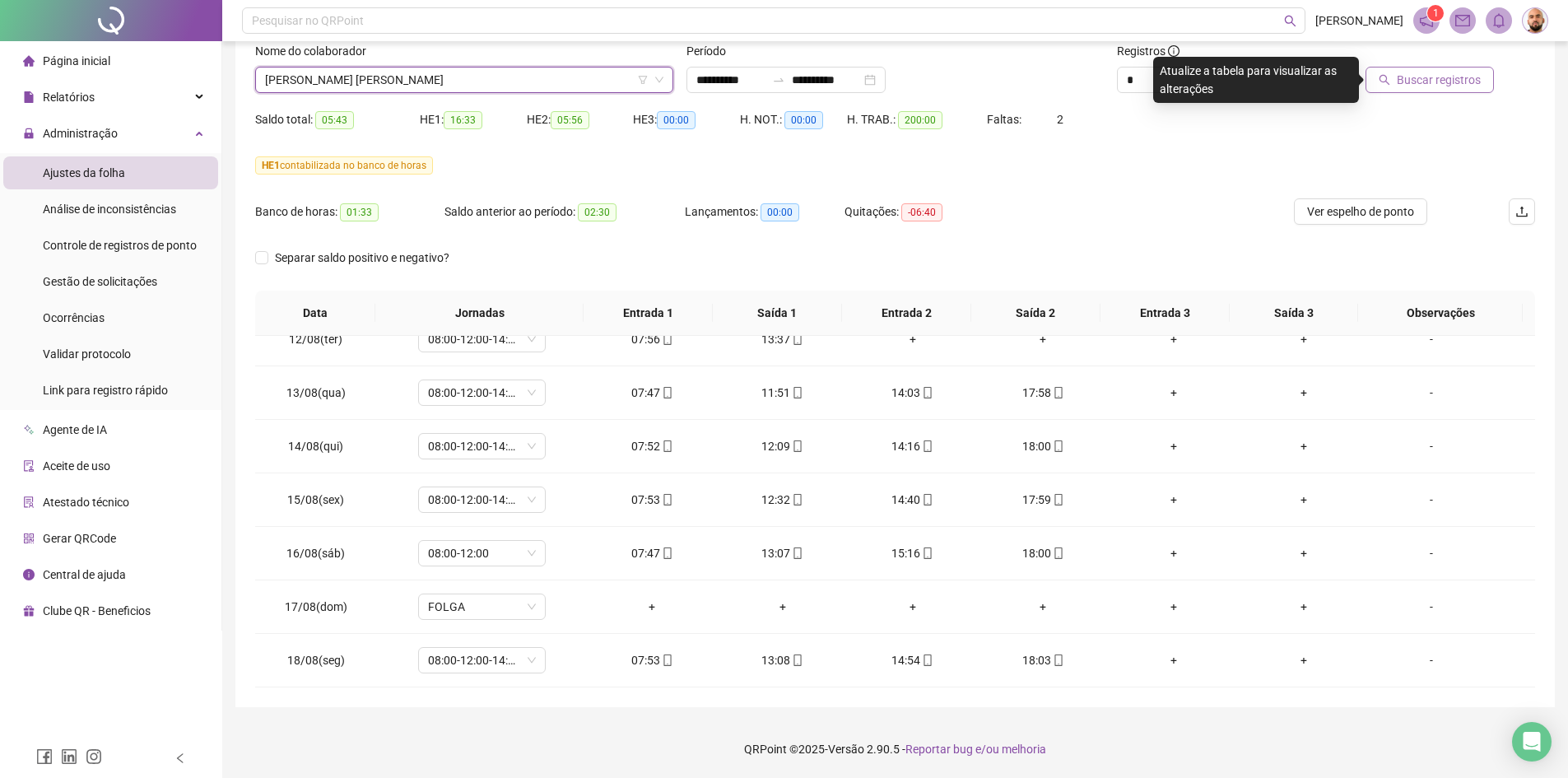
click at [1436, 80] on span "Buscar registros" at bounding box center [1438, 80] width 84 height 18
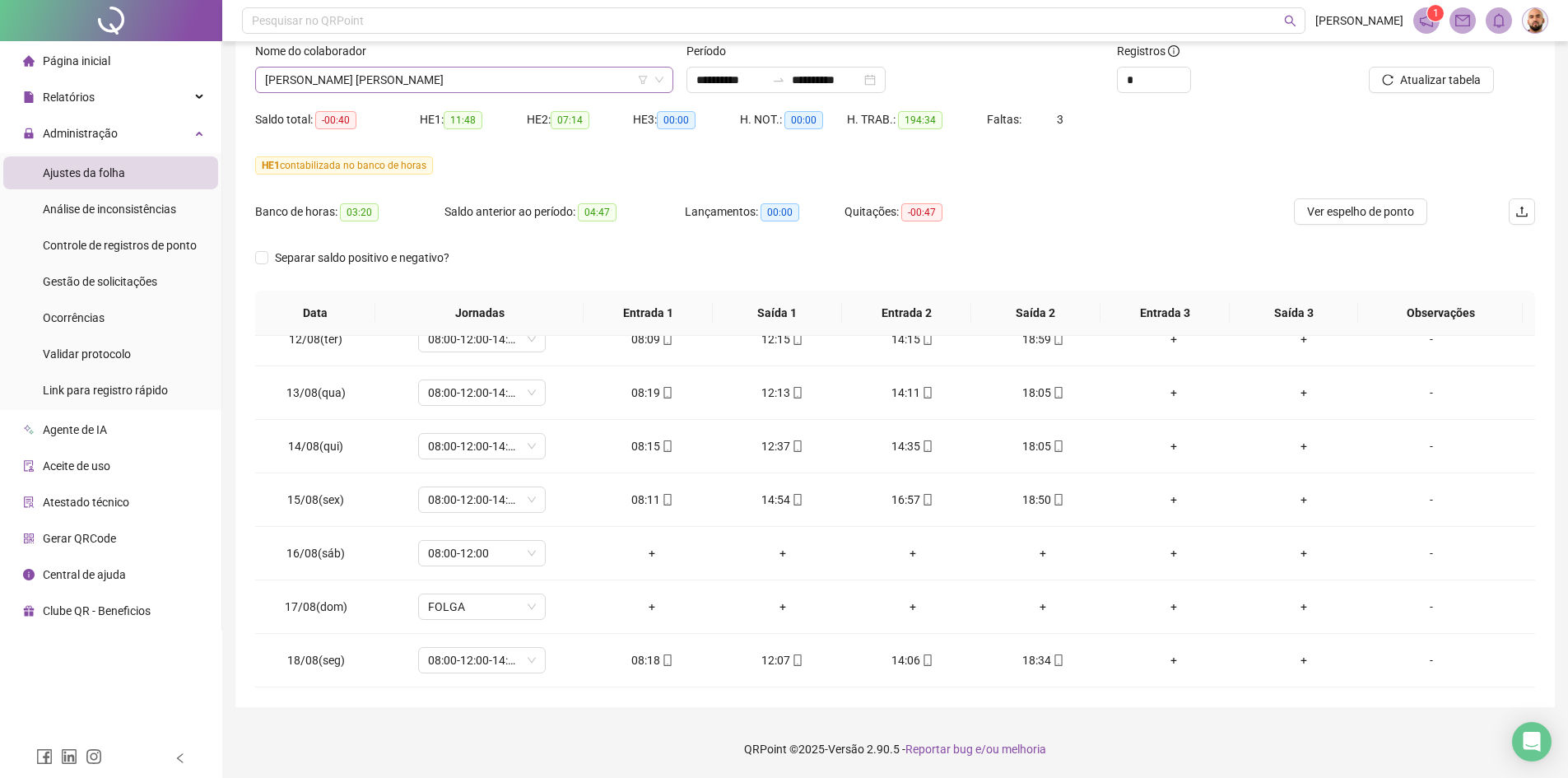
click at [525, 73] on span "JEFFERSON MILLER MORAIS NASCIMENTO" at bounding box center [464, 80] width 398 height 25
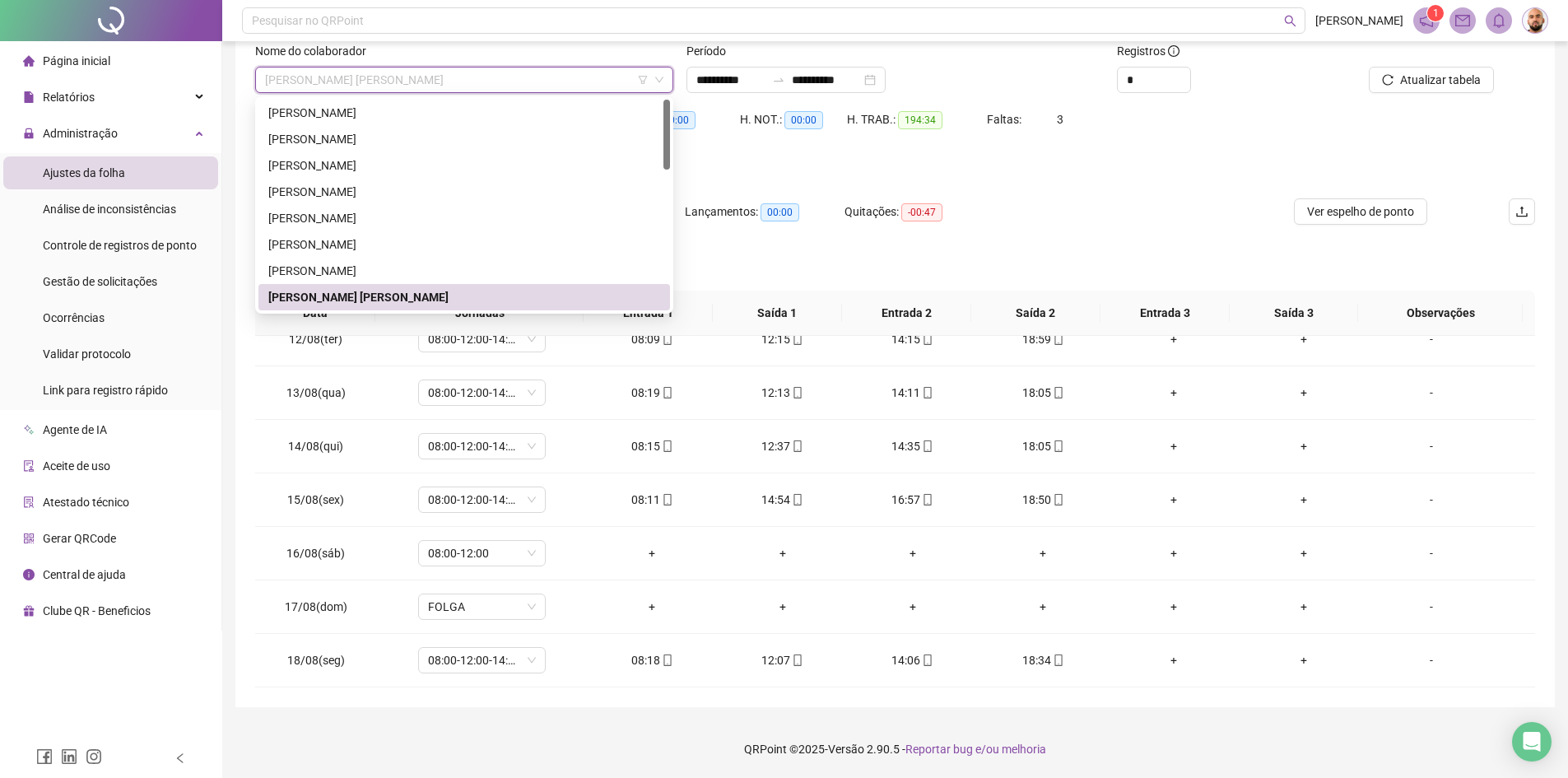
scroll to position [165, 0]
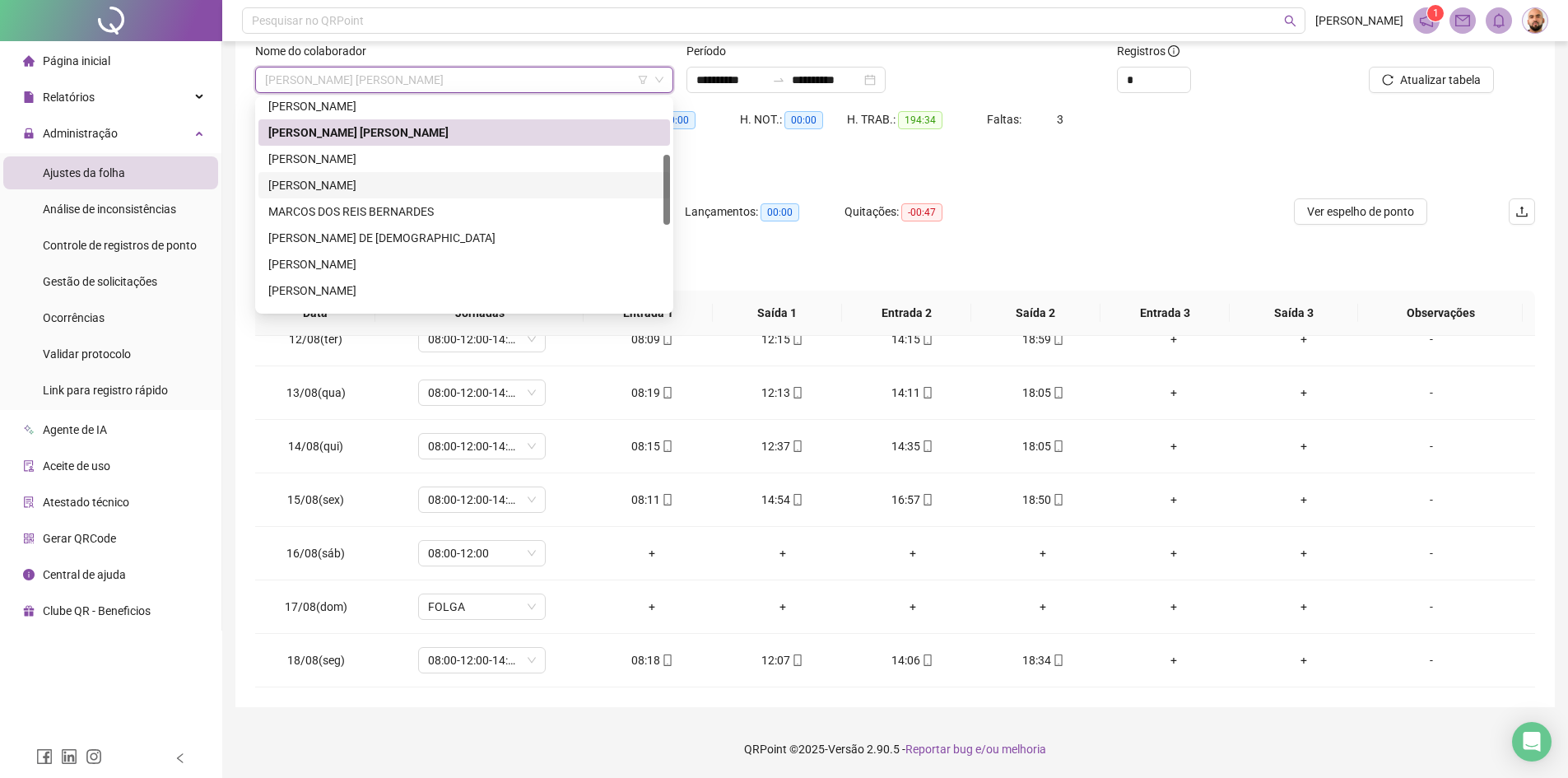
click at [375, 159] on div "JHONY DUTRA DE PAULA" at bounding box center [464, 159] width 392 height 18
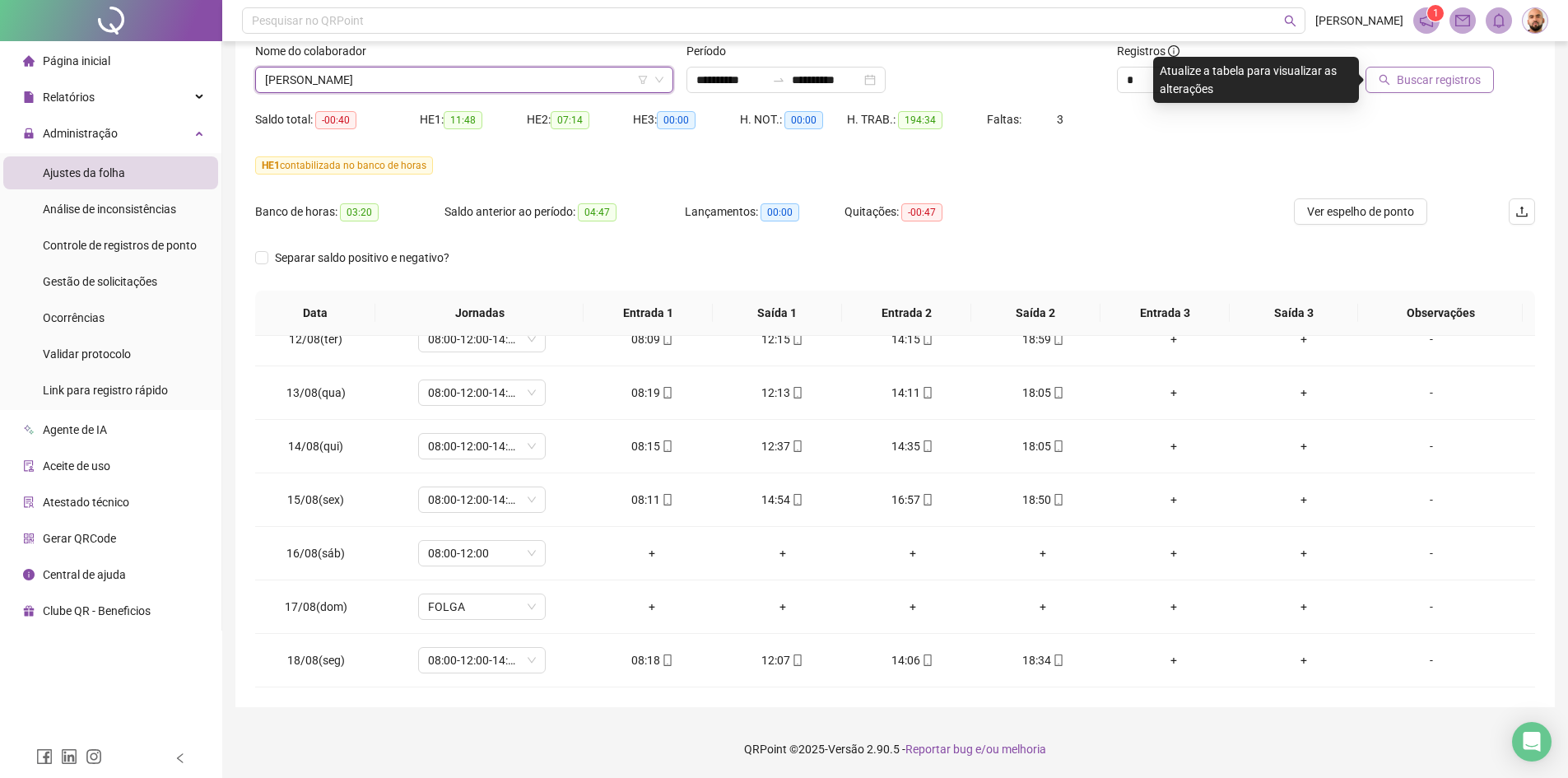
click at [1427, 89] on div "Buscar registros" at bounding box center [1433, 74] width 215 height 64
click at [1429, 88] on span "Buscar registros" at bounding box center [1438, 80] width 84 height 18
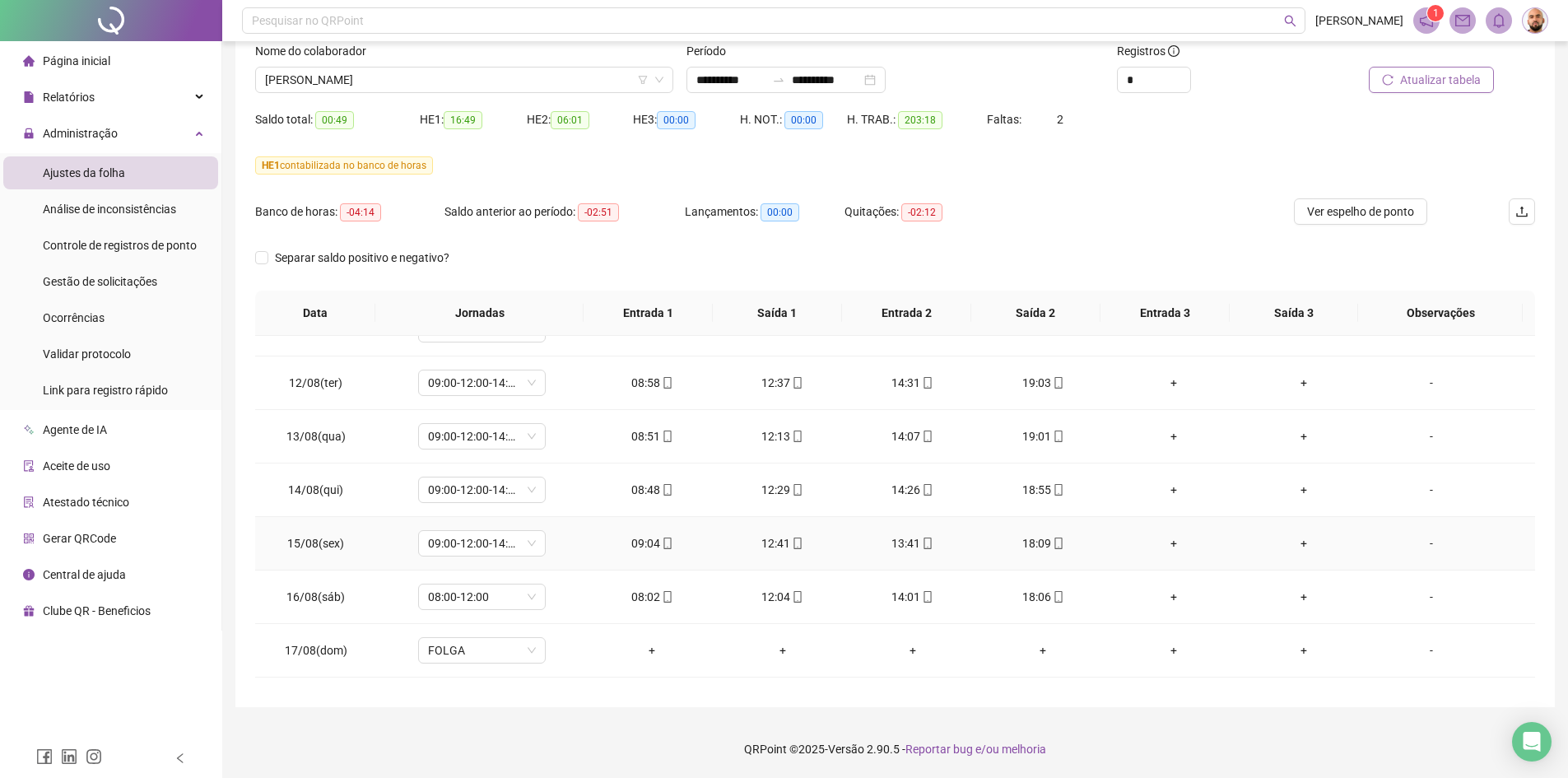
scroll to position [1361, 0]
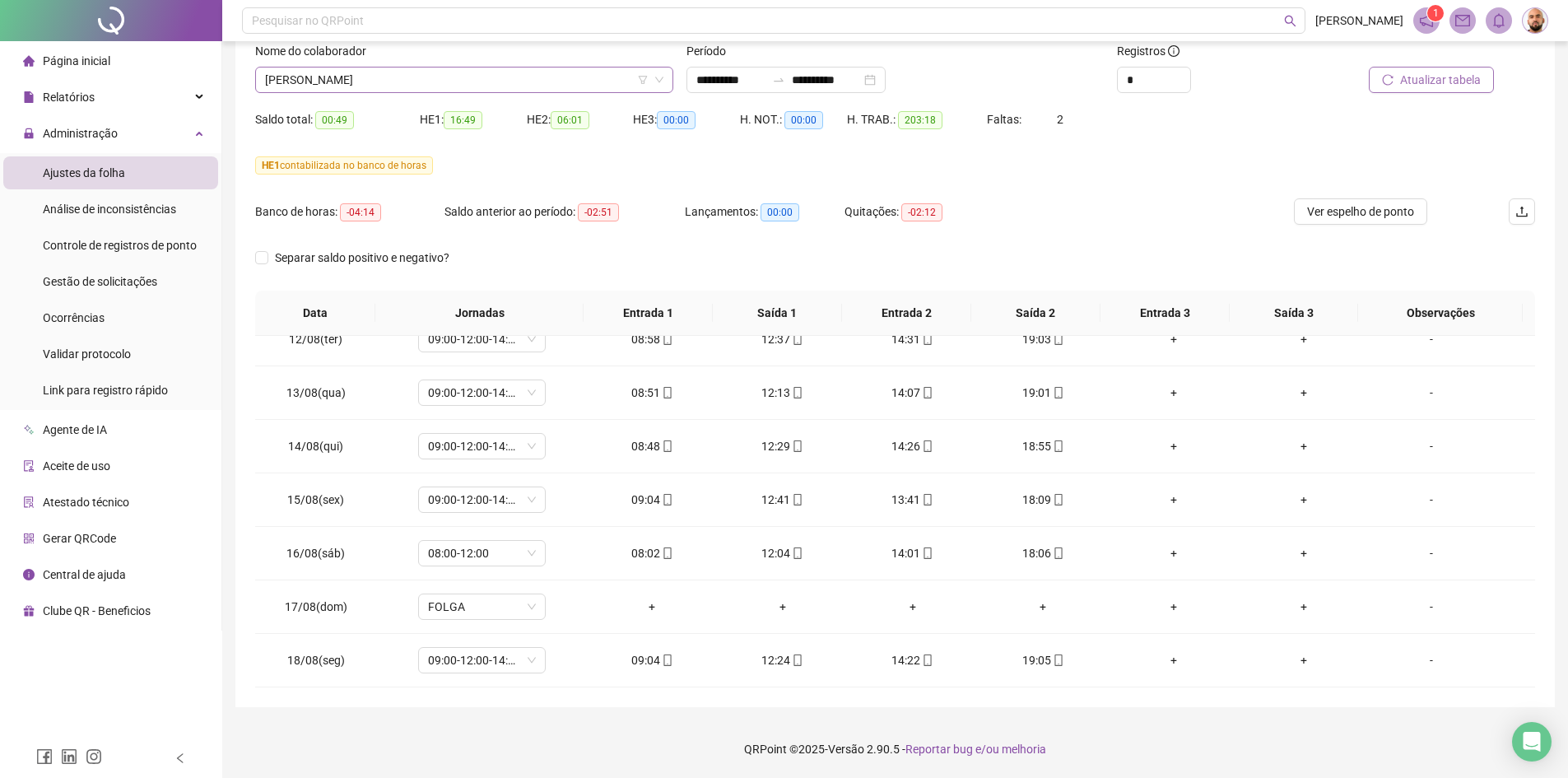
click at [452, 85] on span "JHONY DUTRA DE PAULA" at bounding box center [464, 80] width 398 height 25
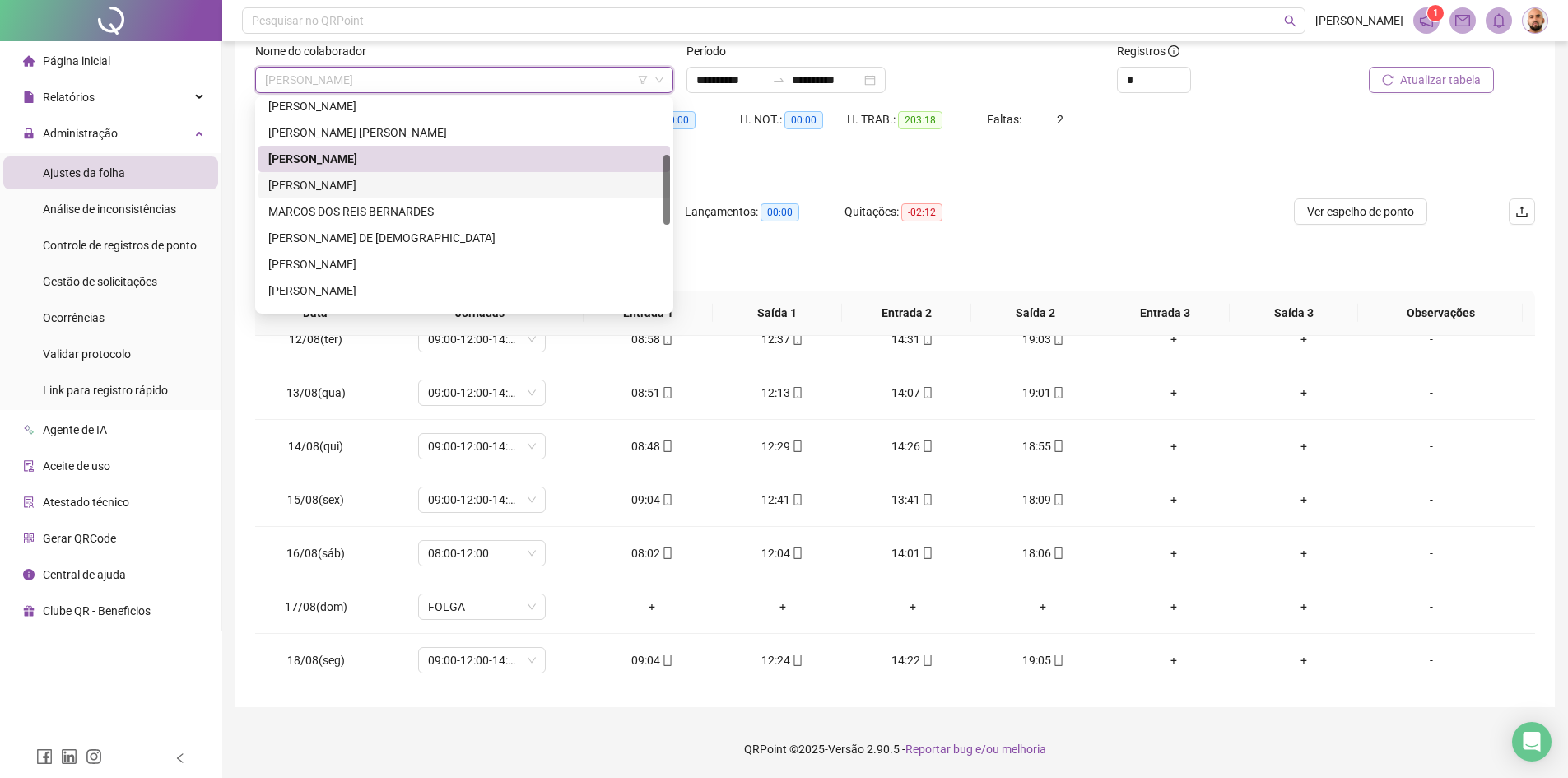
click at [421, 184] on div "KAUAN FELIPE DOS SANTOS SOUZA" at bounding box center [464, 186] width 392 height 18
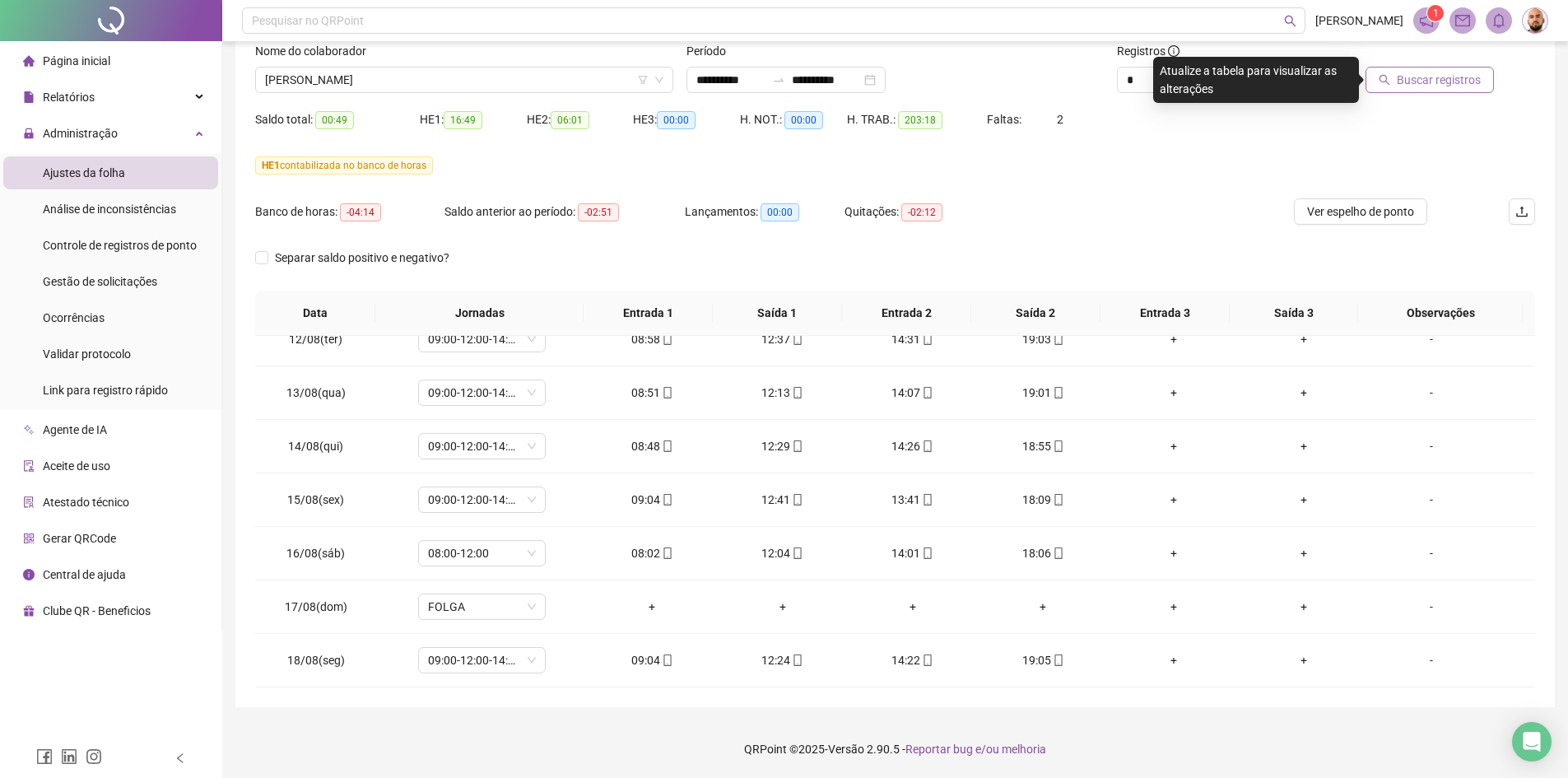
click at [1410, 77] on span "Buscar registros" at bounding box center [1438, 80] width 84 height 18
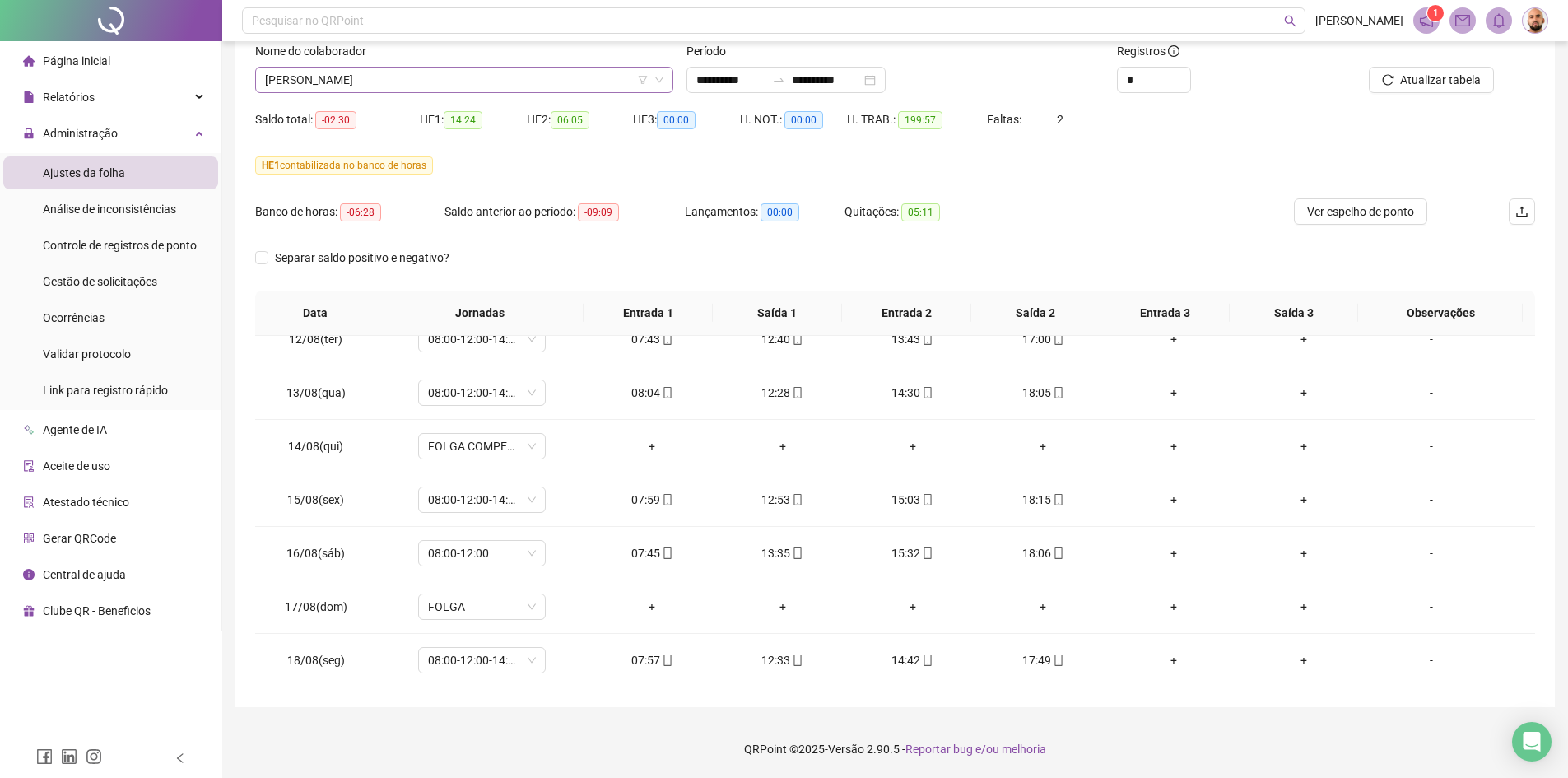
click at [516, 89] on span "KAUAN FELIPE DOS SANTOS SOUZA" at bounding box center [464, 80] width 398 height 25
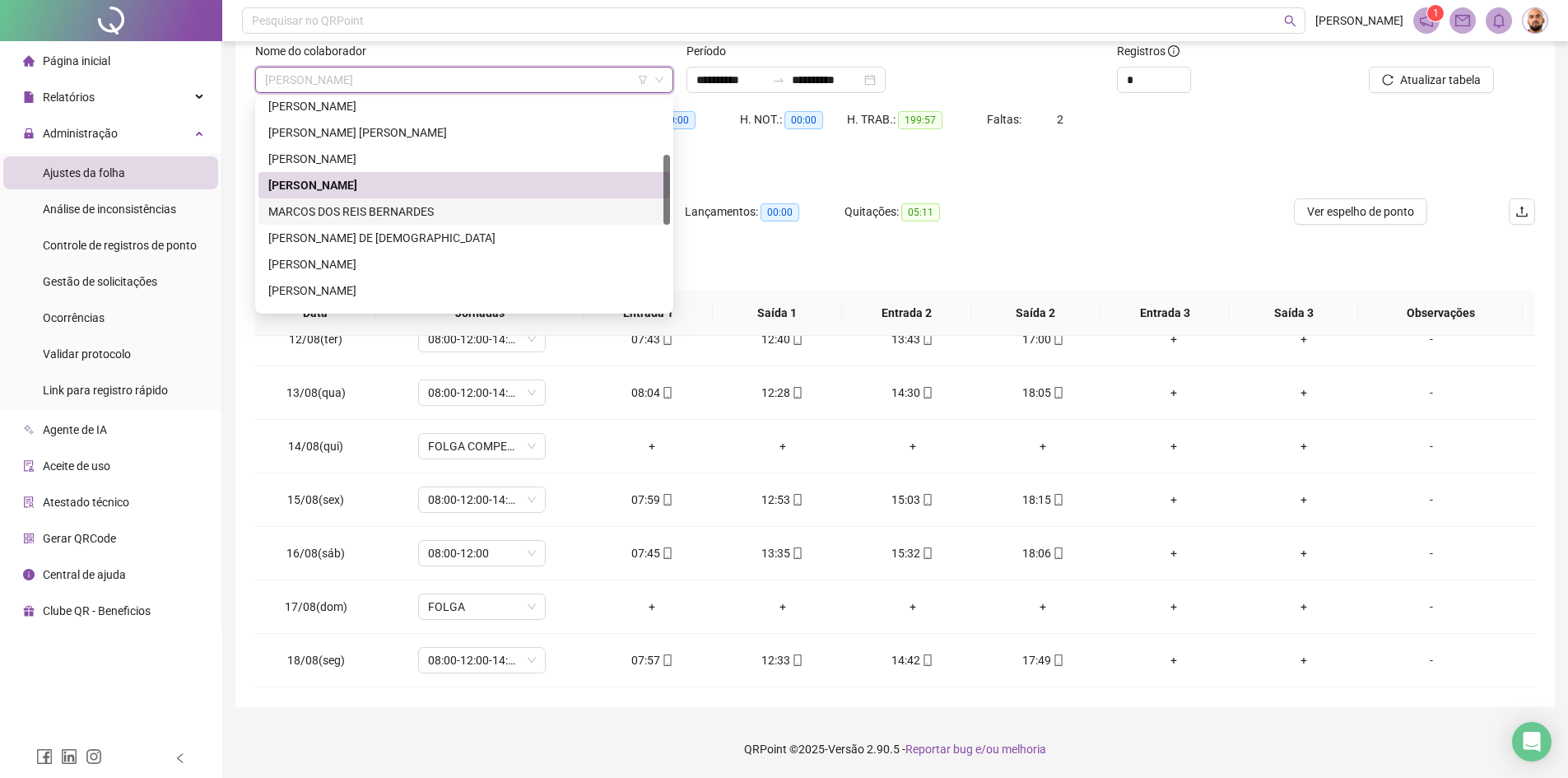
click at [428, 208] on div "MARCOS DOS REIS BERNARDES" at bounding box center [464, 211] width 392 height 18
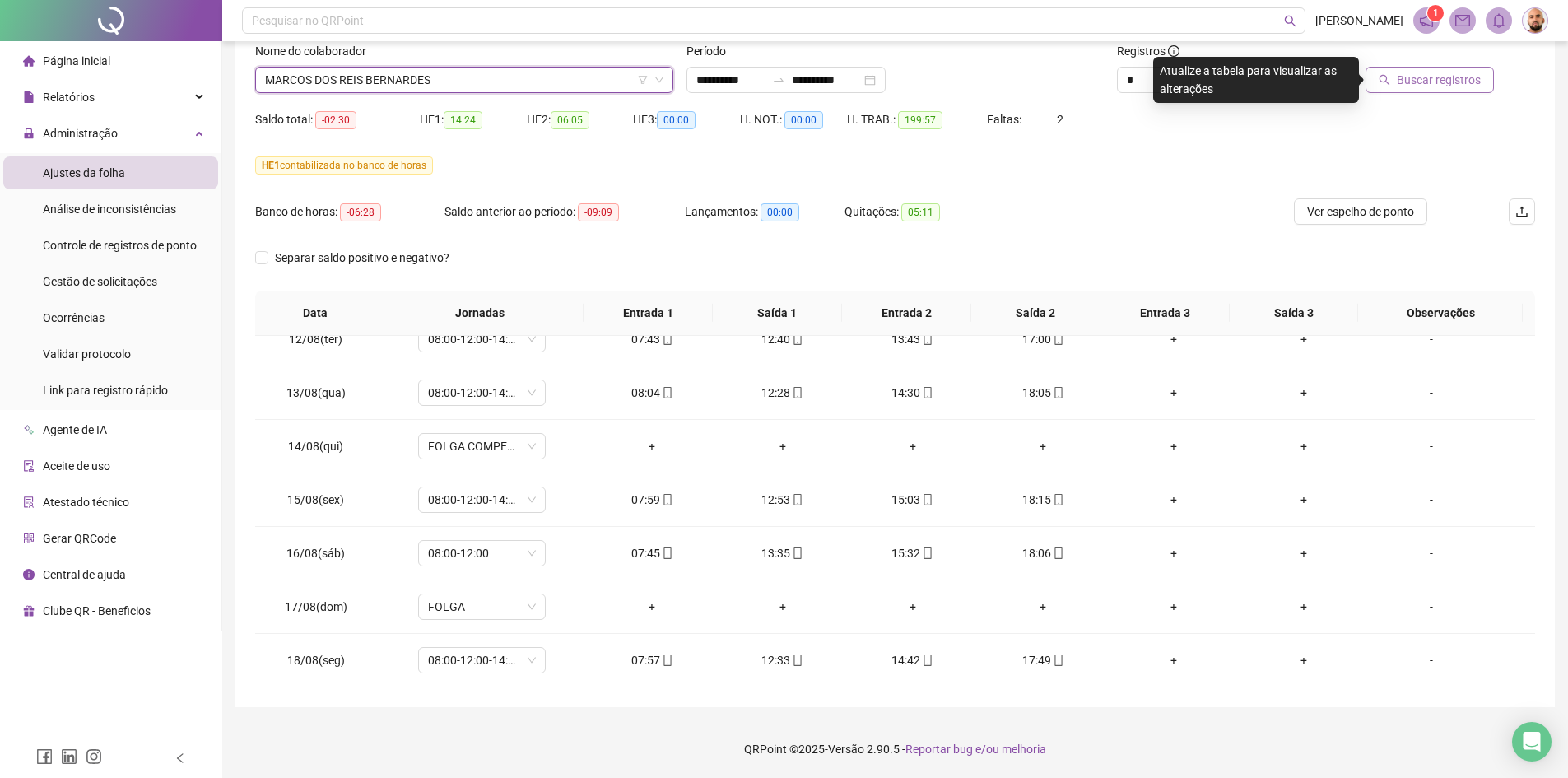
click at [1409, 73] on span "Buscar registros" at bounding box center [1438, 80] width 84 height 18
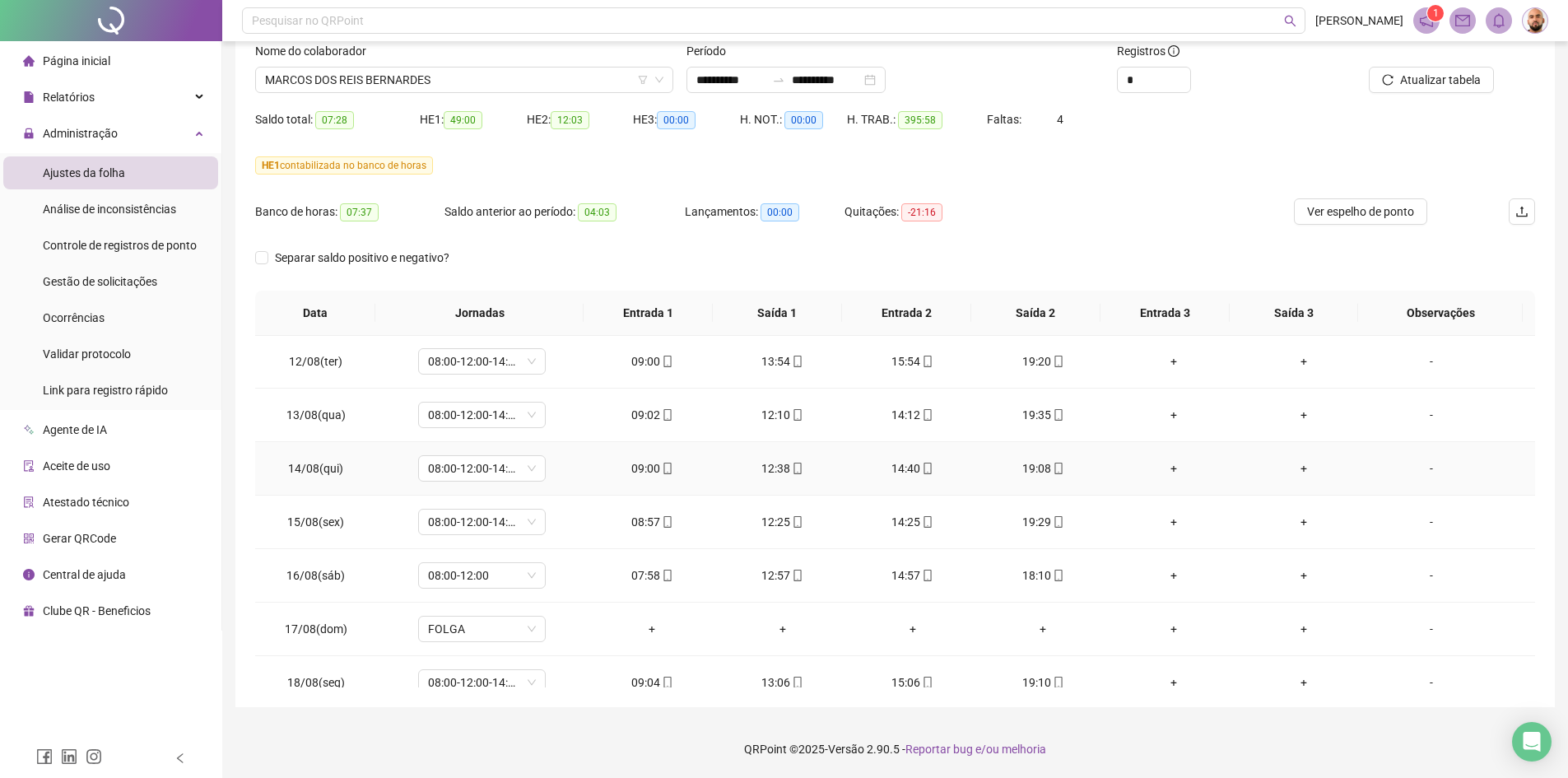
scroll to position [2964, 0]
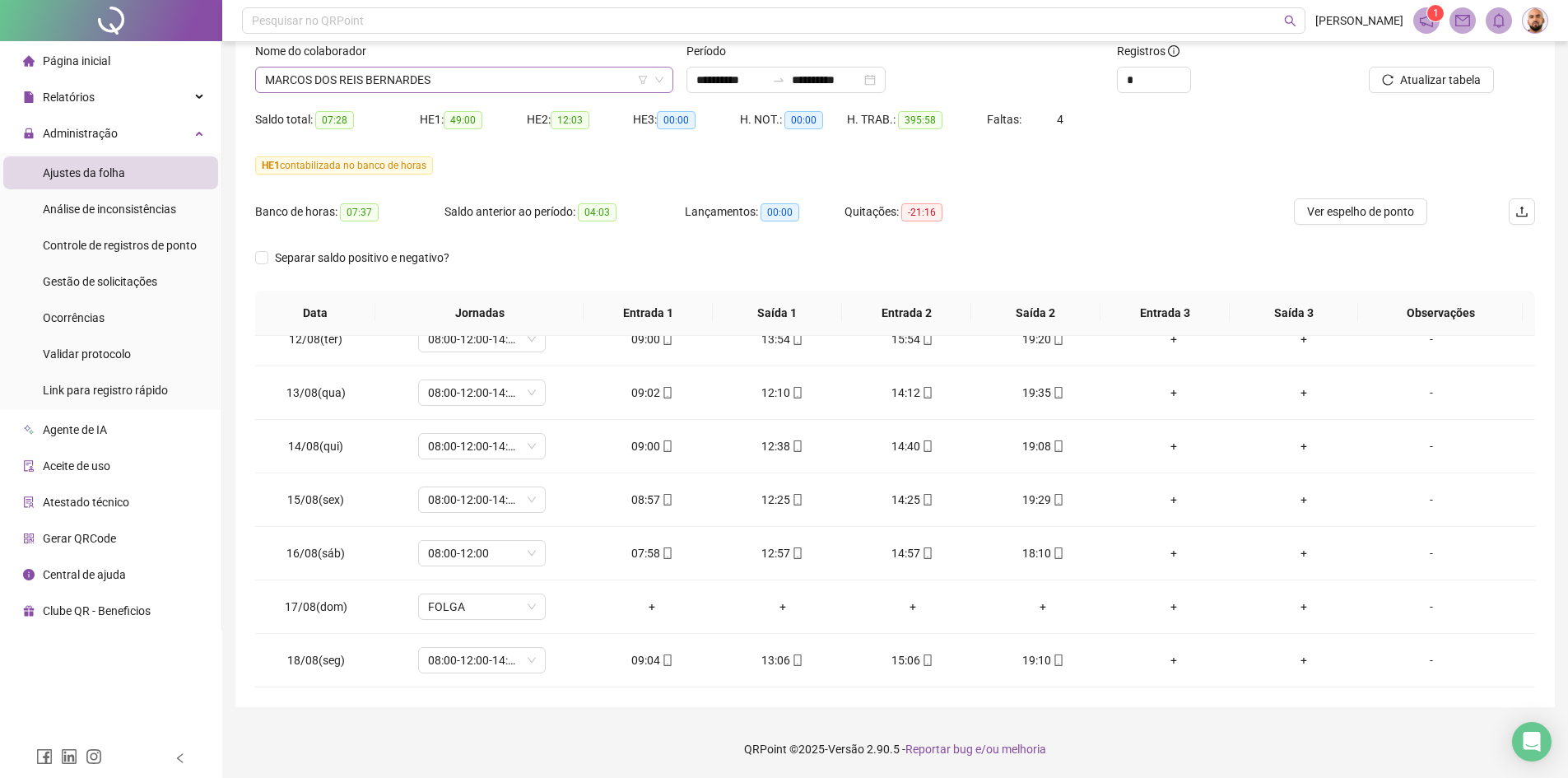
click at [459, 88] on span "MARCOS DOS REIS BERNARDES" at bounding box center [464, 80] width 398 height 25
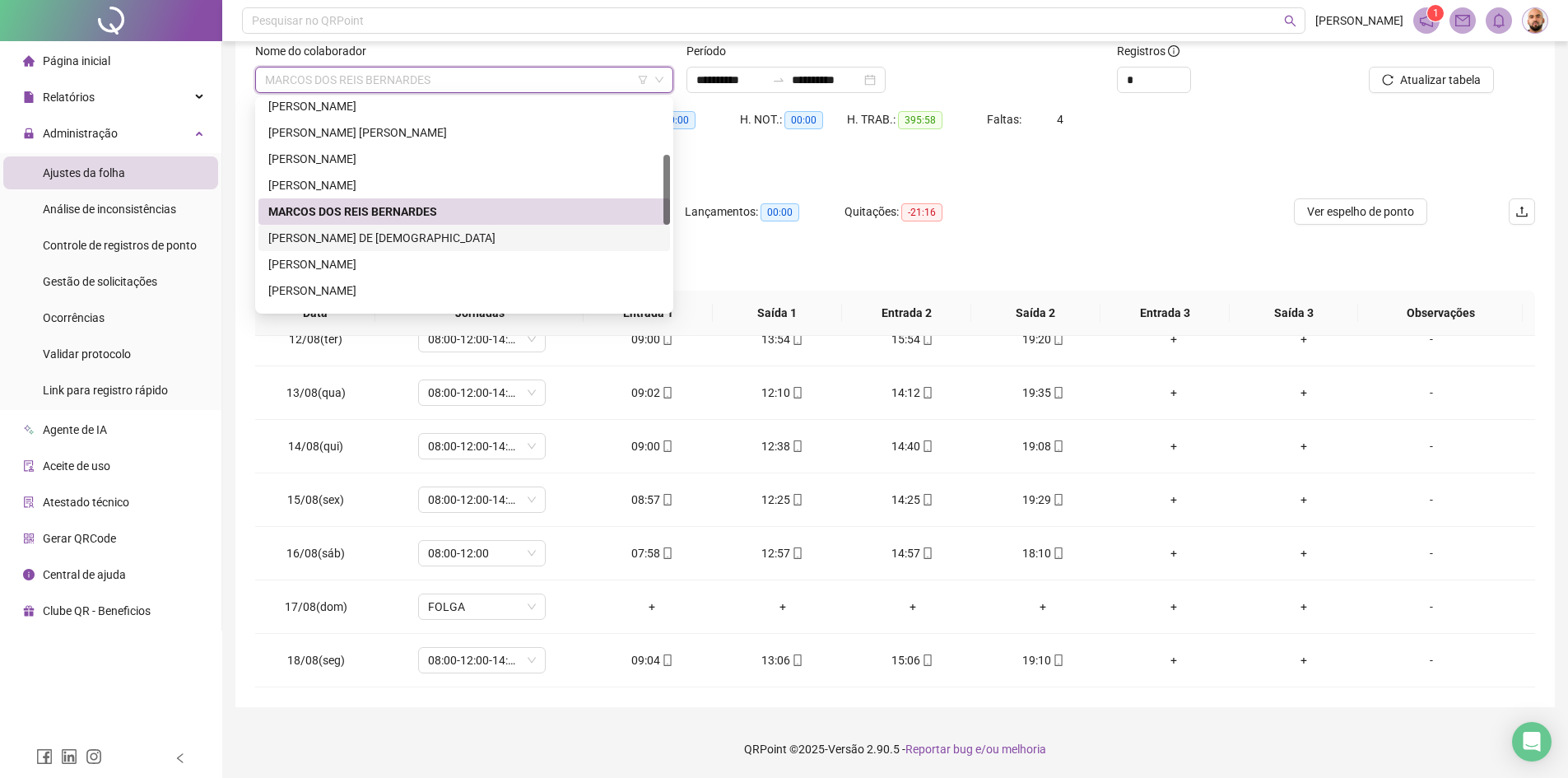
click at [433, 232] on div "MARCOS NONATO DE JESUS" at bounding box center [464, 237] width 392 height 18
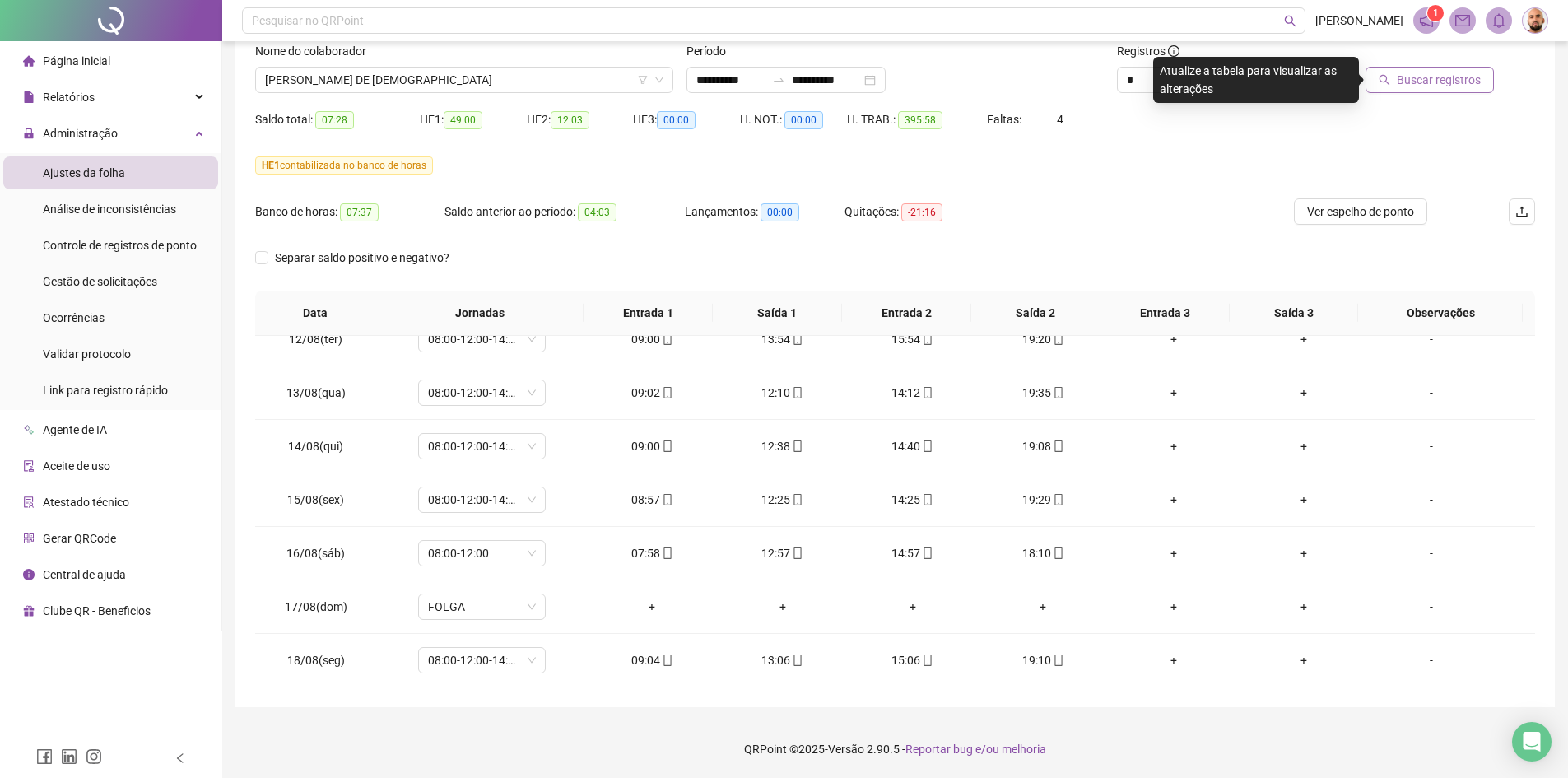
click at [1460, 86] on span "Buscar registros" at bounding box center [1438, 80] width 84 height 18
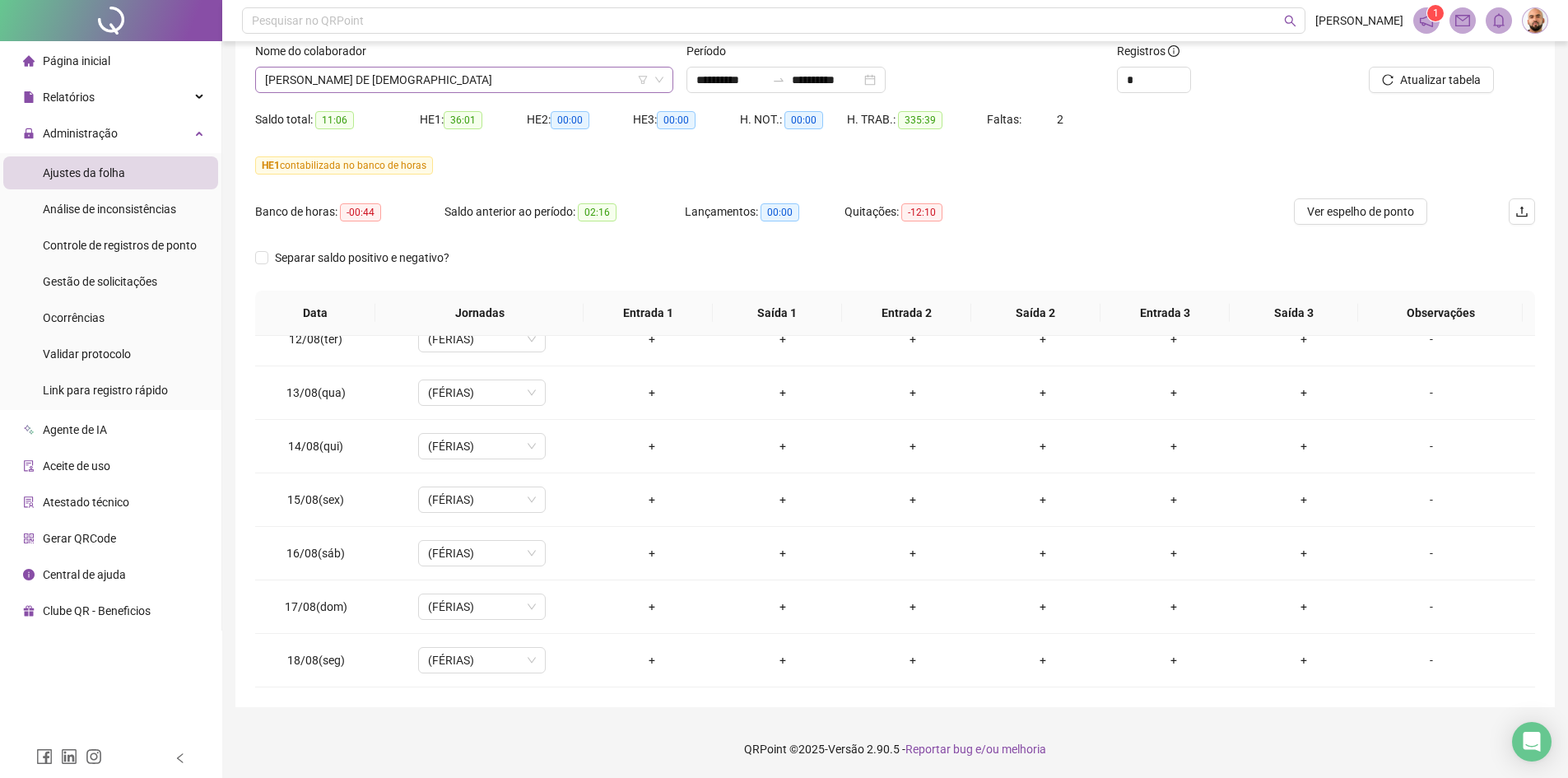
click at [565, 87] on span "MARCOS NONATO DE JESUS" at bounding box center [464, 80] width 398 height 25
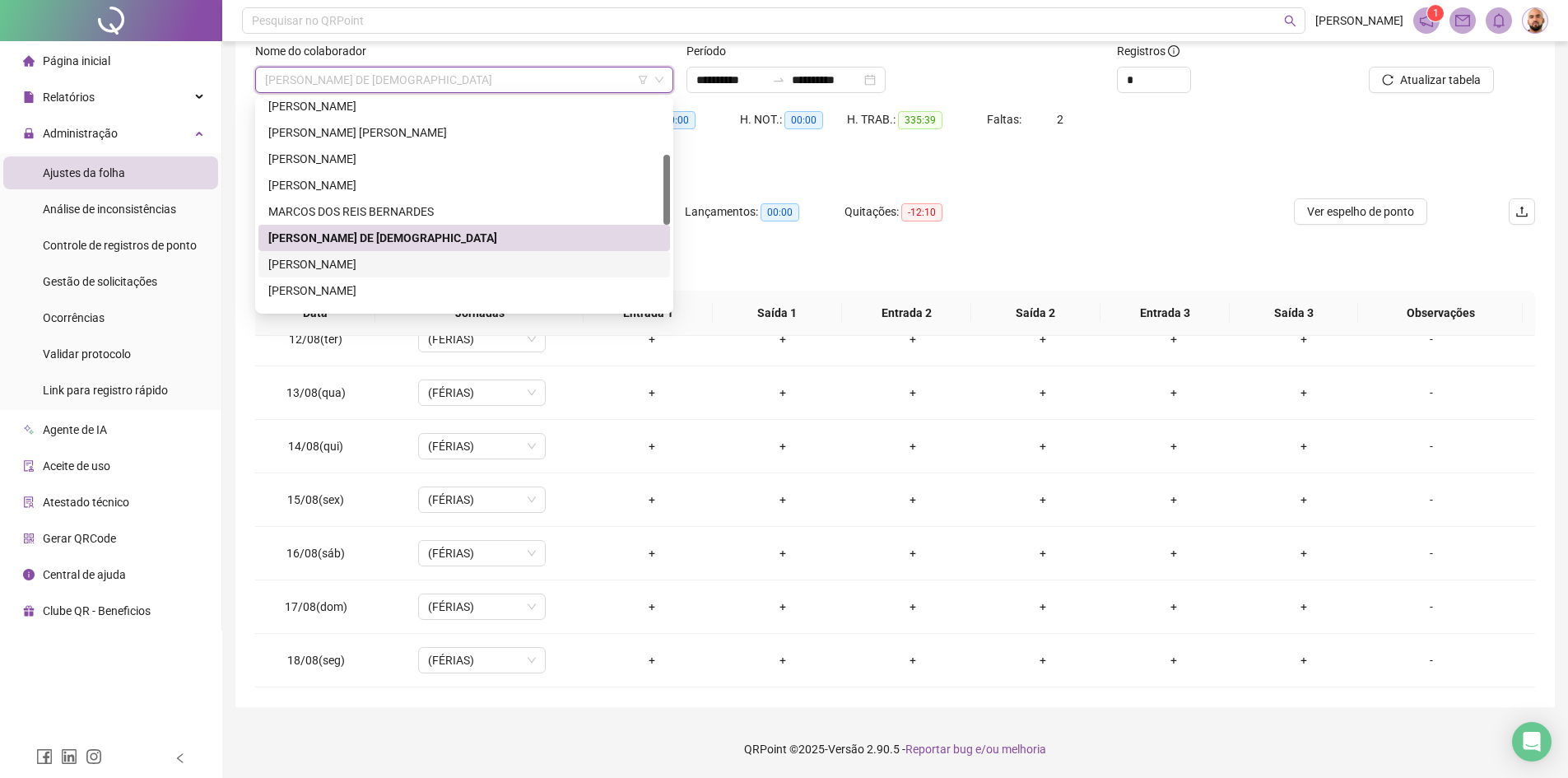
drag, startPoint x: 460, startPoint y: 261, endPoint x: 690, endPoint y: 257, distance: 230.0
click at [461, 261] on div "ORLANDO JUNIO DOS SANTOS DE CARVALHO" at bounding box center [464, 264] width 392 height 18
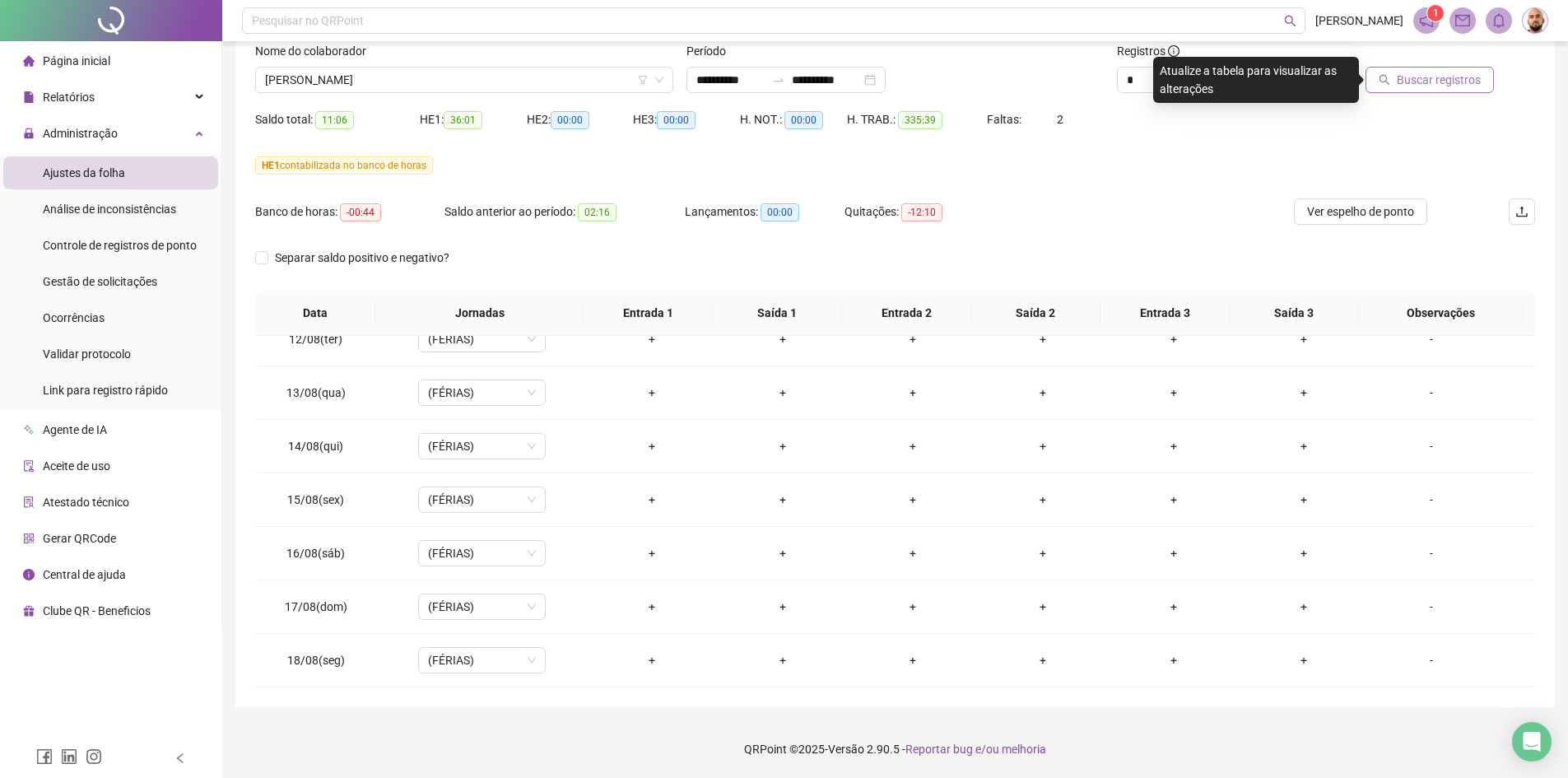
click at [1428, 82] on span "Buscar registros" at bounding box center [1438, 80] width 84 height 18
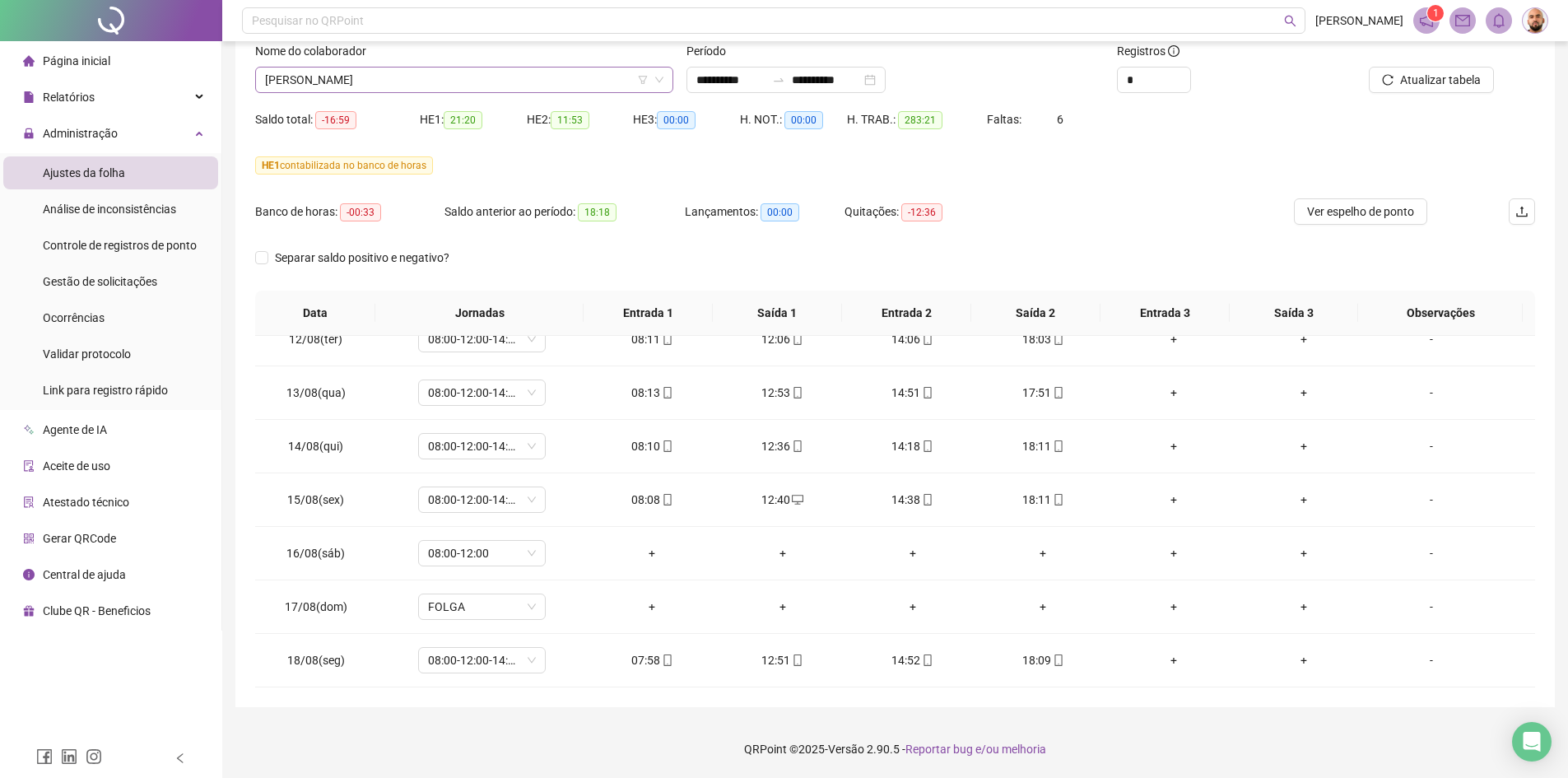
click at [525, 78] on span "ORLANDO JUNIO DOS SANTOS DE CARVALHO" at bounding box center [464, 80] width 398 height 25
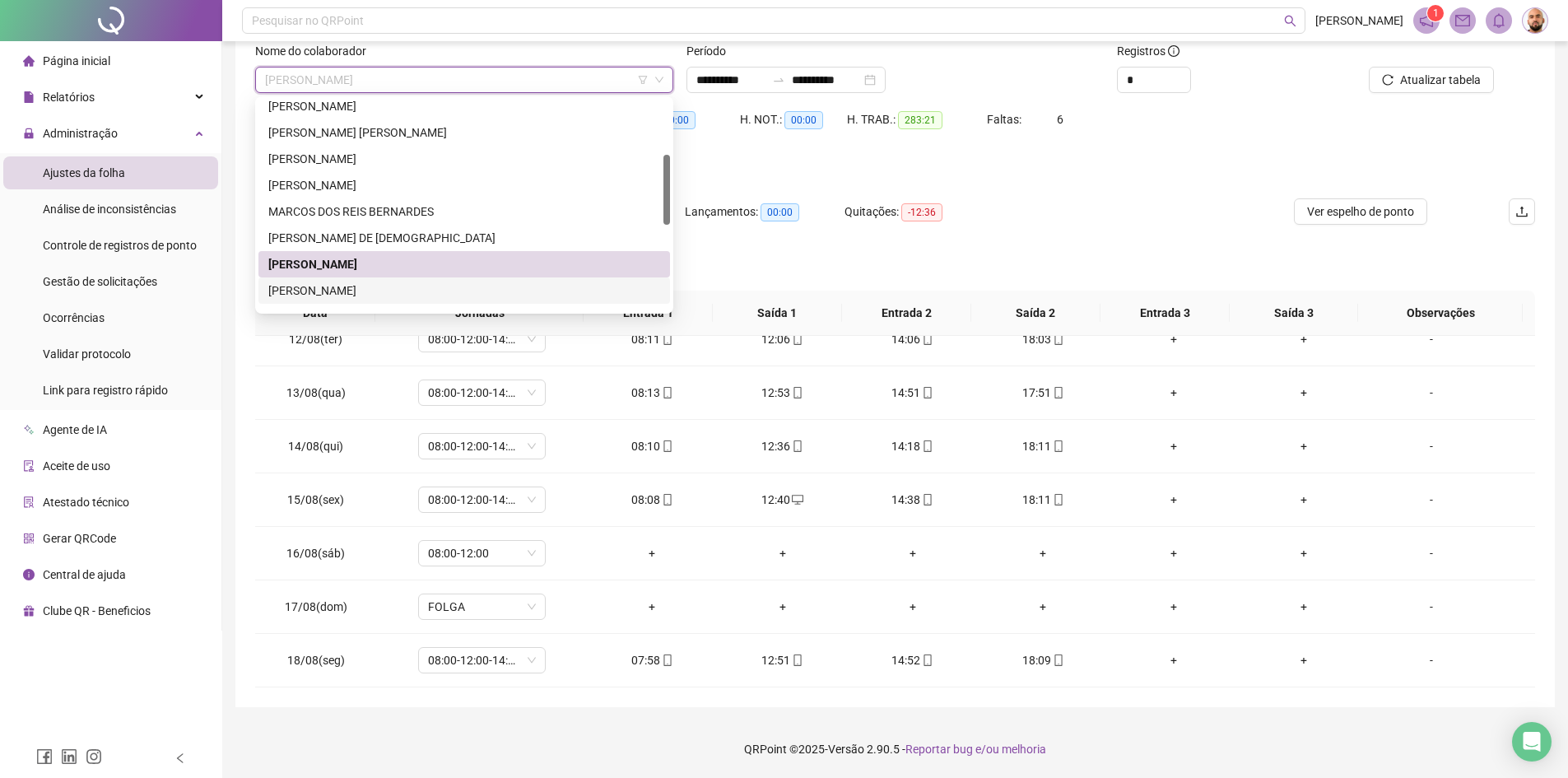
click at [435, 288] on div "PAULO HENRIQUE SANTOS MOURAO" at bounding box center [464, 290] width 392 height 18
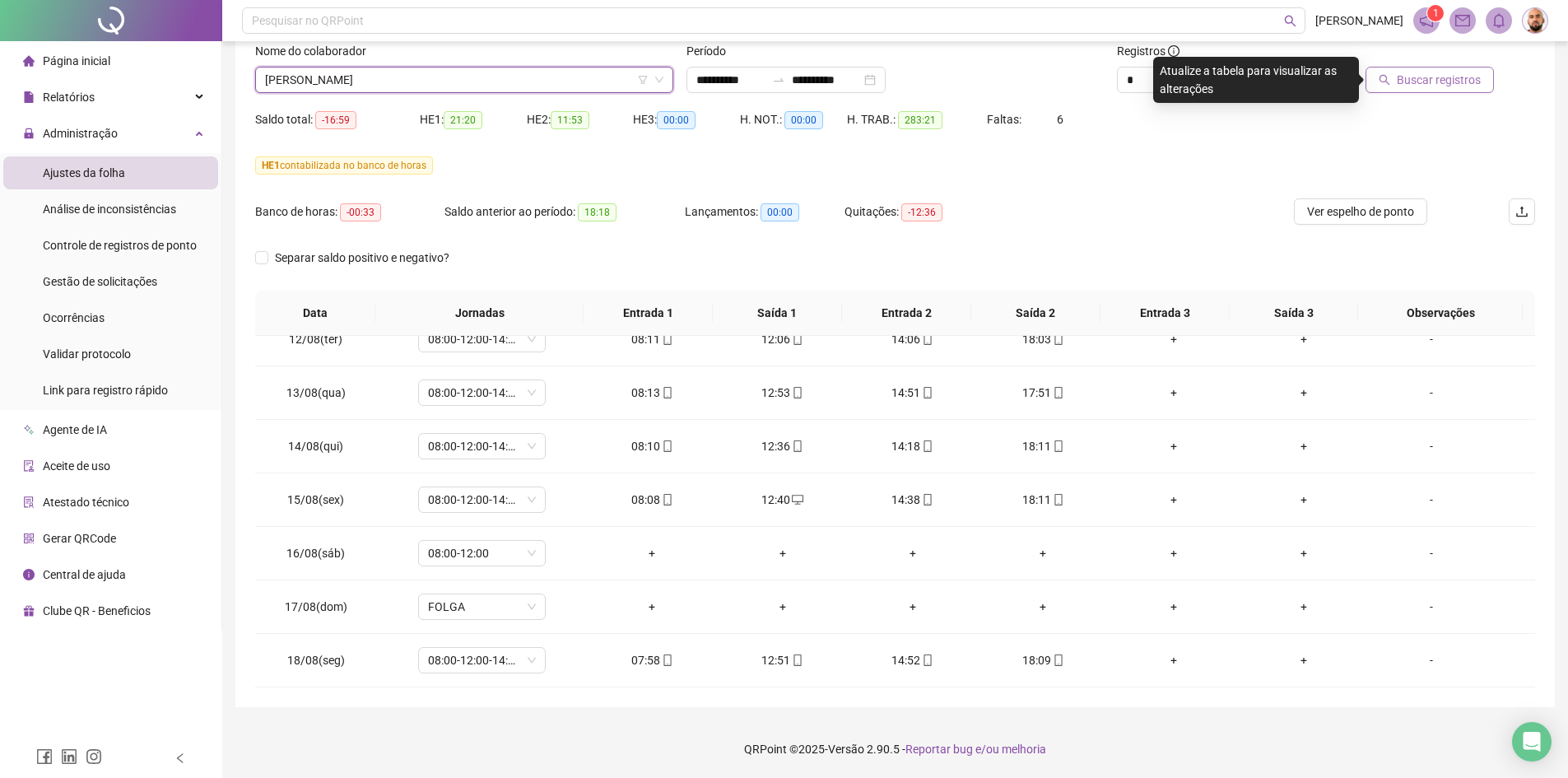
click at [1413, 76] on span "Buscar registros" at bounding box center [1438, 80] width 84 height 18
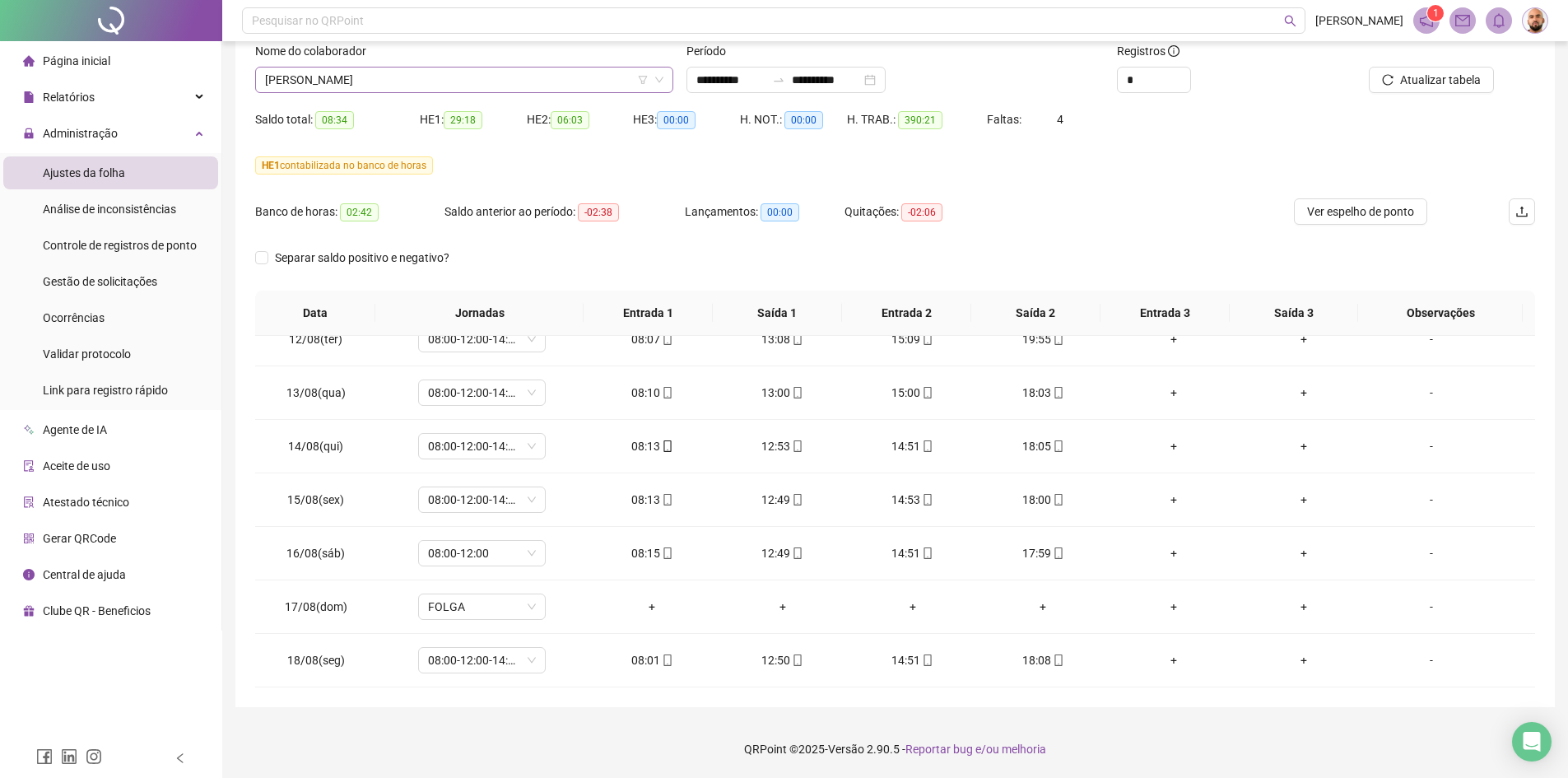
click at [489, 81] on span "PAULO HENRIQUE SANTOS MOURAO" at bounding box center [464, 80] width 398 height 25
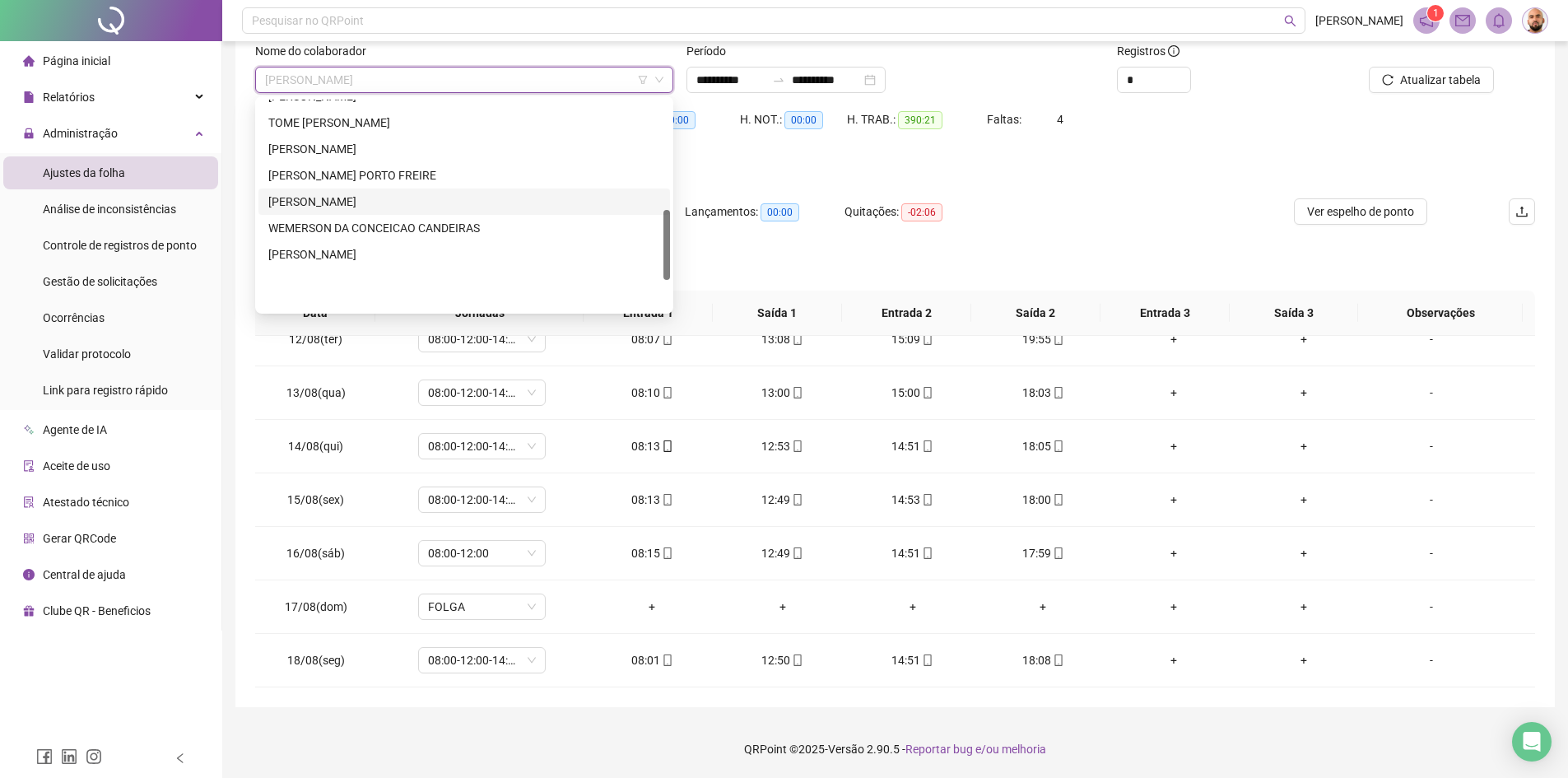
scroll to position [329, 0]
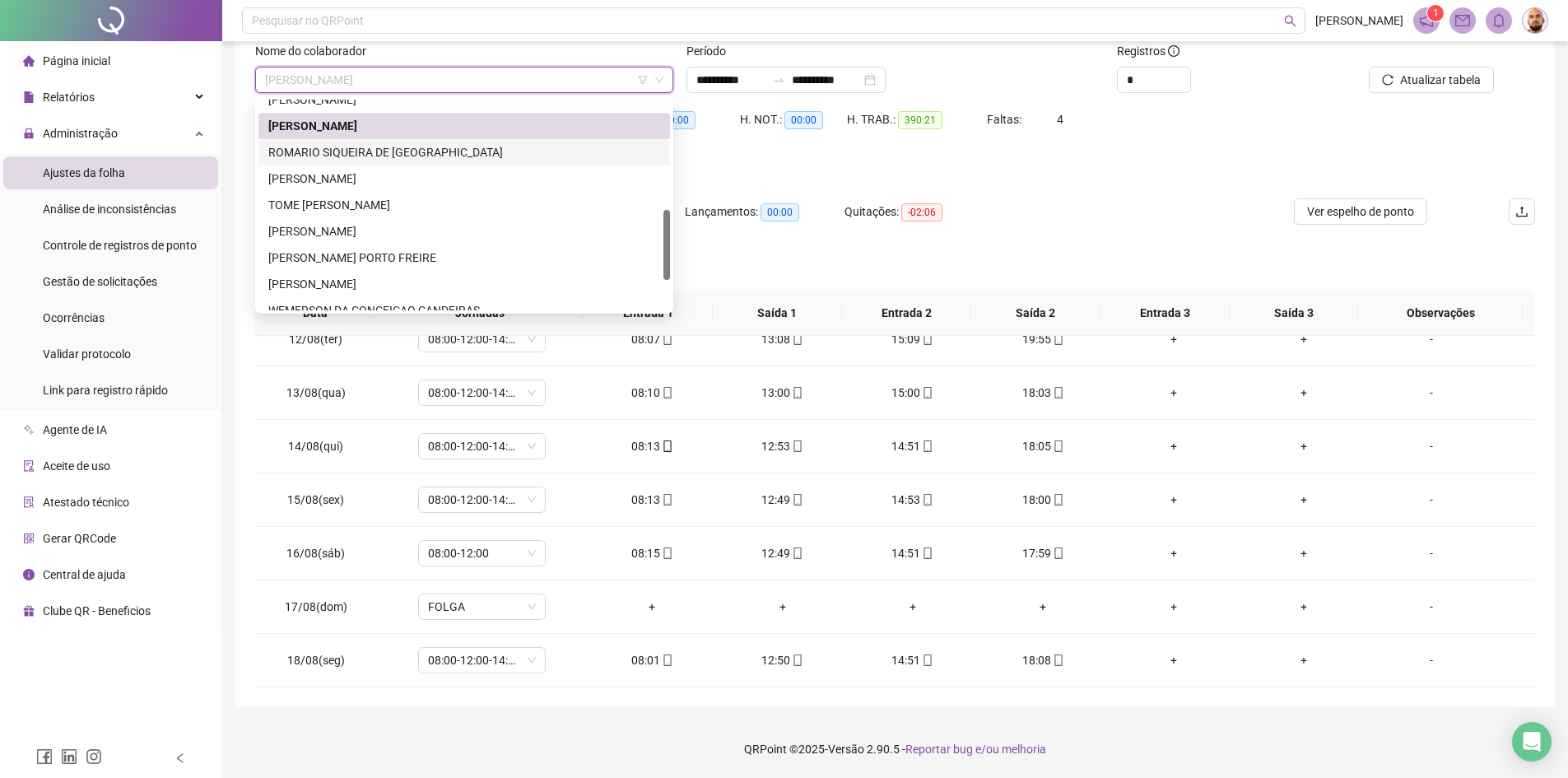
click at [405, 148] on div "ROMARIO SIQUEIRA DE LIMA" at bounding box center [464, 153] width 392 height 18
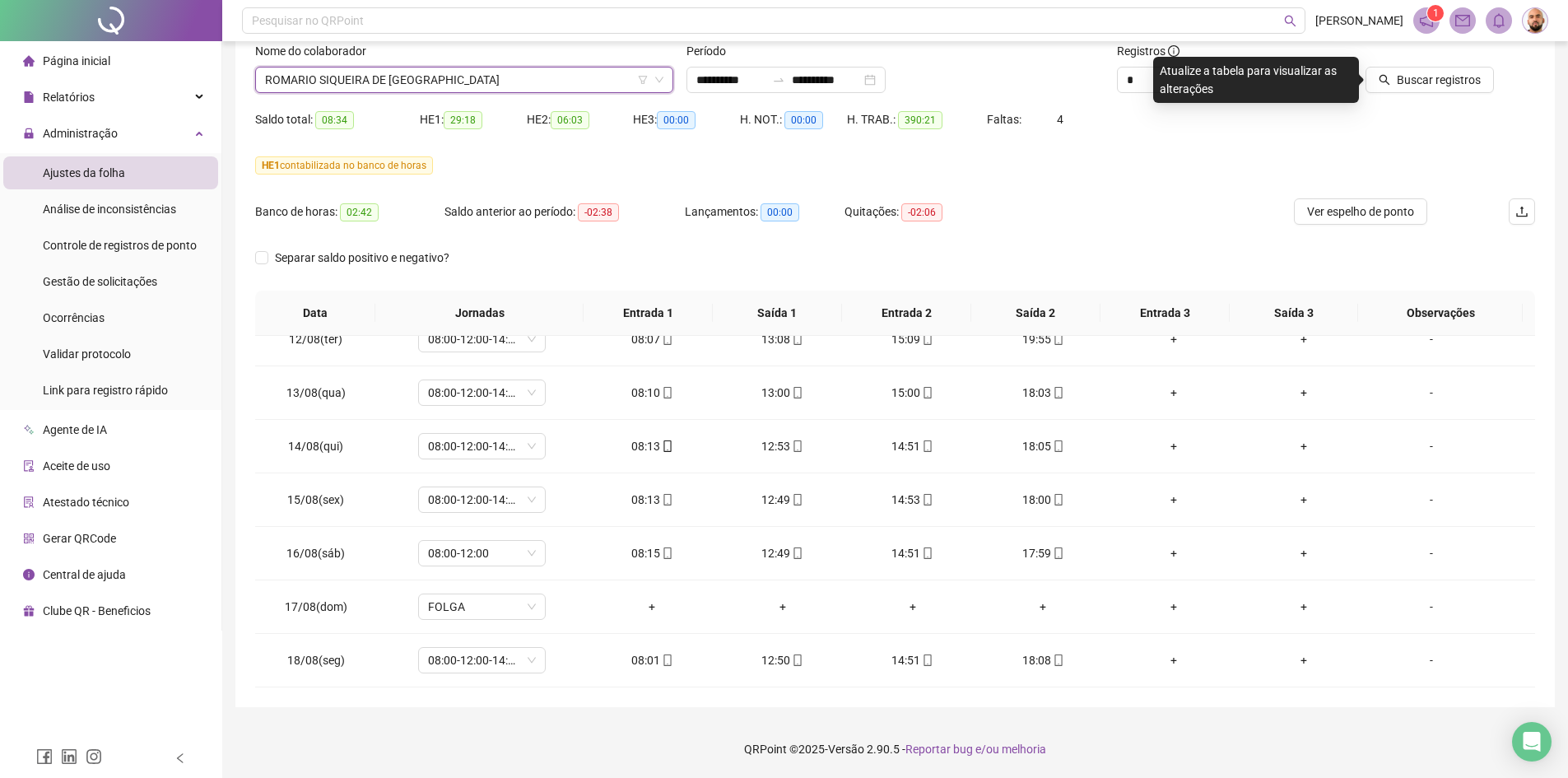
click at [1432, 81] on span "Buscar registros" at bounding box center [1438, 80] width 84 height 18
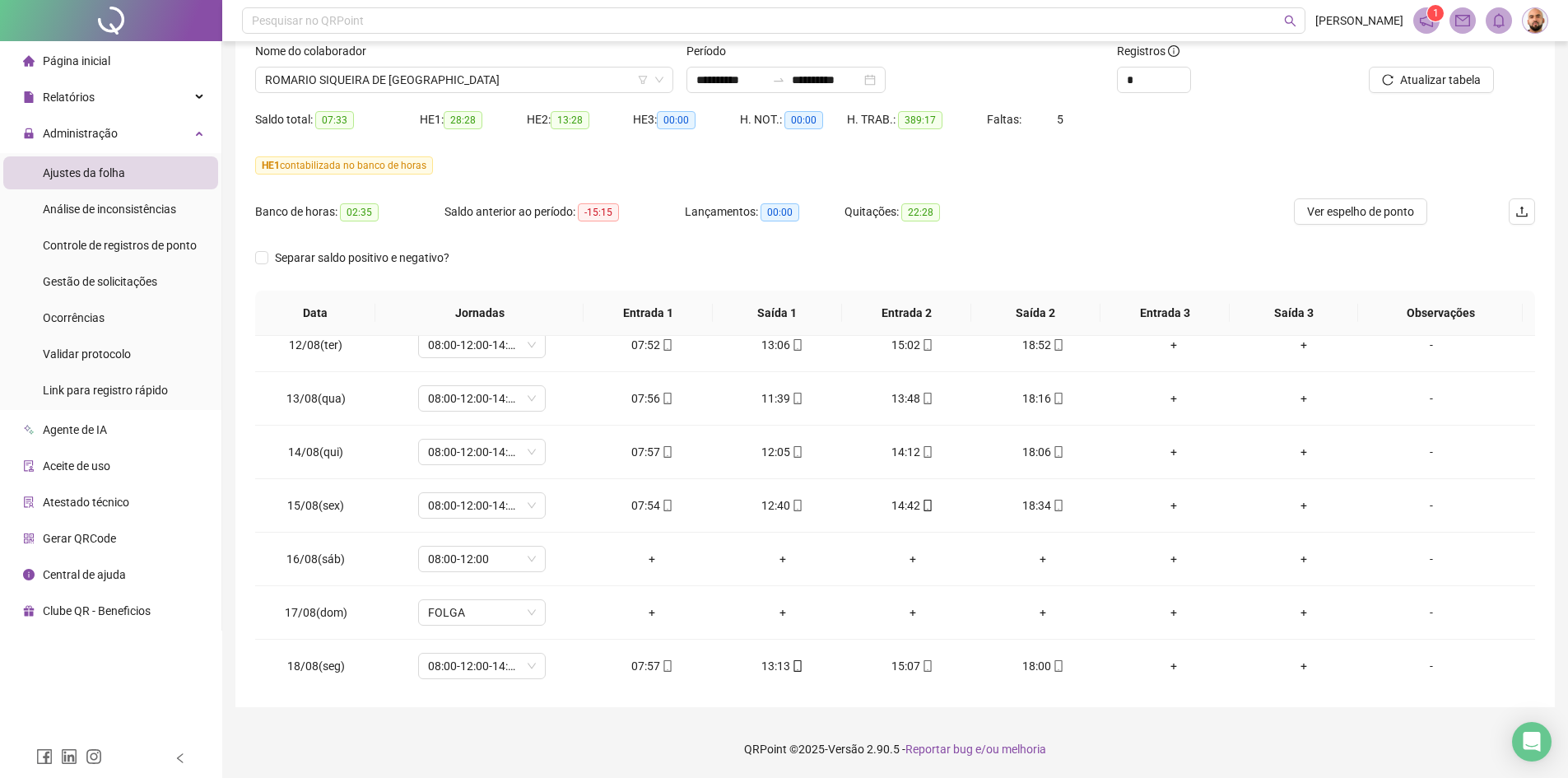
scroll to position [2964, 0]
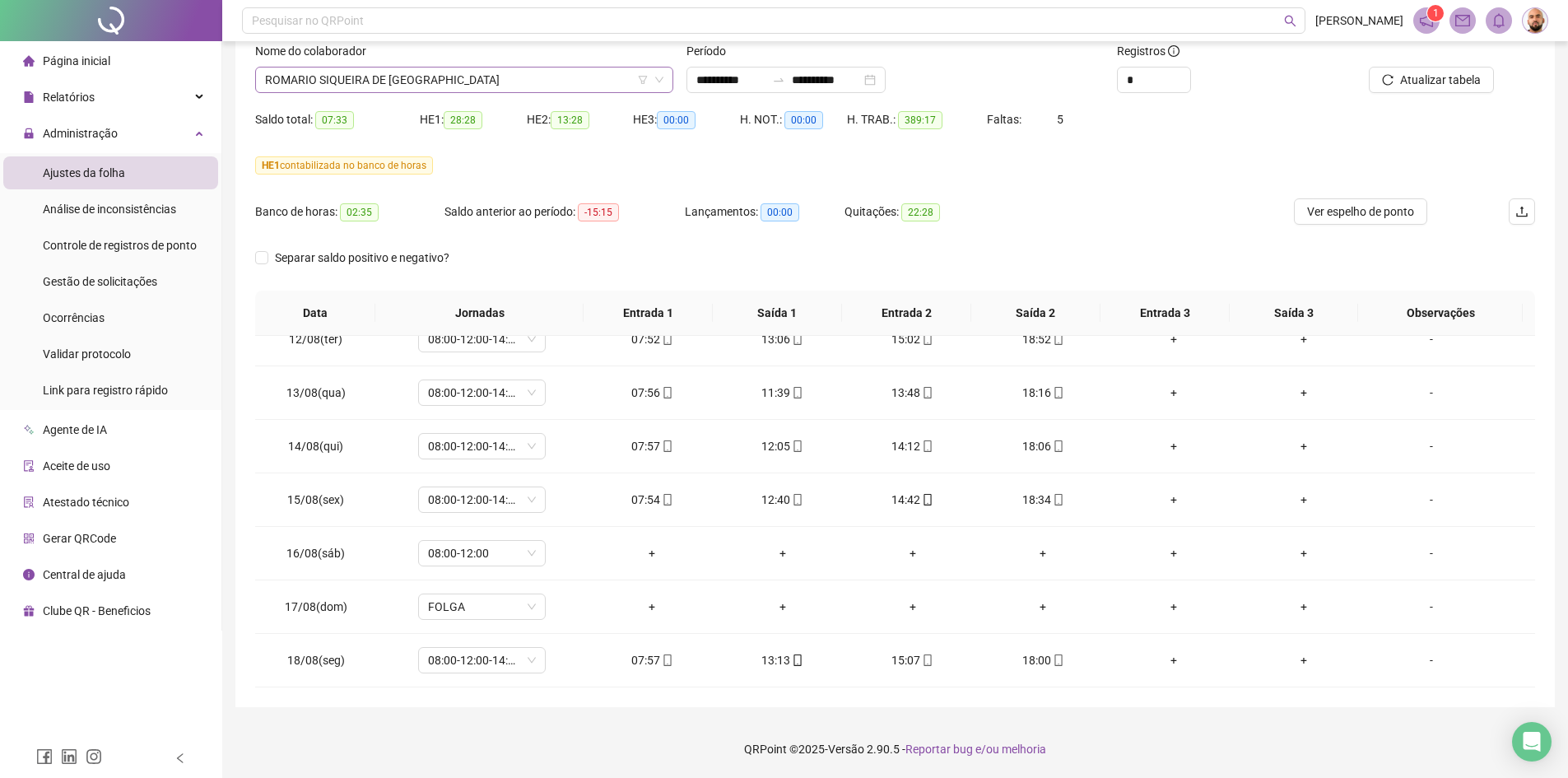
click at [447, 87] on span "ROMARIO SIQUEIRA DE LIMA" at bounding box center [464, 80] width 398 height 25
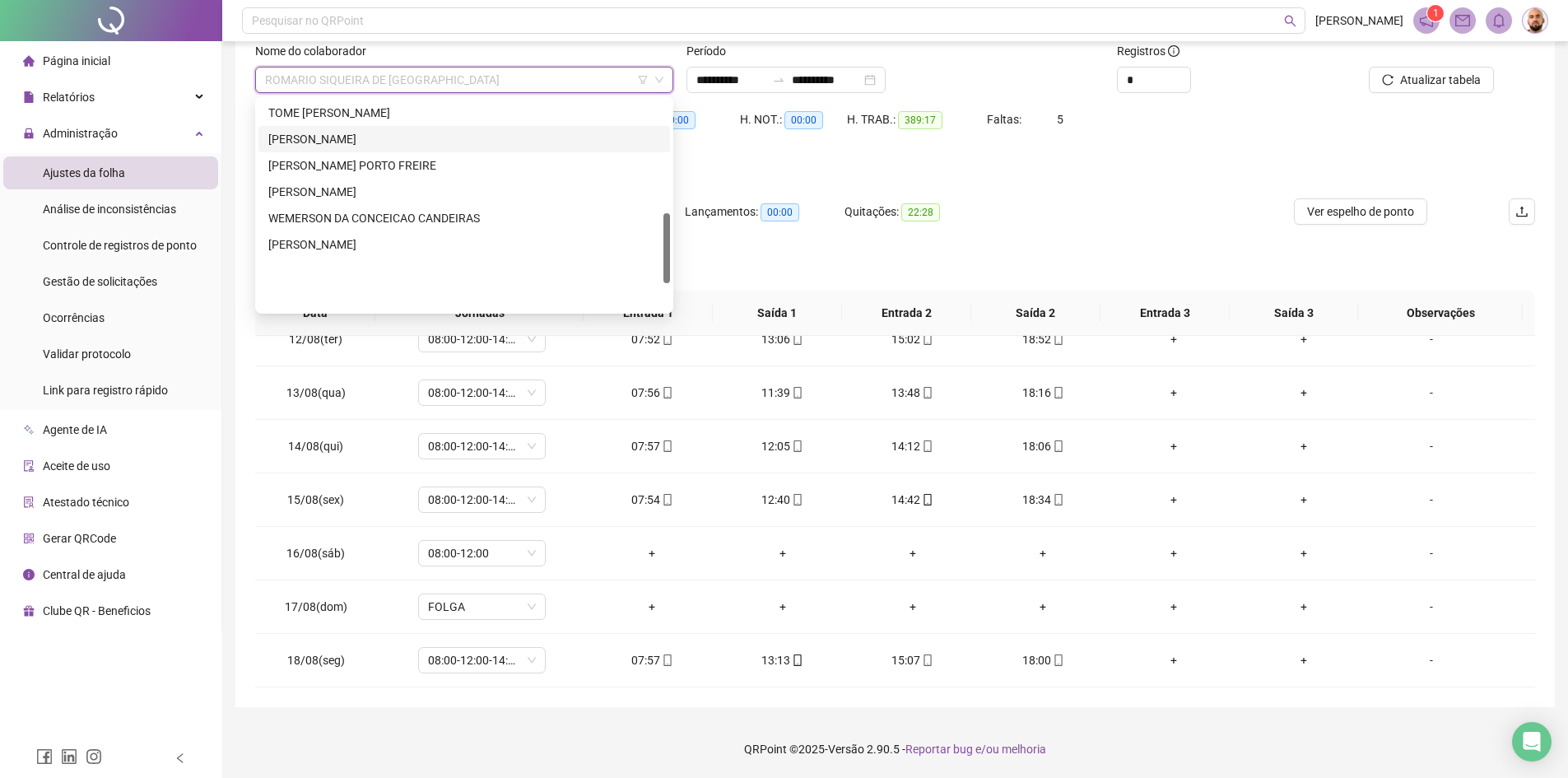
scroll to position [339, 0]
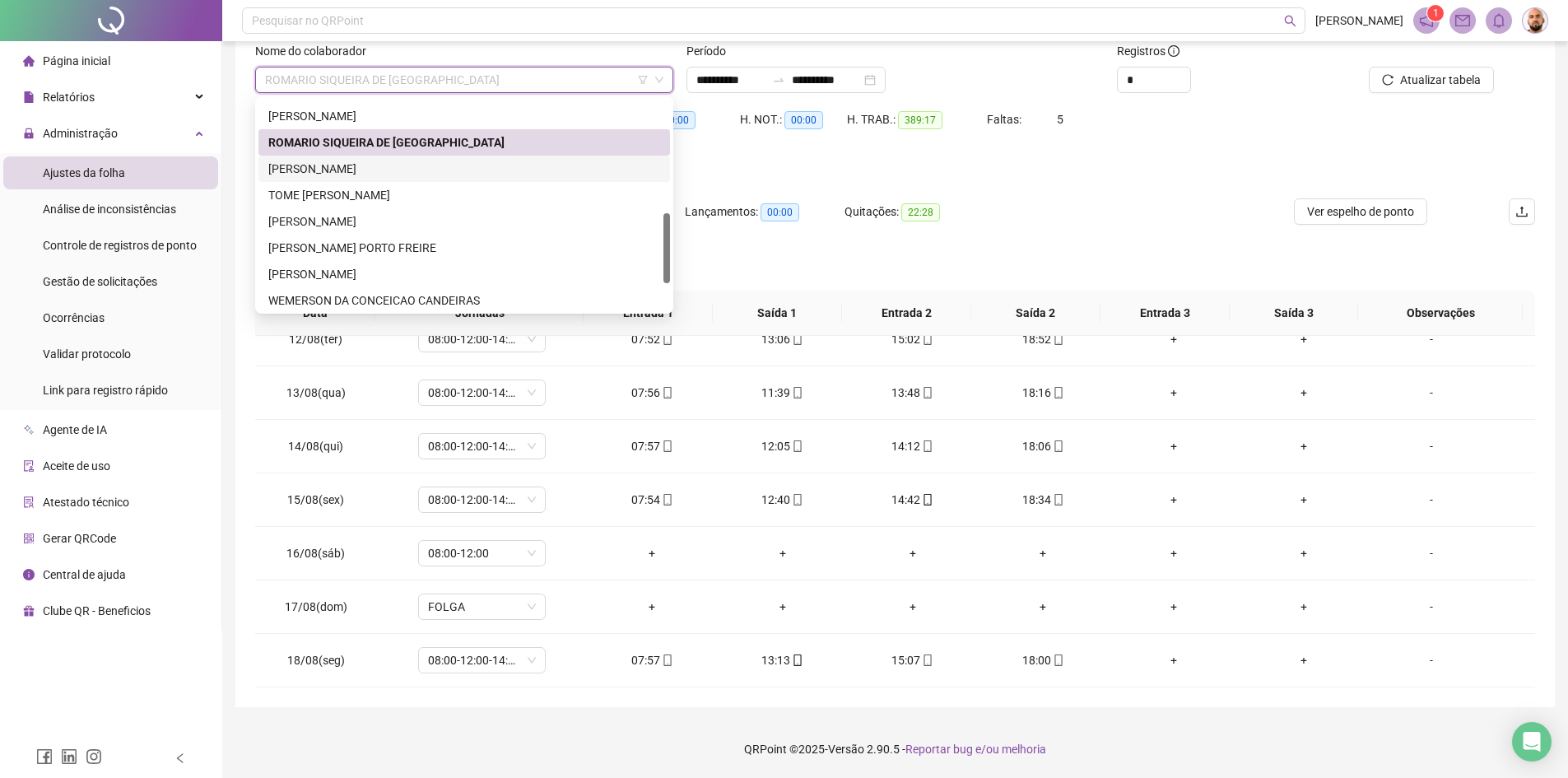
click at [390, 172] on div "[PERSON_NAME]" at bounding box center [464, 169] width 392 height 18
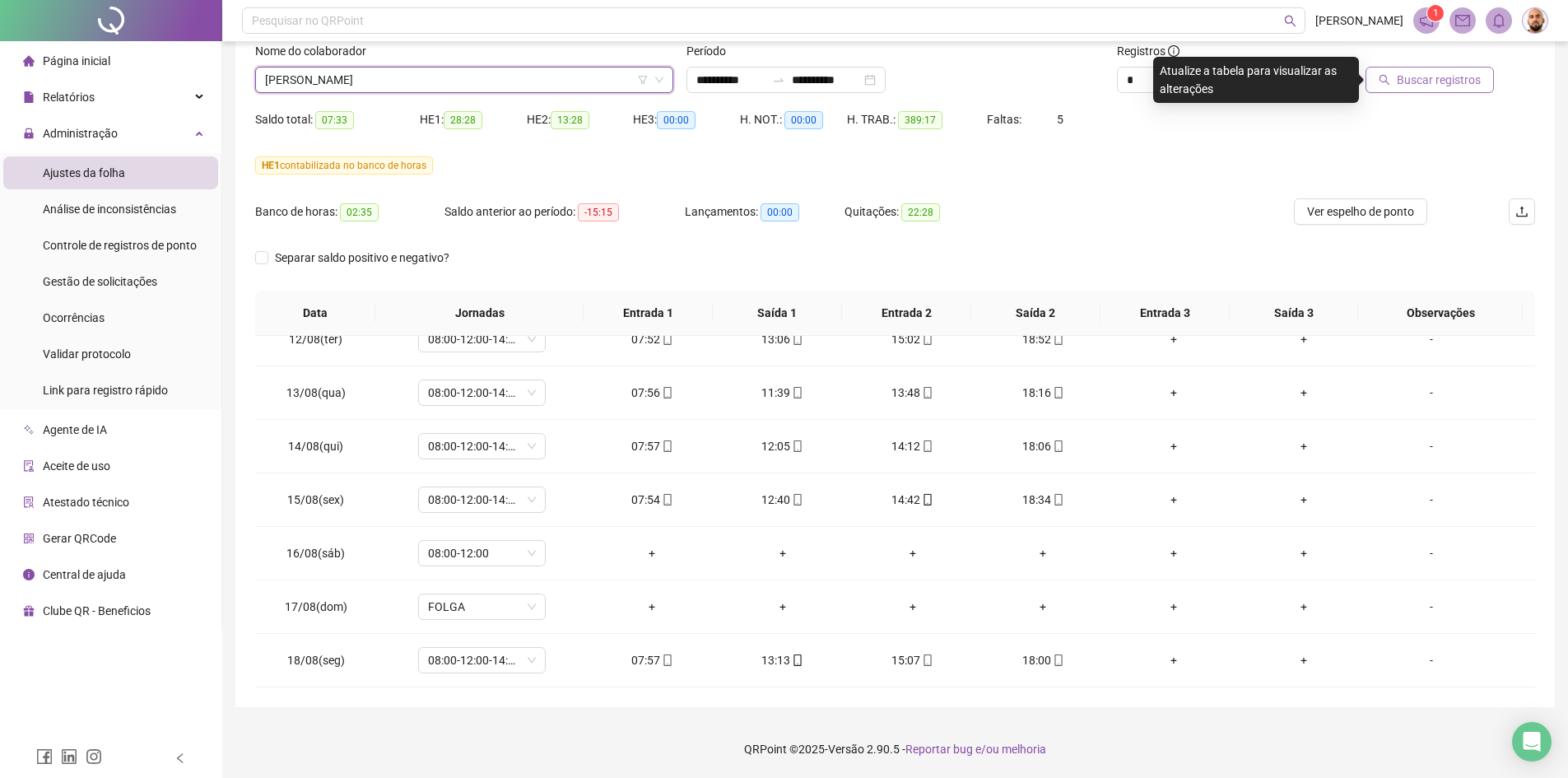
click at [1414, 73] on span "Buscar registros" at bounding box center [1438, 80] width 84 height 18
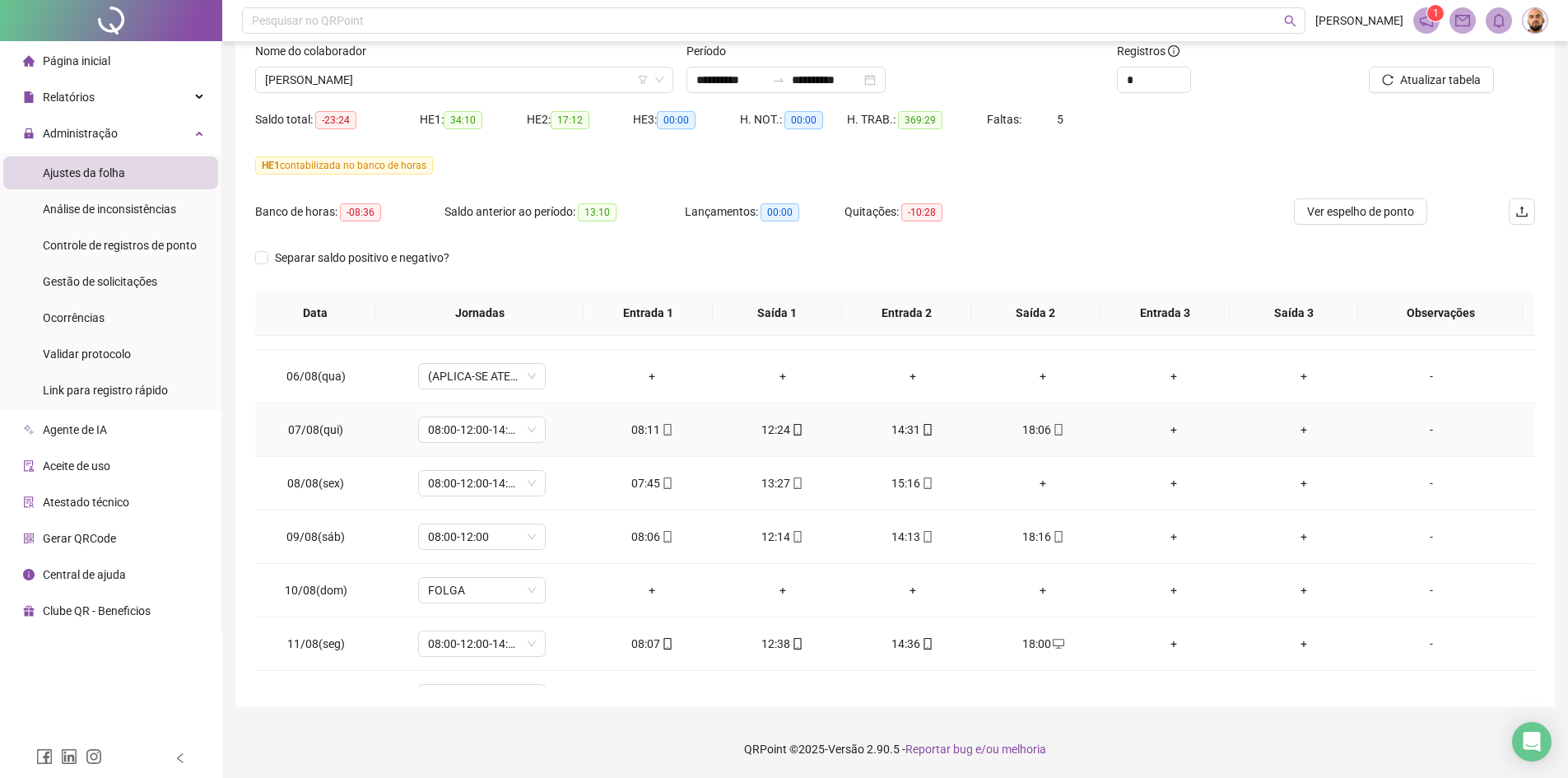
scroll to position [2635, 0]
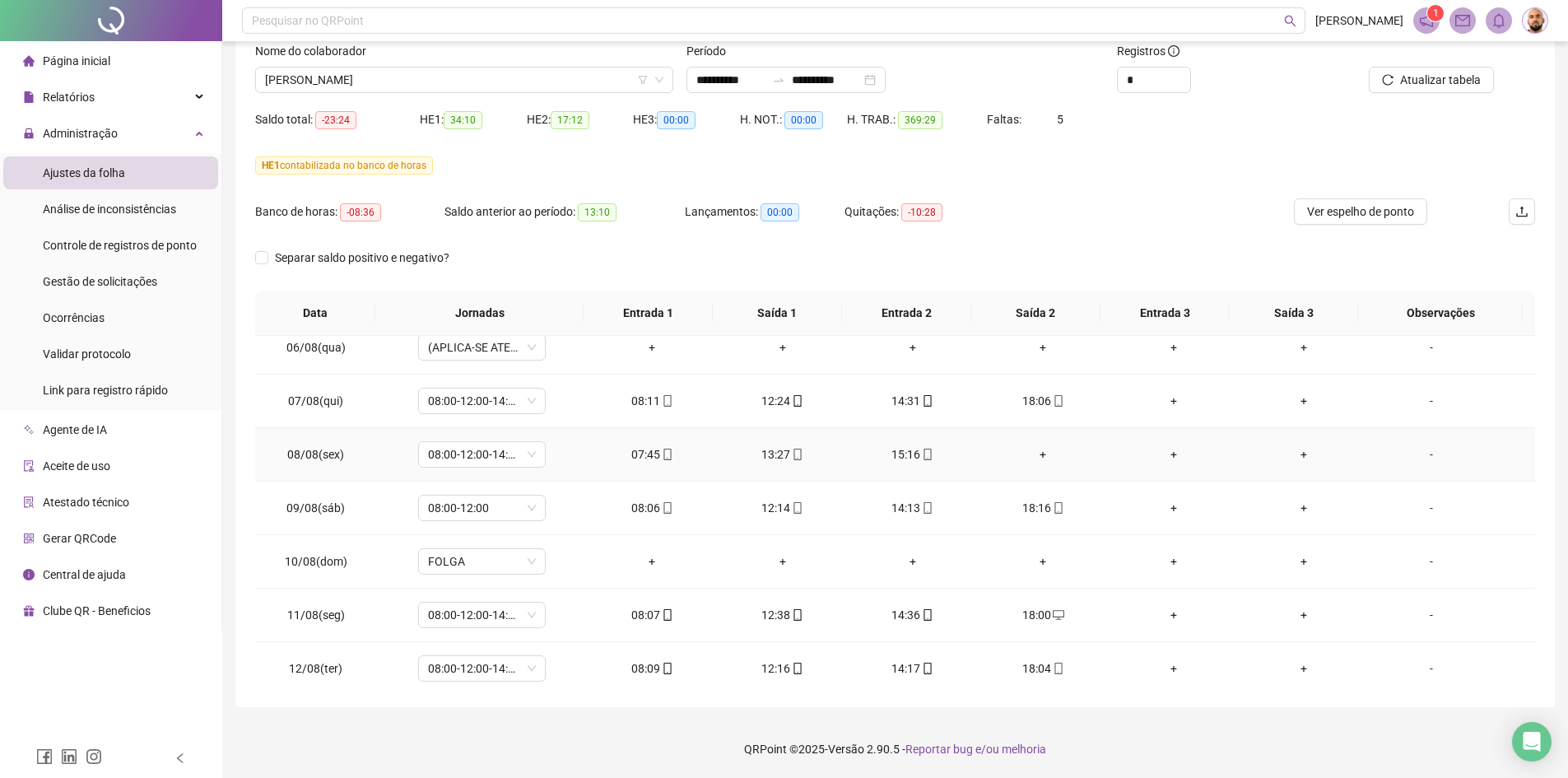
click at [1037, 454] on div "+" at bounding box center [1042, 454] width 104 height 18
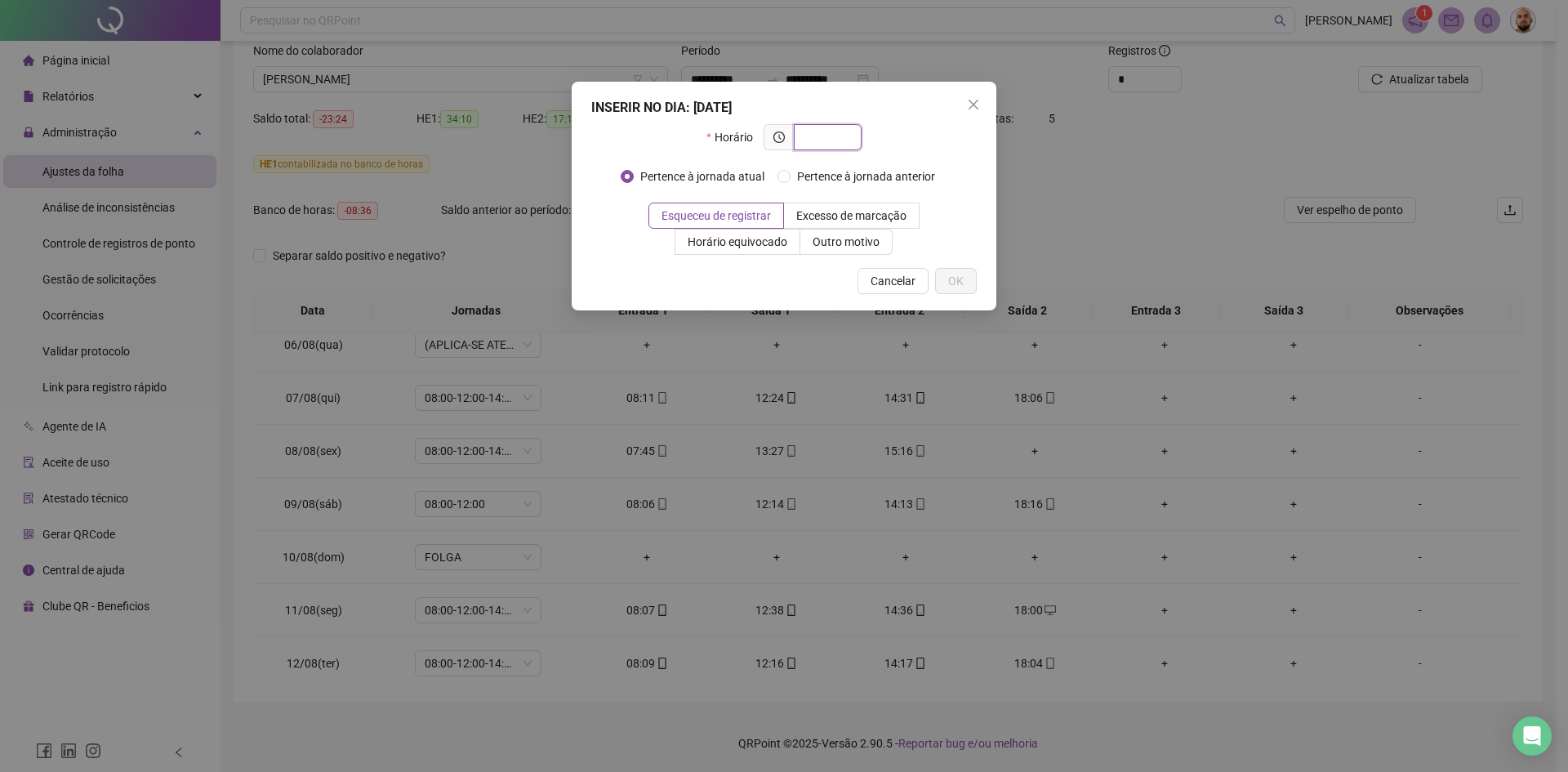
click at [829, 138] on input "text" at bounding box center [826, 138] width 45 height 18
type input "*****"
click at [947, 278] on button "OK" at bounding box center [956, 281] width 42 height 26
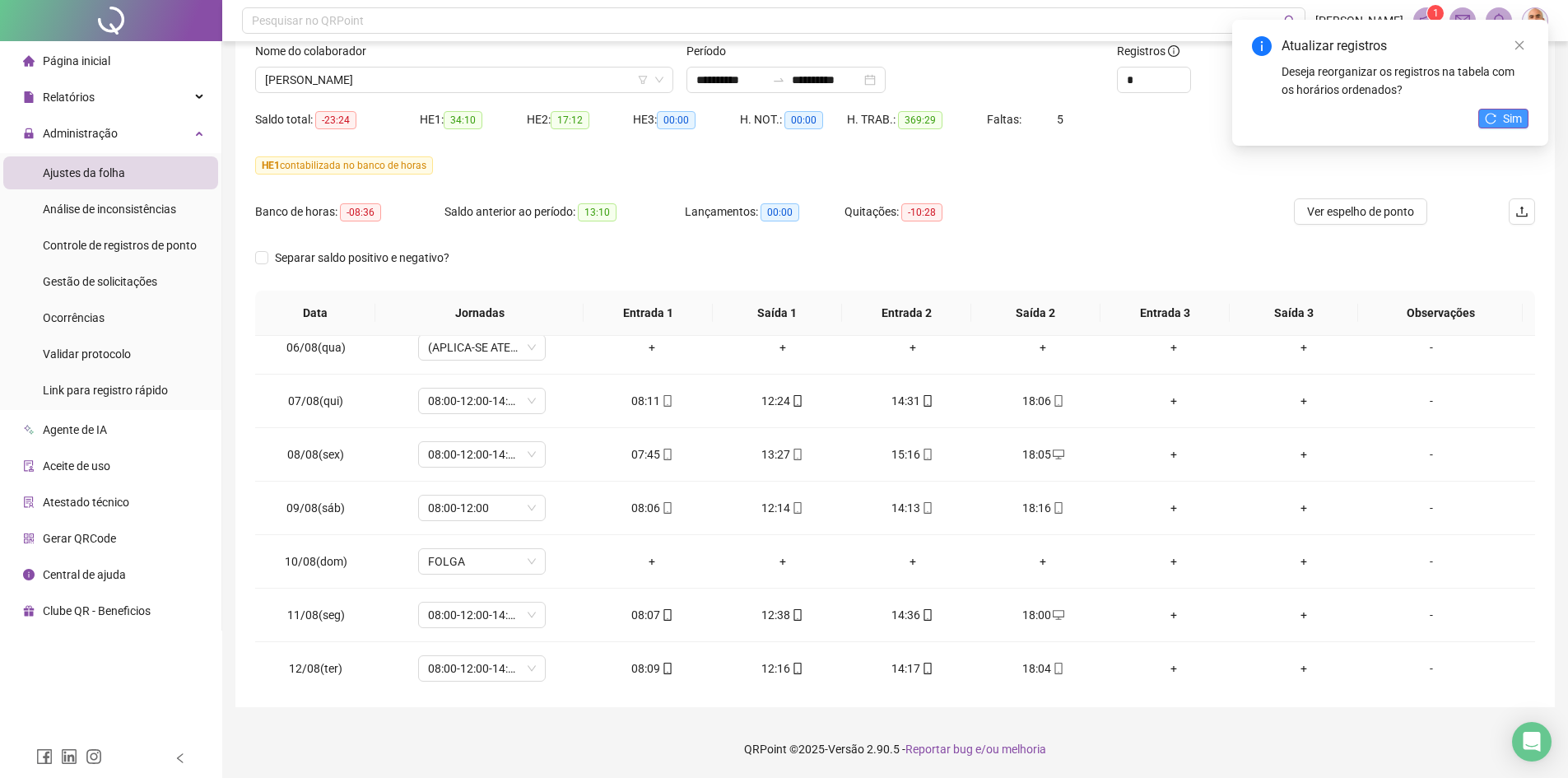
click at [1497, 121] on button "Sim" at bounding box center [1503, 119] width 50 height 20
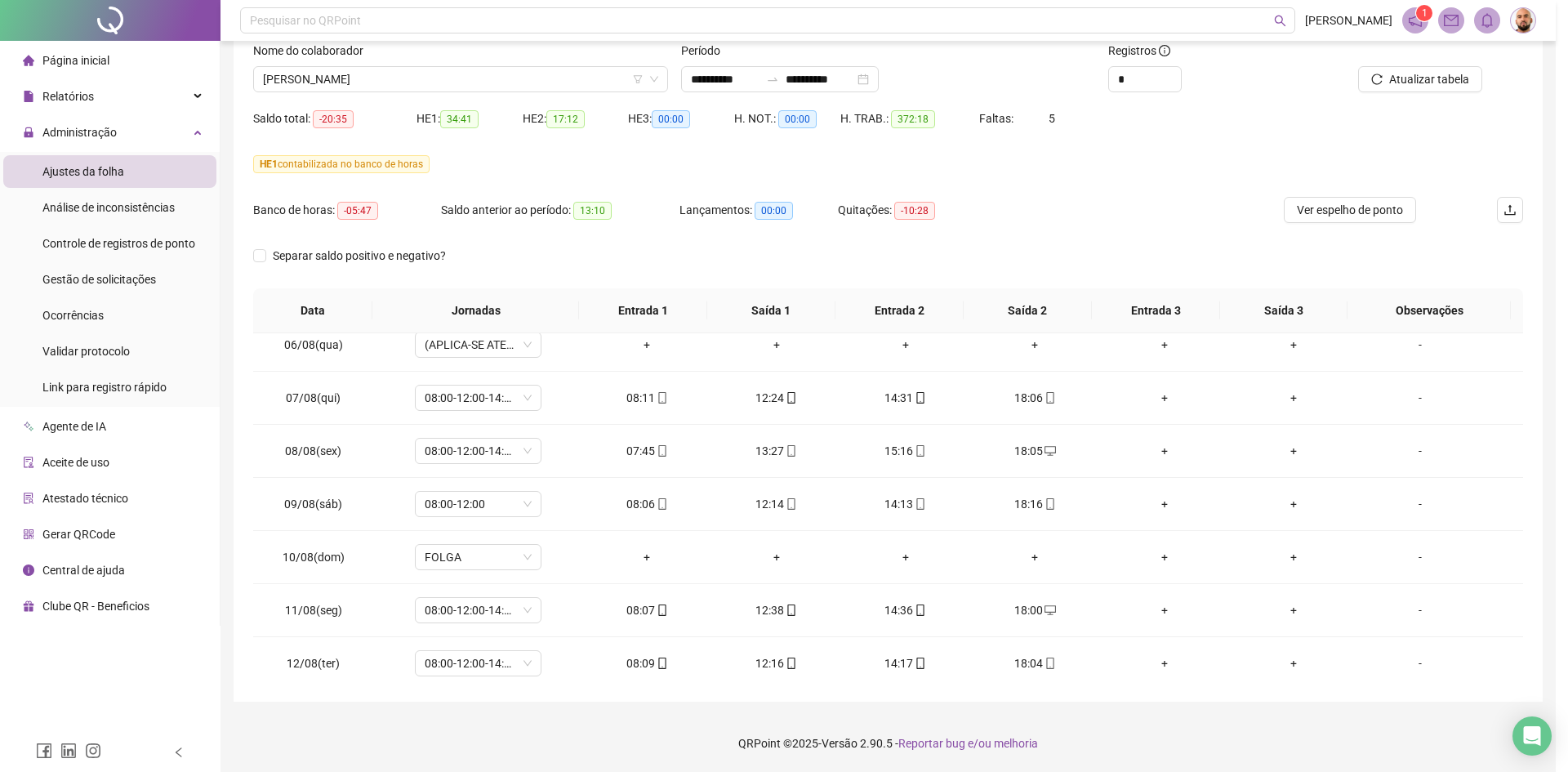
click at [1425, 84] on div "Atualizando tabela Atualizando e reorganizando os registros... OK" at bounding box center [784, 386] width 1568 height 772
click at [1425, 82] on span "Atualizar tabela" at bounding box center [1428, 79] width 80 height 18
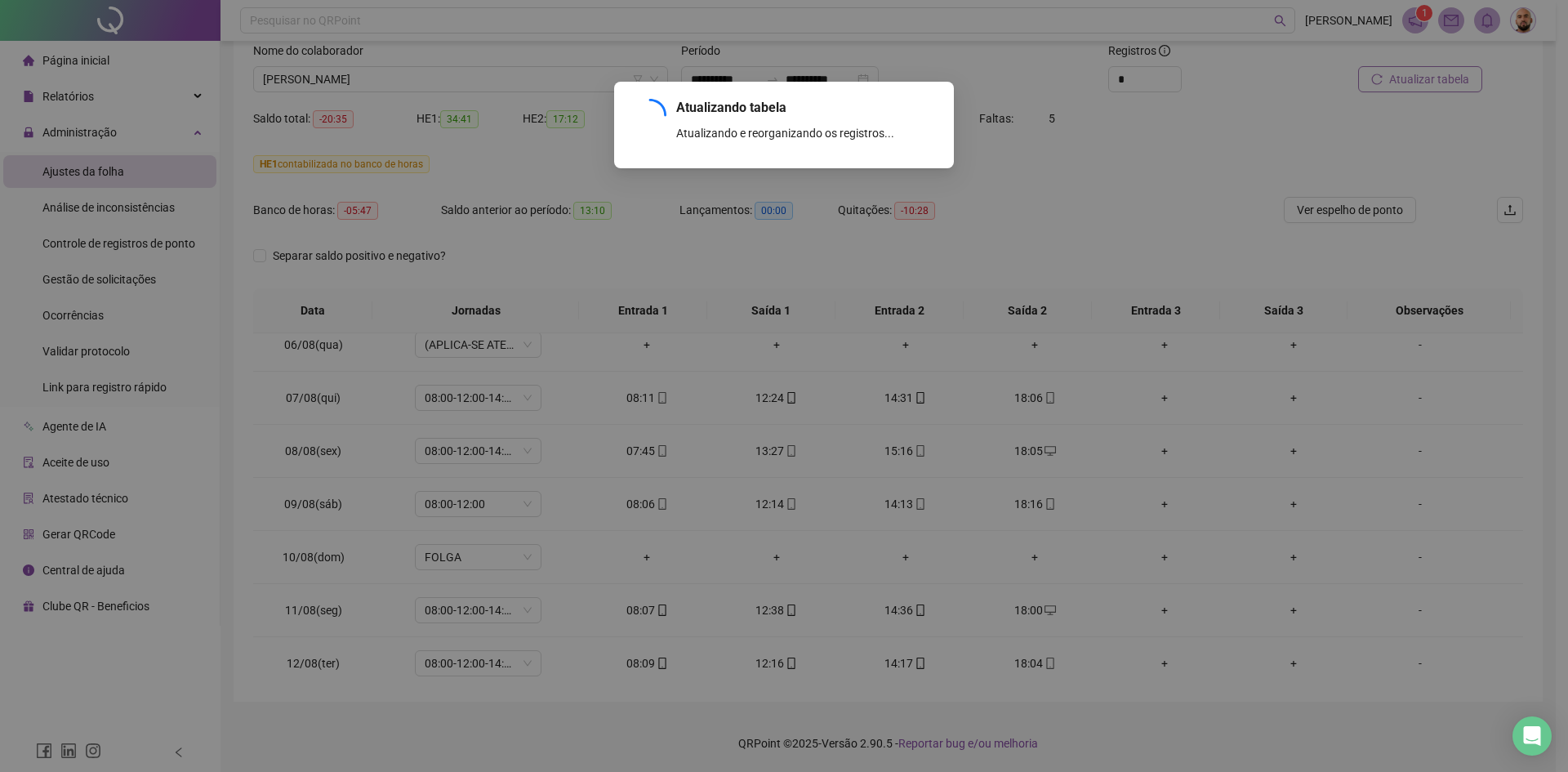
click at [1425, 82] on div "Atualizando tabela Atualizando e reorganizando os registros... OK" at bounding box center [784, 386] width 1568 height 772
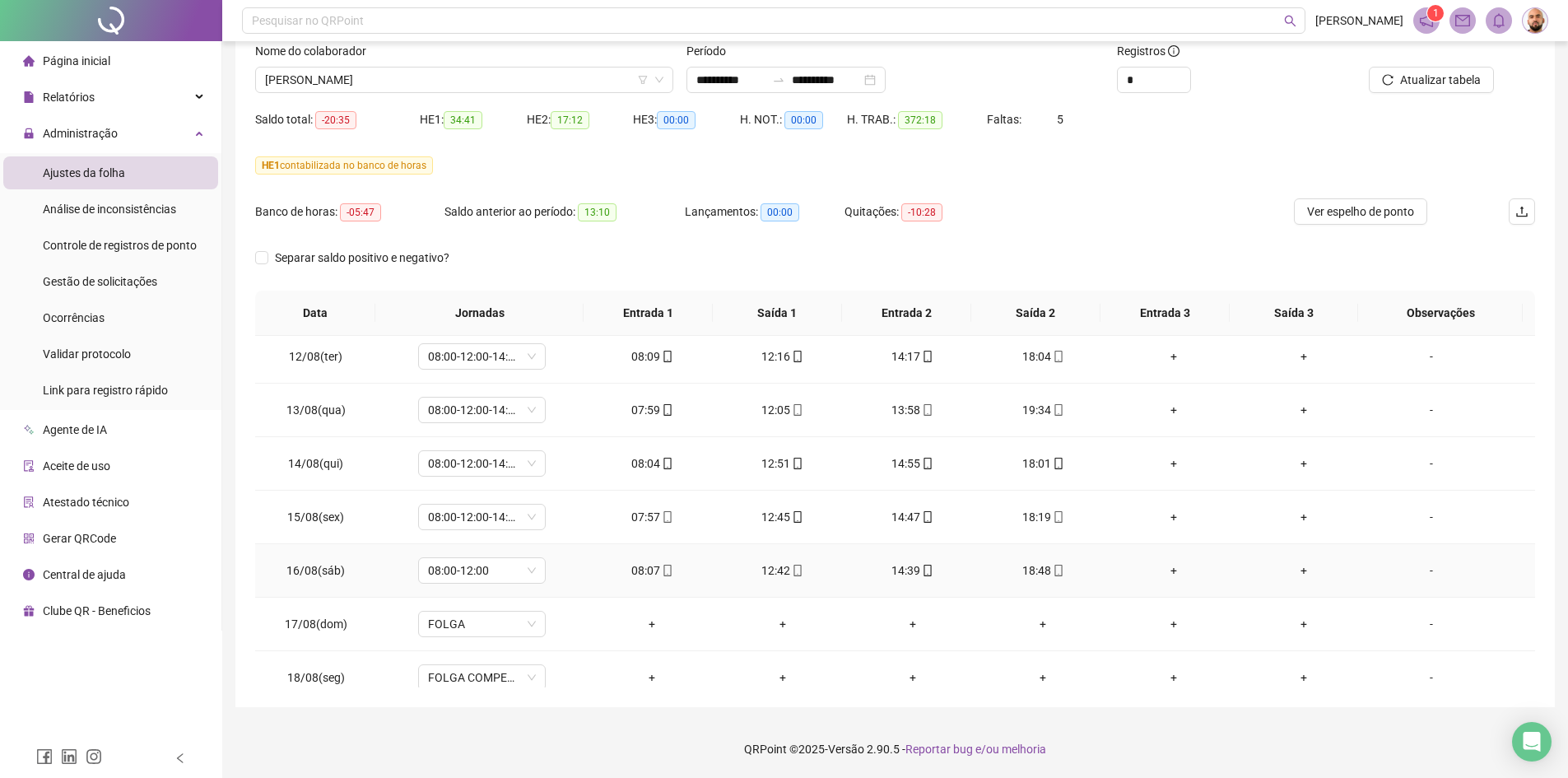
scroll to position [2964, 0]
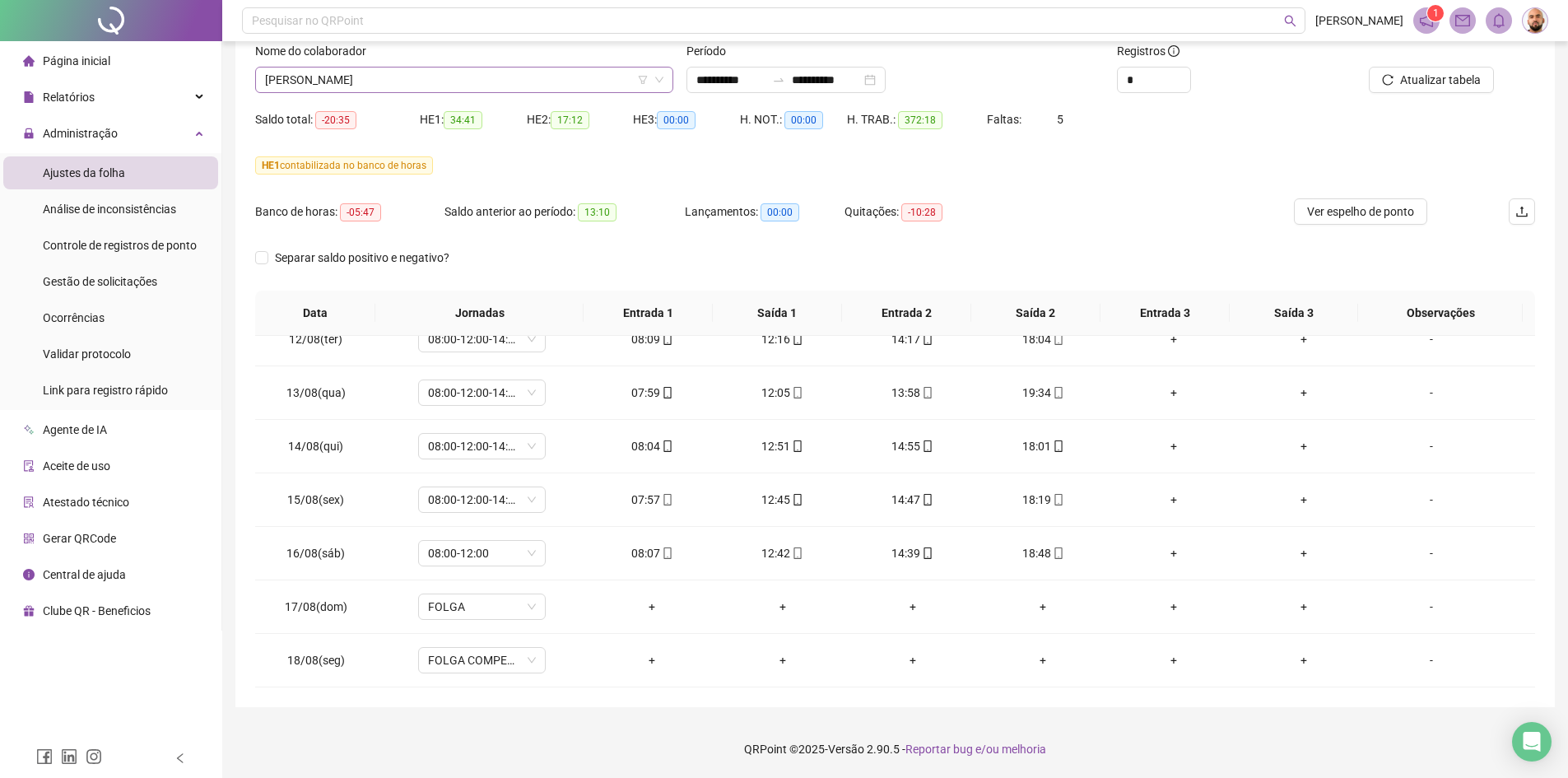
click at [439, 75] on span "[PERSON_NAME]" at bounding box center [464, 80] width 398 height 25
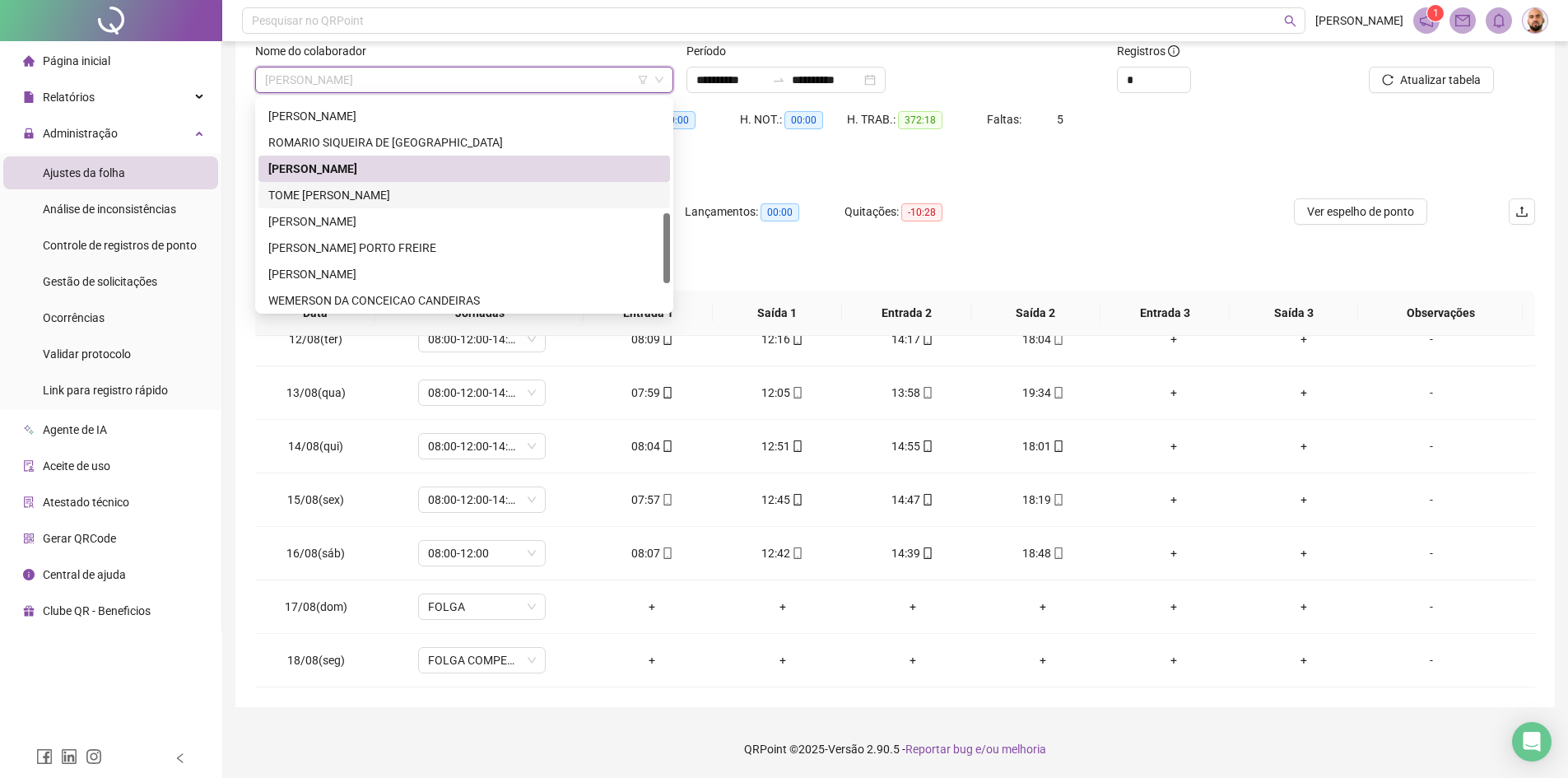
click at [400, 199] on div "TOME [PERSON_NAME]" at bounding box center [464, 194] width 392 height 18
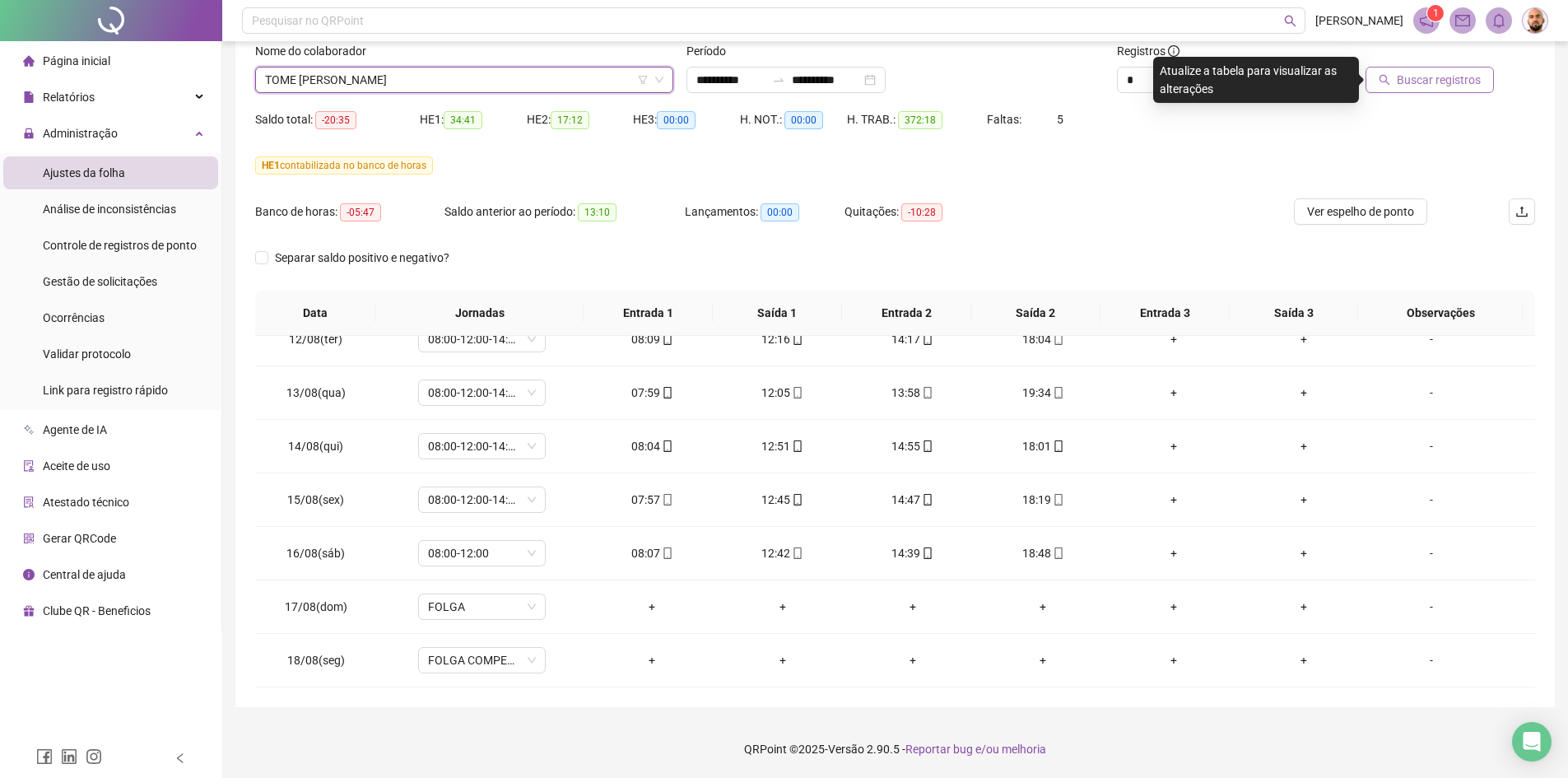
click at [1414, 78] on span "Buscar registros" at bounding box center [1438, 80] width 84 height 18
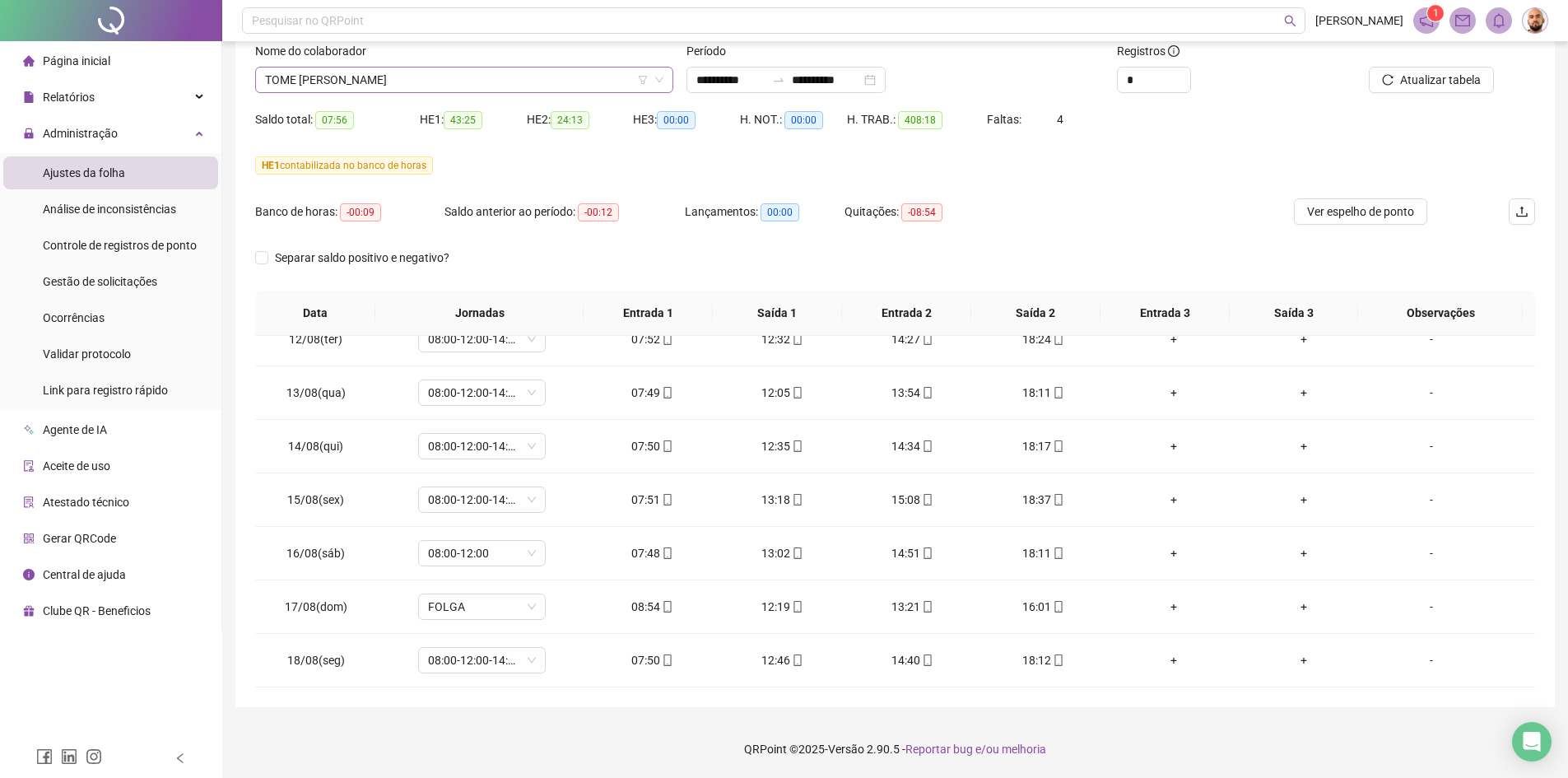
click at [508, 73] on span "TOME [PERSON_NAME]" at bounding box center [464, 80] width 398 height 25
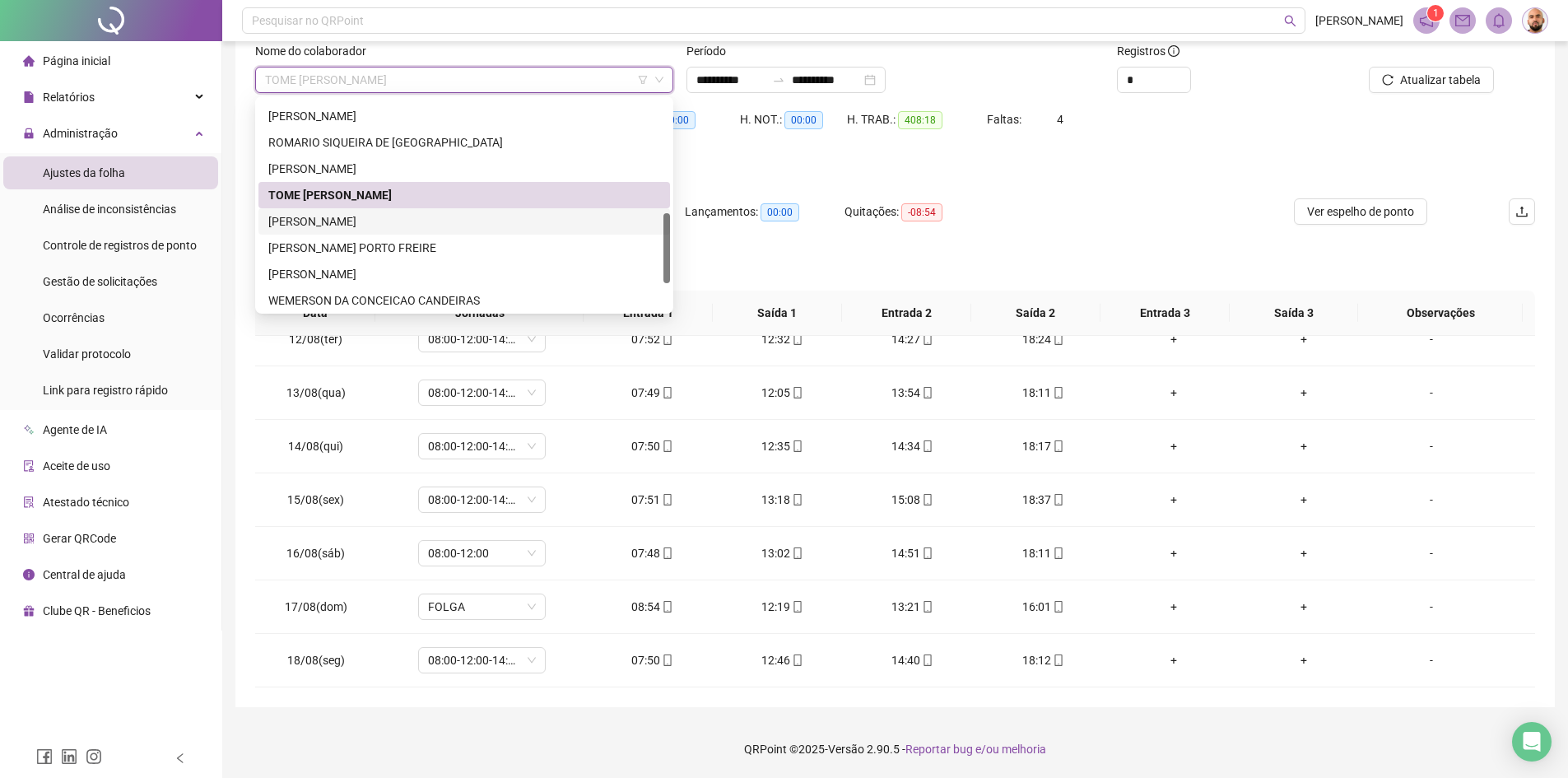
click at [438, 224] on div "[PERSON_NAME]" at bounding box center [464, 221] width 392 height 18
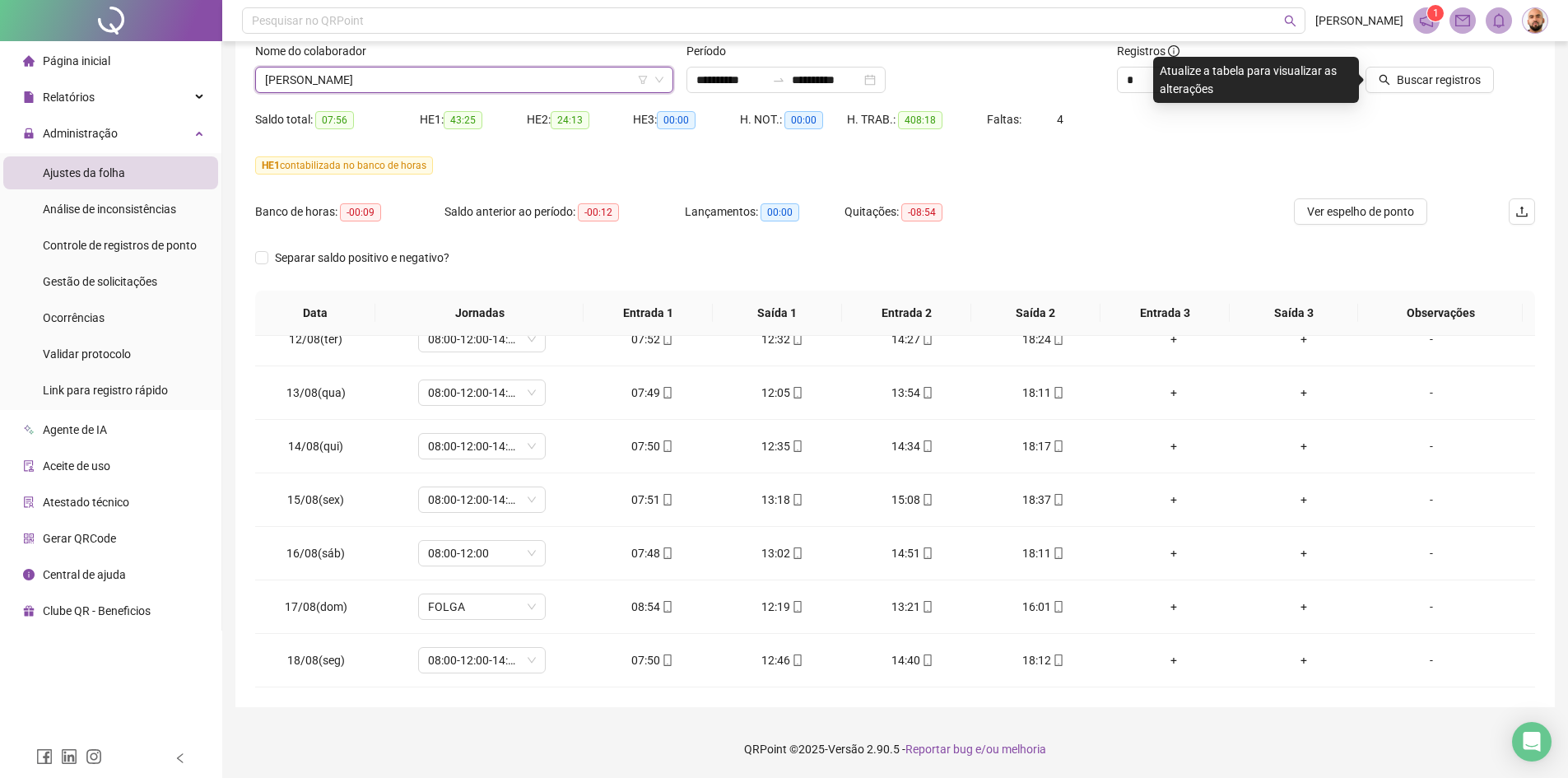
click at [481, 79] on span "[PERSON_NAME]" at bounding box center [464, 80] width 398 height 25
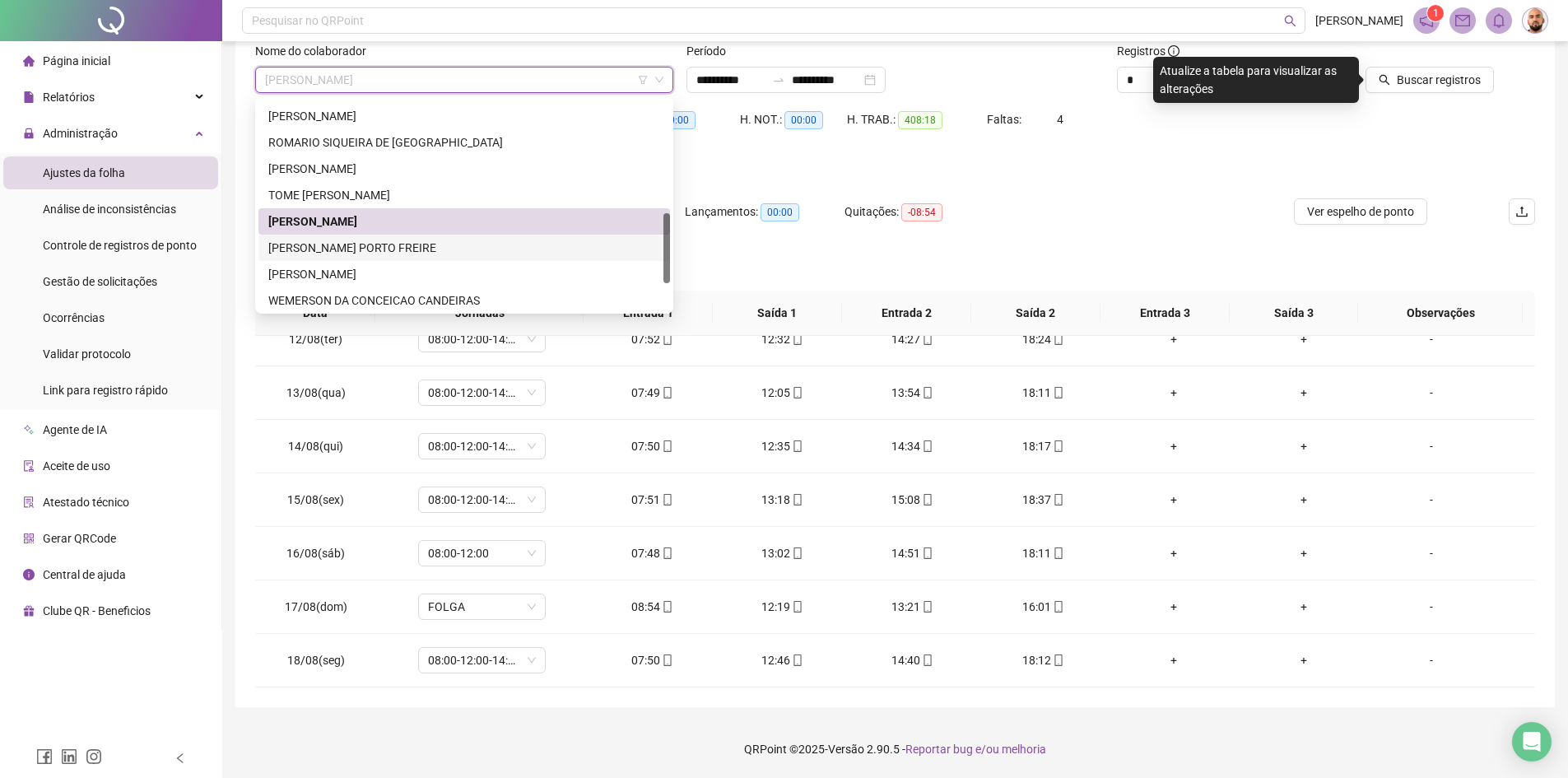
click at [381, 245] on div "[PERSON_NAME] PORTO FREIRE" at bounding box center [464, 247] width 392 height 18
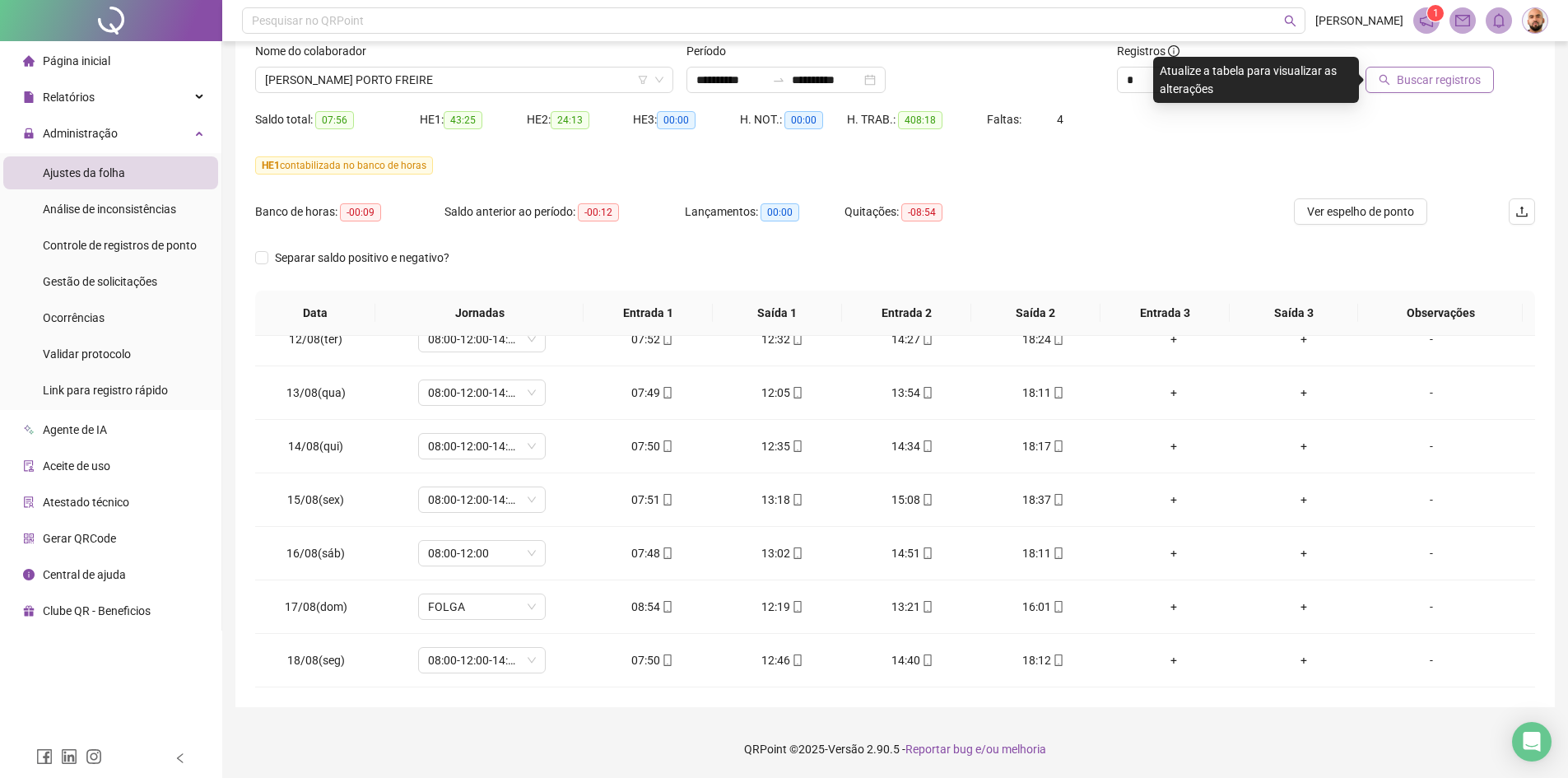
click at [1398, 91] on div "Buscar registros" at bounding box center [1433, 74] width 215 height 64
click at [1398, 89] on button "Buscar registros" at bounding box center [1429, 80] width 129 height 26
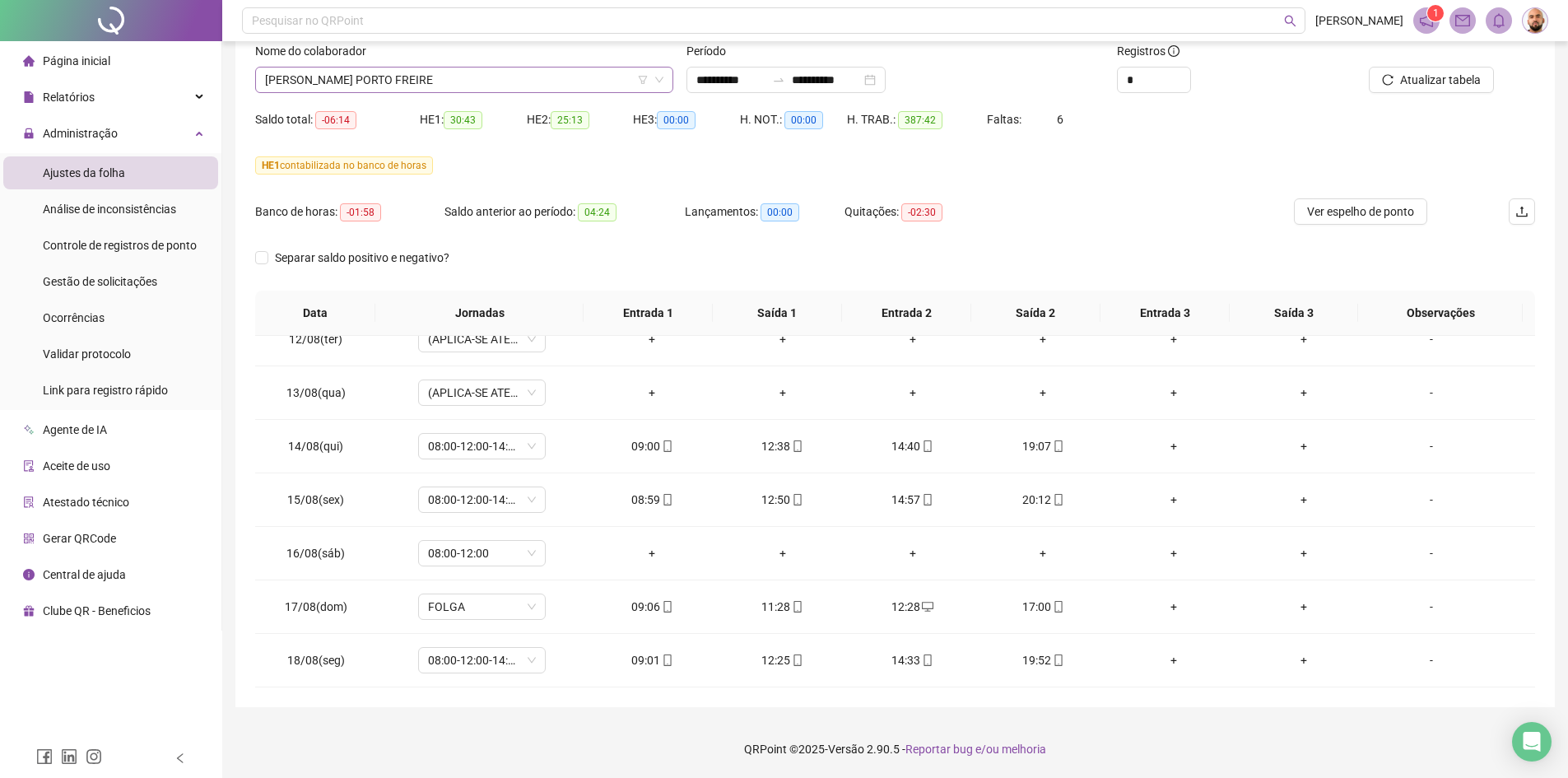
click at [430, 77] on span "[PERSON_NAME] PORTO FREIRE" at bounding box center [464, 80] width 398 height 25
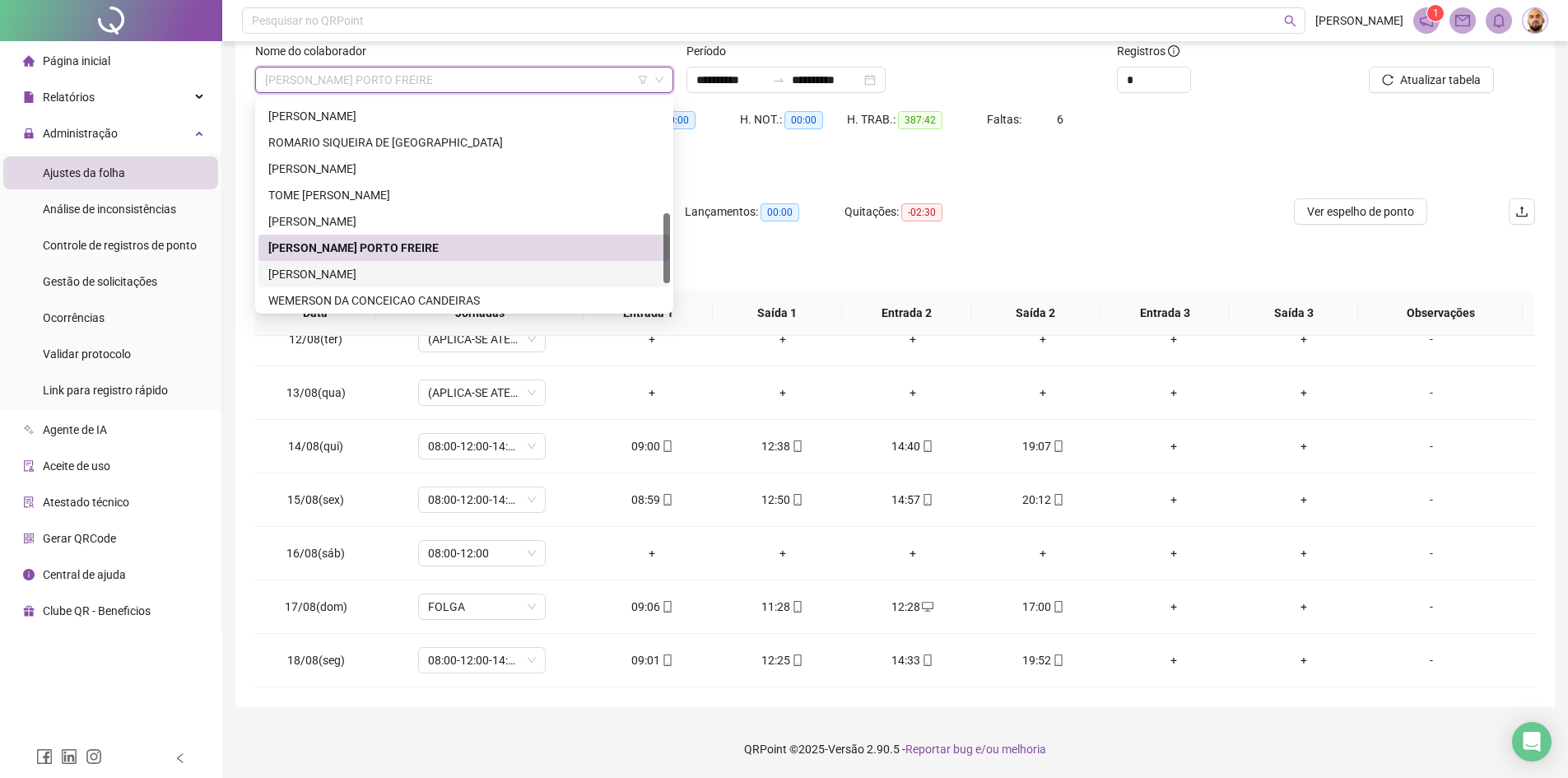
click at [387, 284] on div "[PERSON_NAME]" at bounding box center [464, 274] width 411 height 26
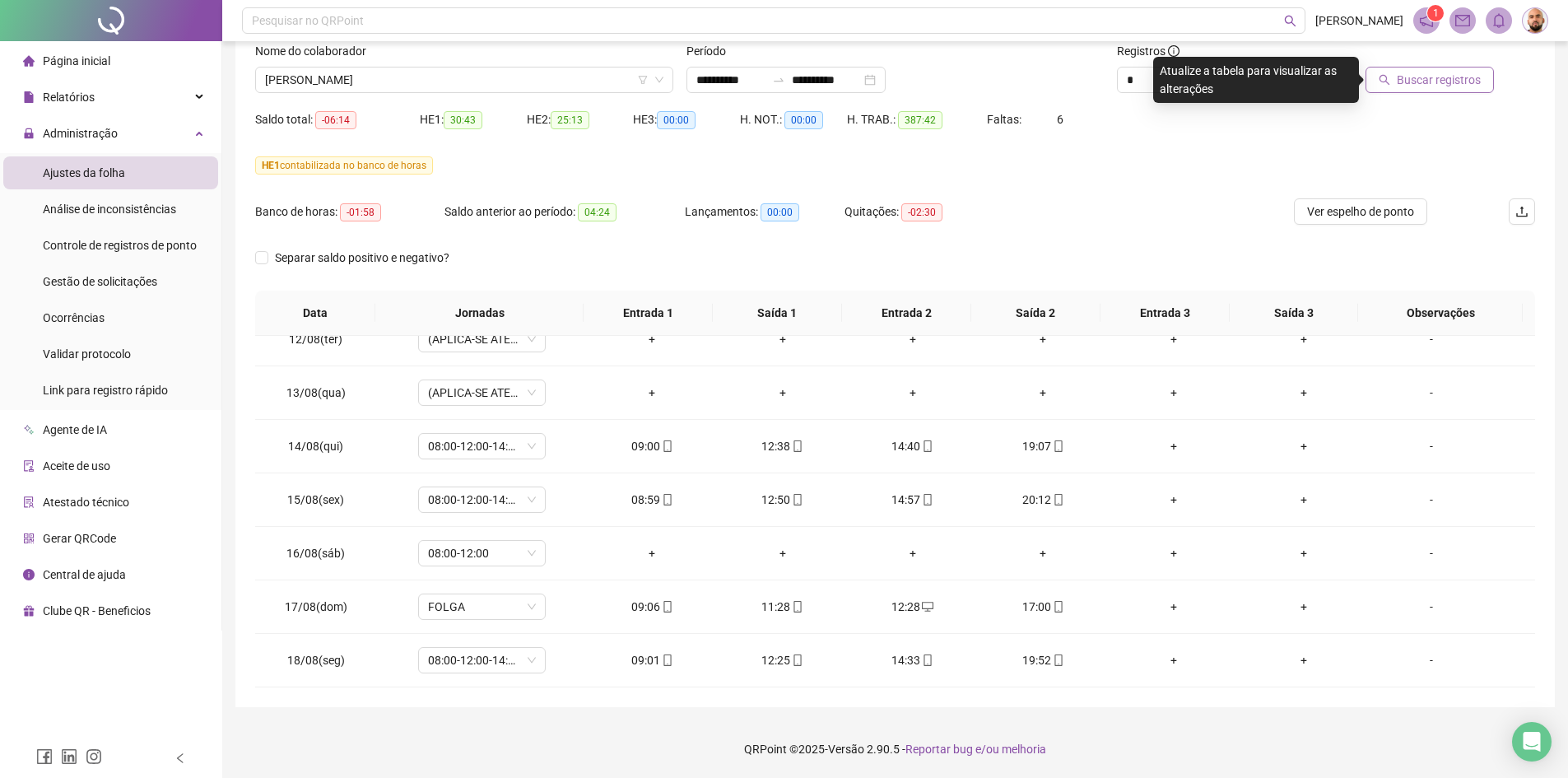
click at [1408, 76] on span "Buscar registros" at bounding box center [1438, 80] width 84 height 18
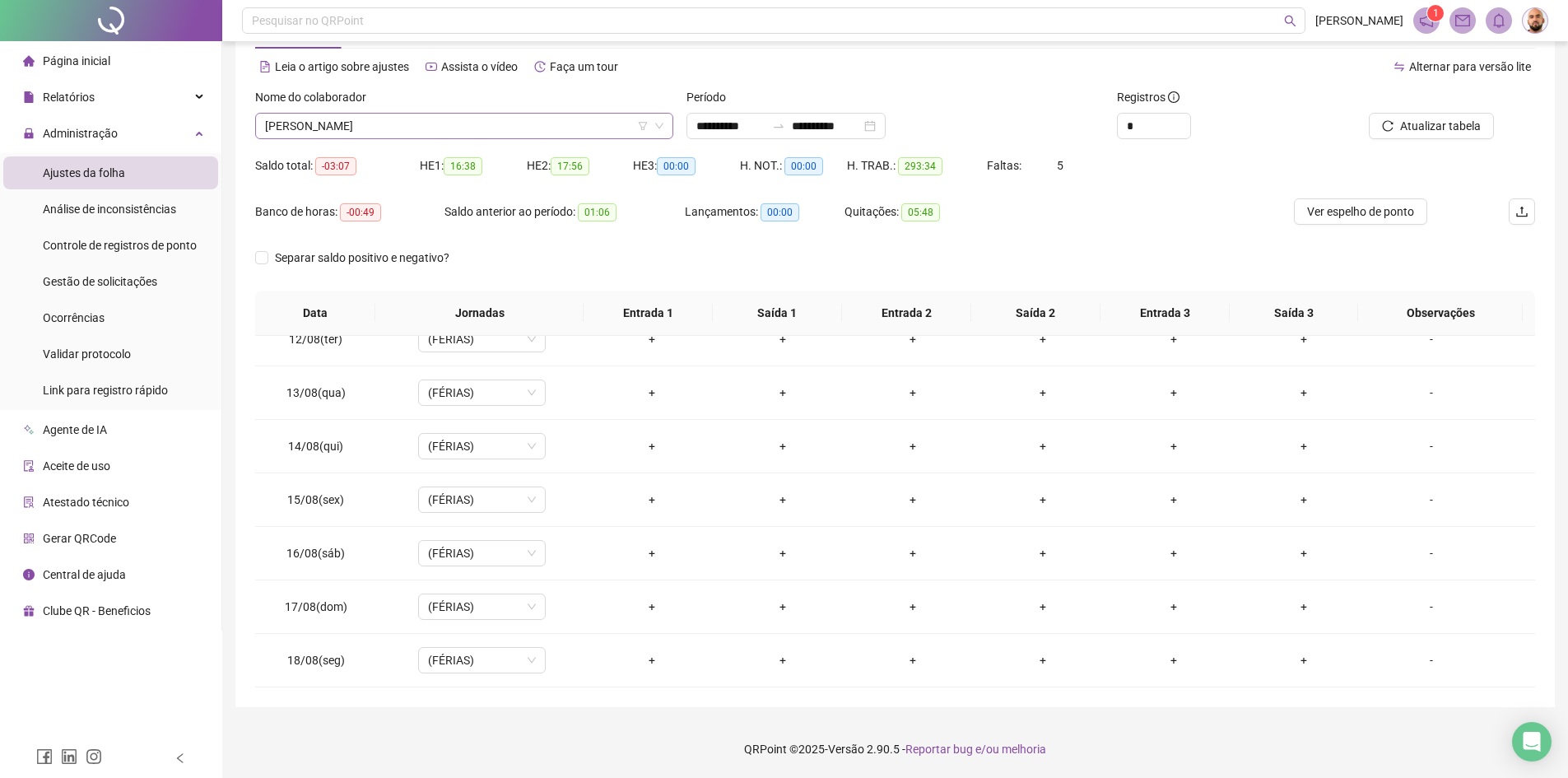
click at [474, 118] on span "[PERSON_NAME]" at bounding box center [464, 126] width 398 height 25
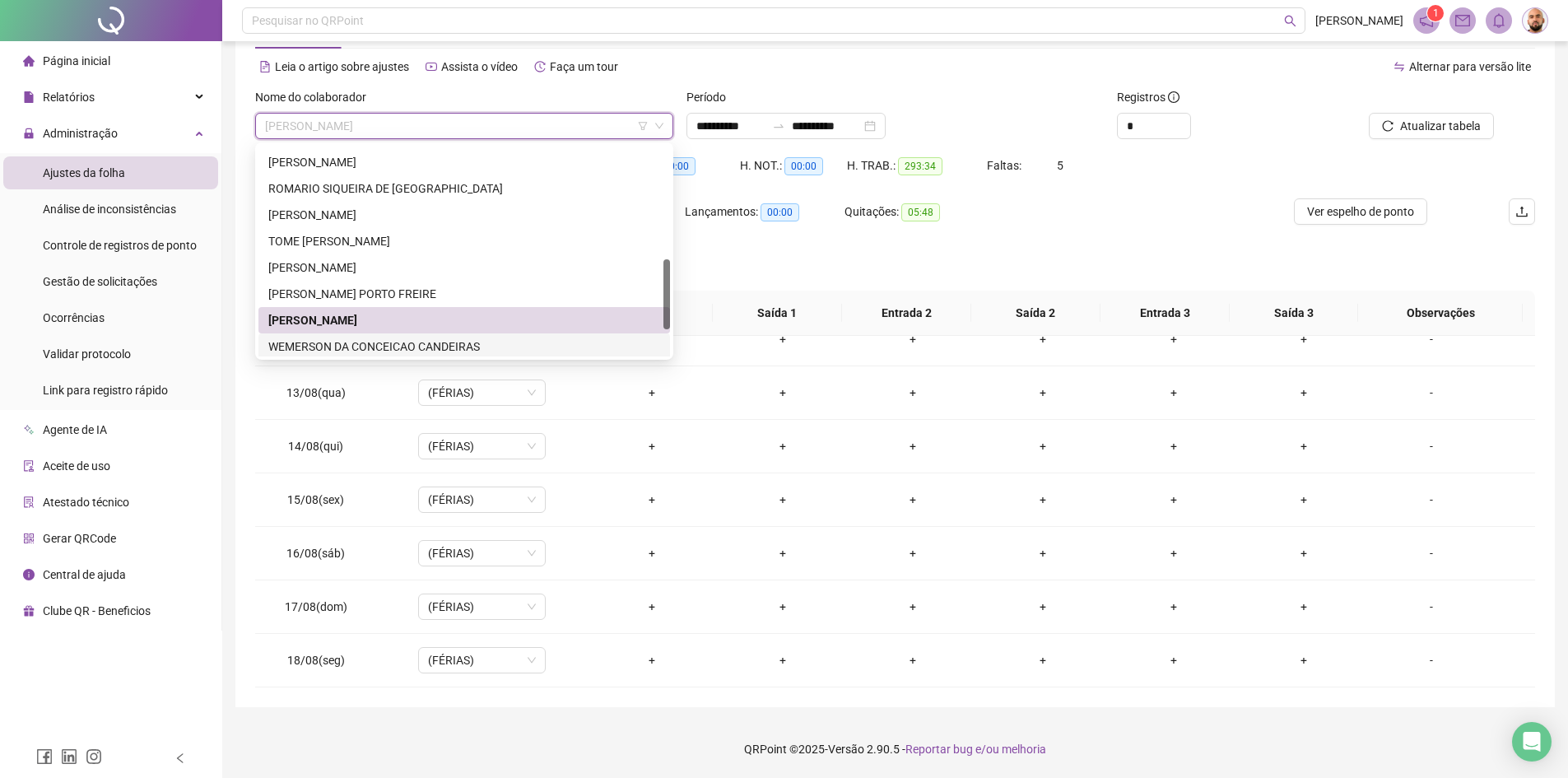
click at [416, 345] on div "WEMERSON DA CONCEICAO CANDEIRAS" at bounding box center [464, 346] width 392 height 18
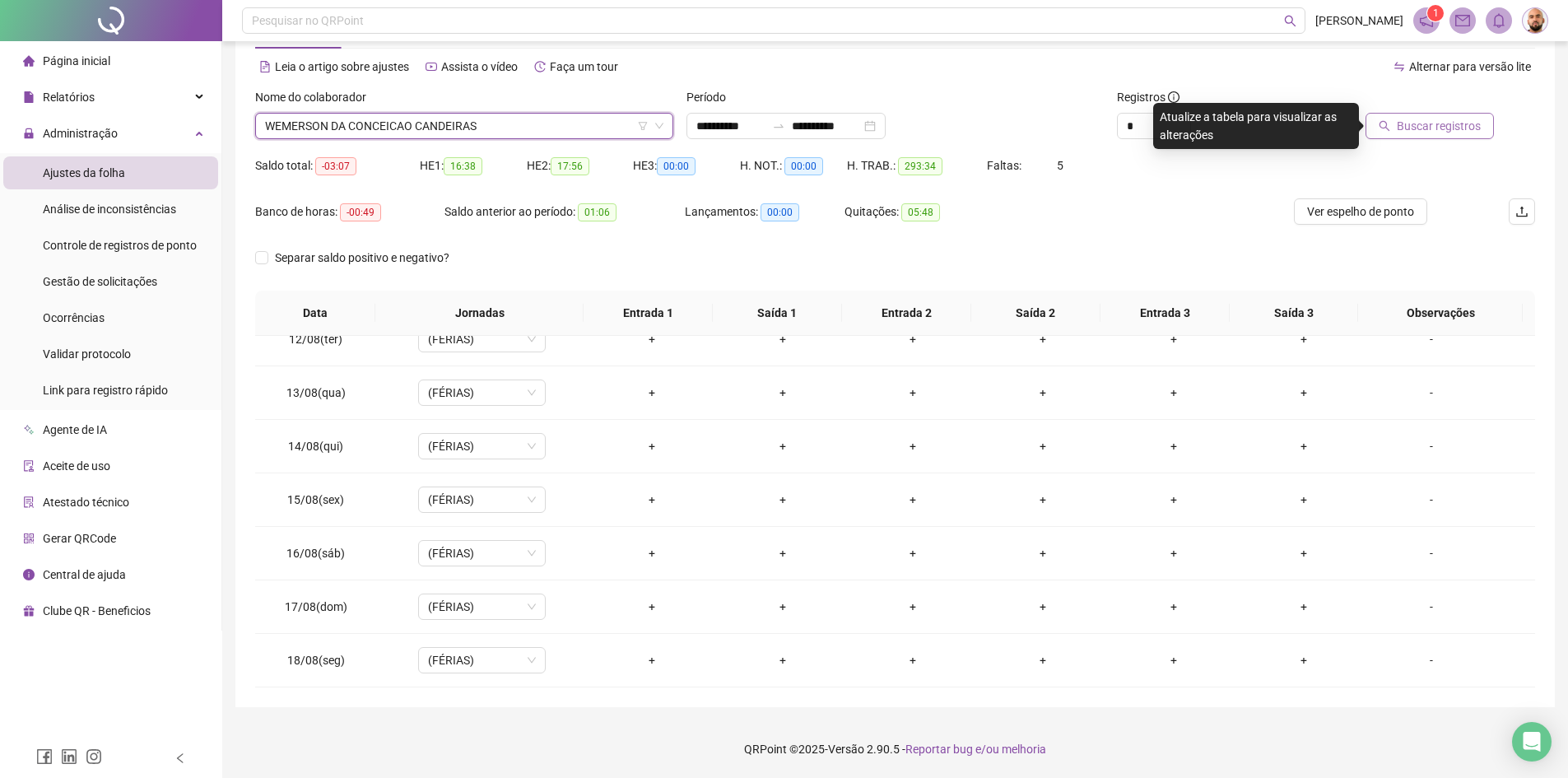
click at [1394, 119] on button "Buscar registros" at bounding box center [1429, 126] width 129 height 26
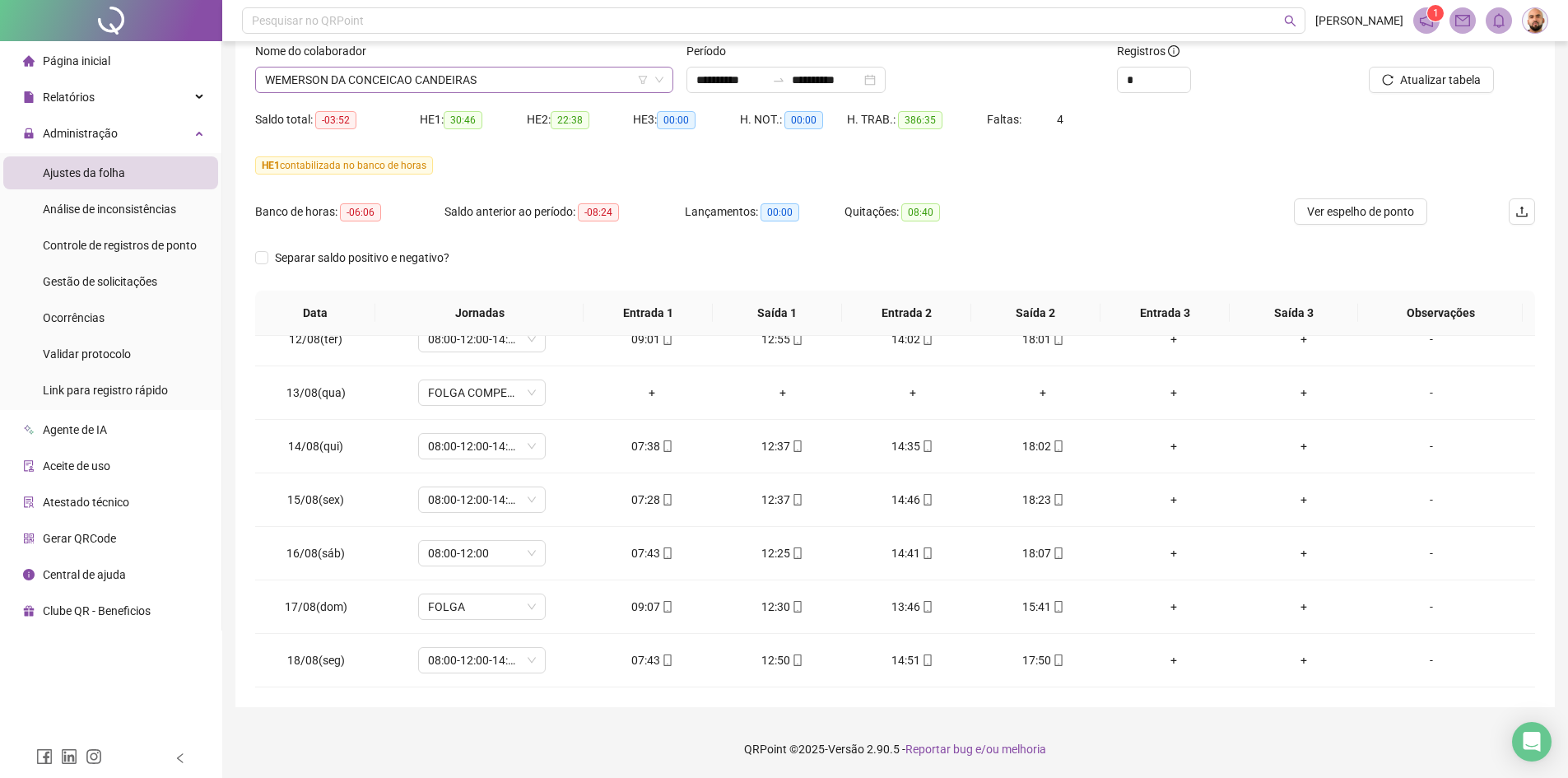
click at [510, 77] on span "WEMERSON DA CONCEICAO CANDEIRAS" at bounding box center [464, 80] width 398 height 25
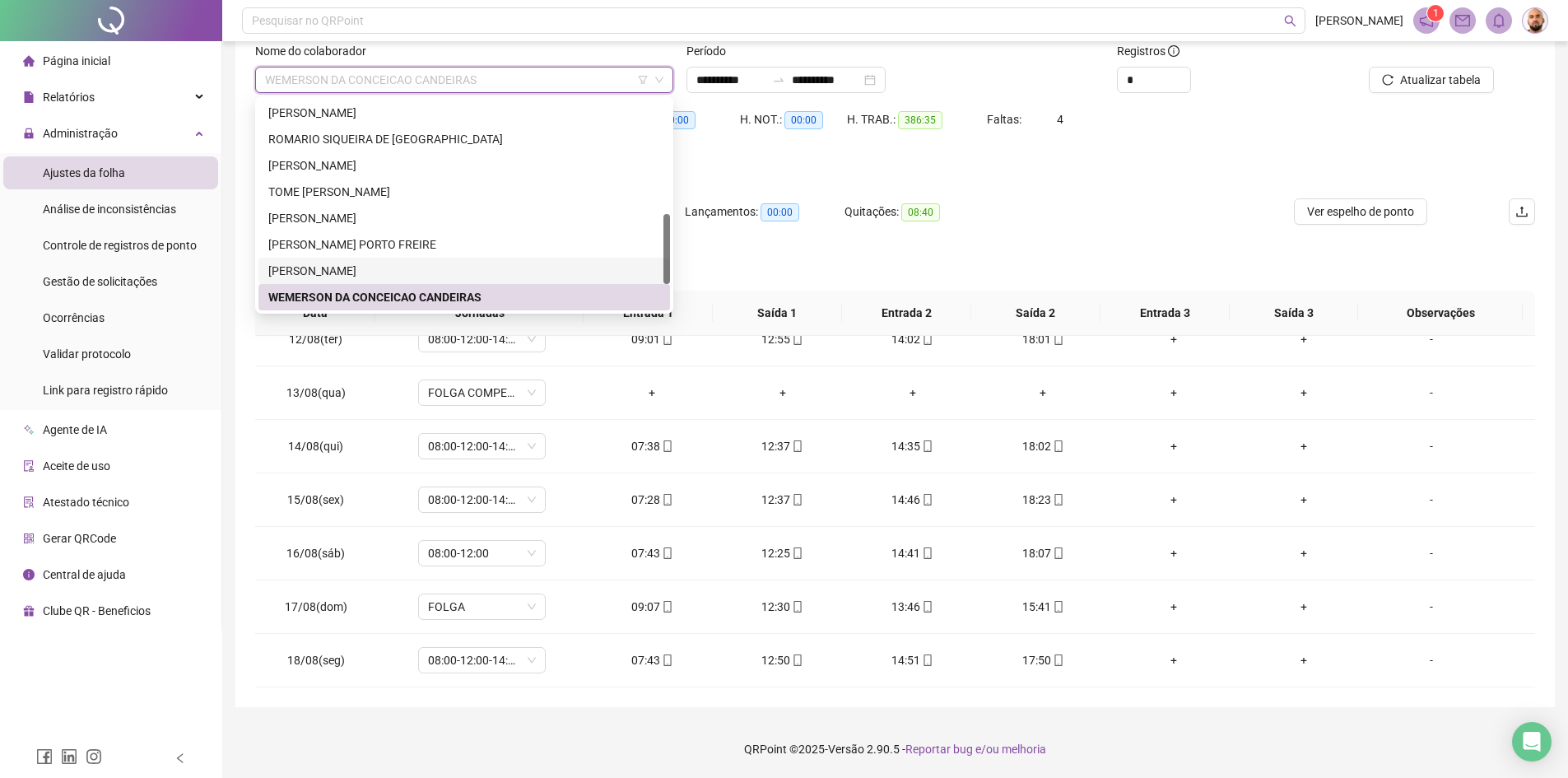
scroll to position [421, 0]
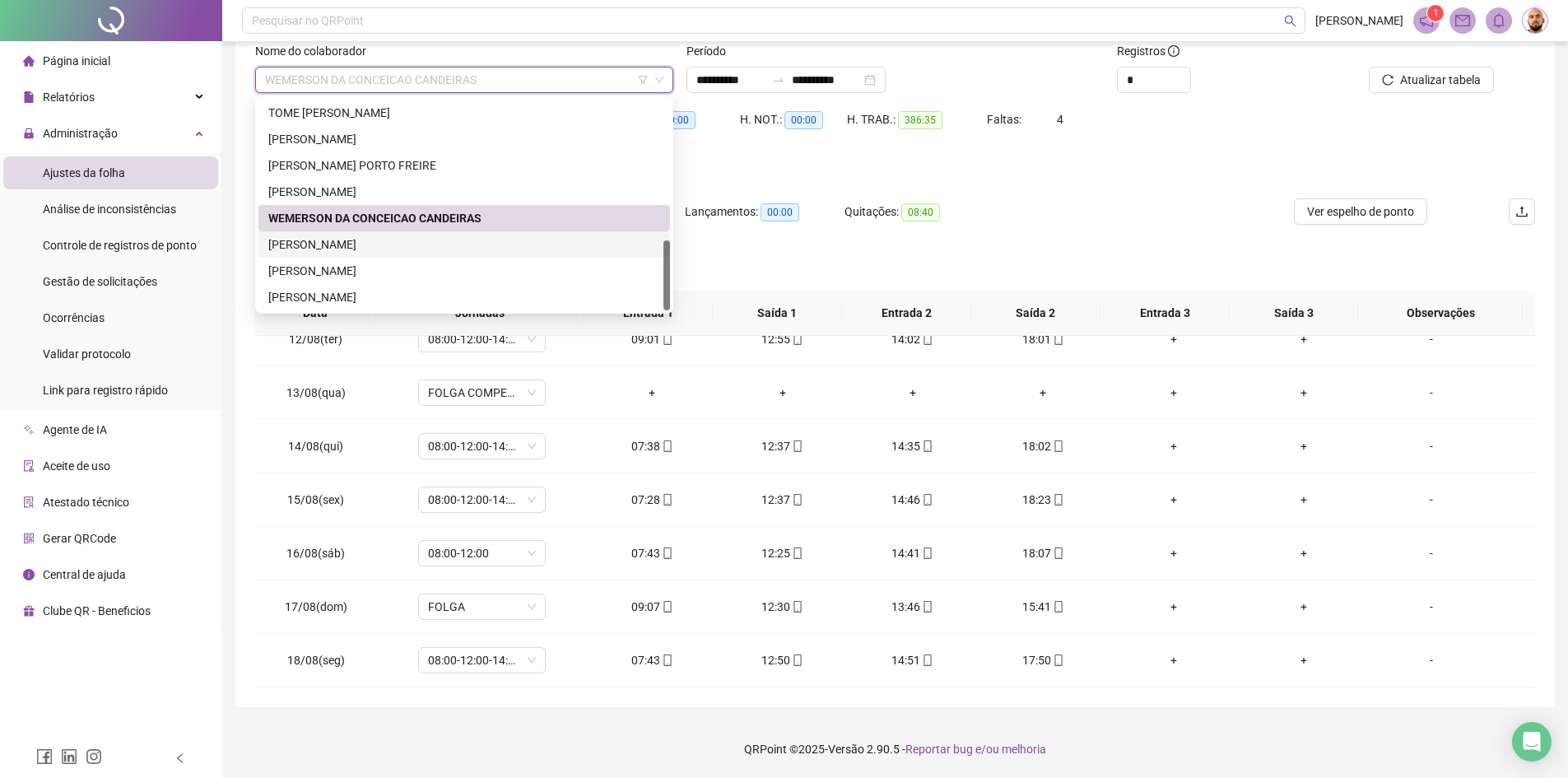
click at [364, 239] on div "[PERSON_NAME]" at bounding box center [464, 244] width 392 height 18
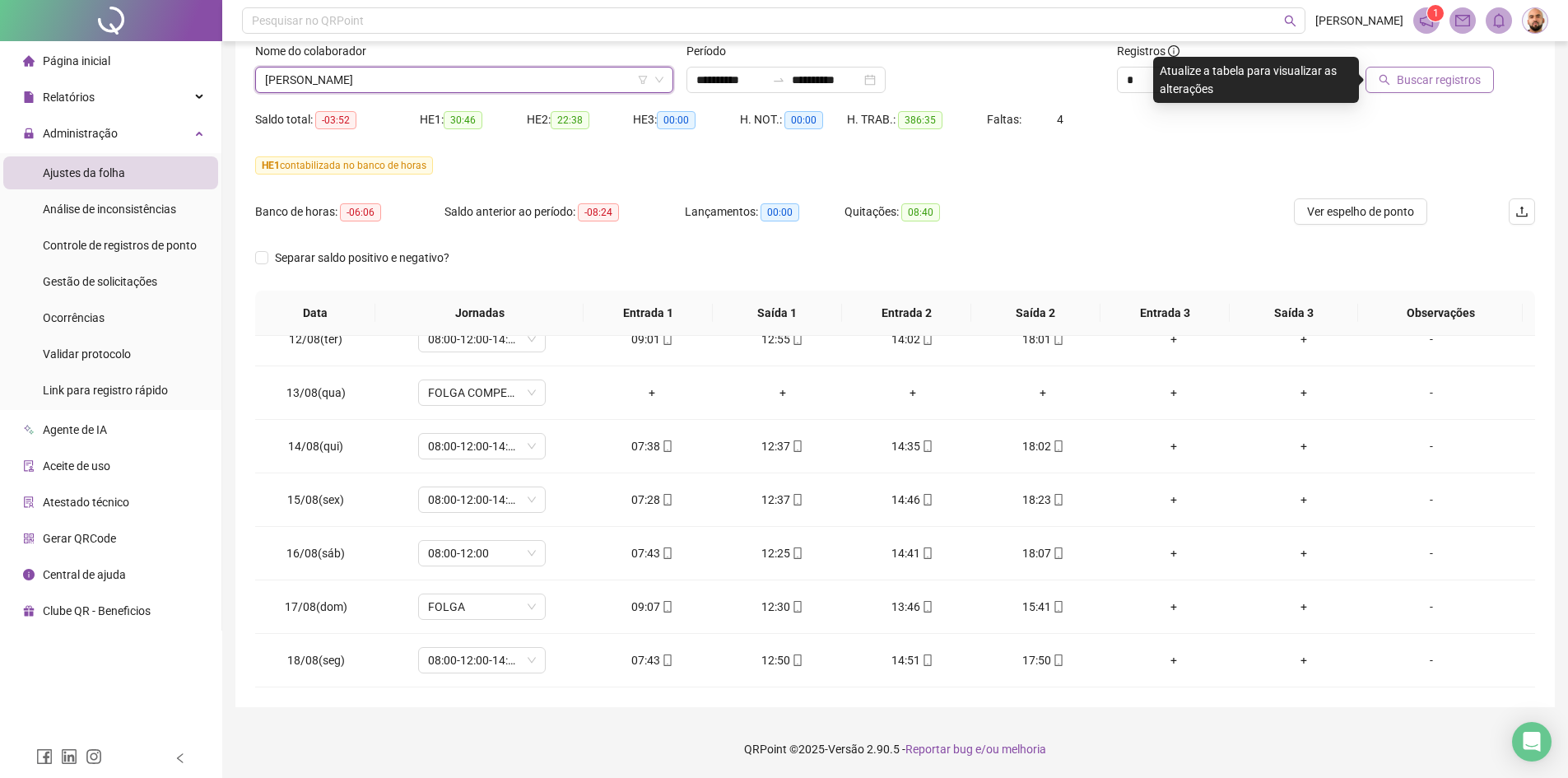
click at [1401, 85] on span "Buscar registros" at bounding box center [1438, 80] width 84 height 18
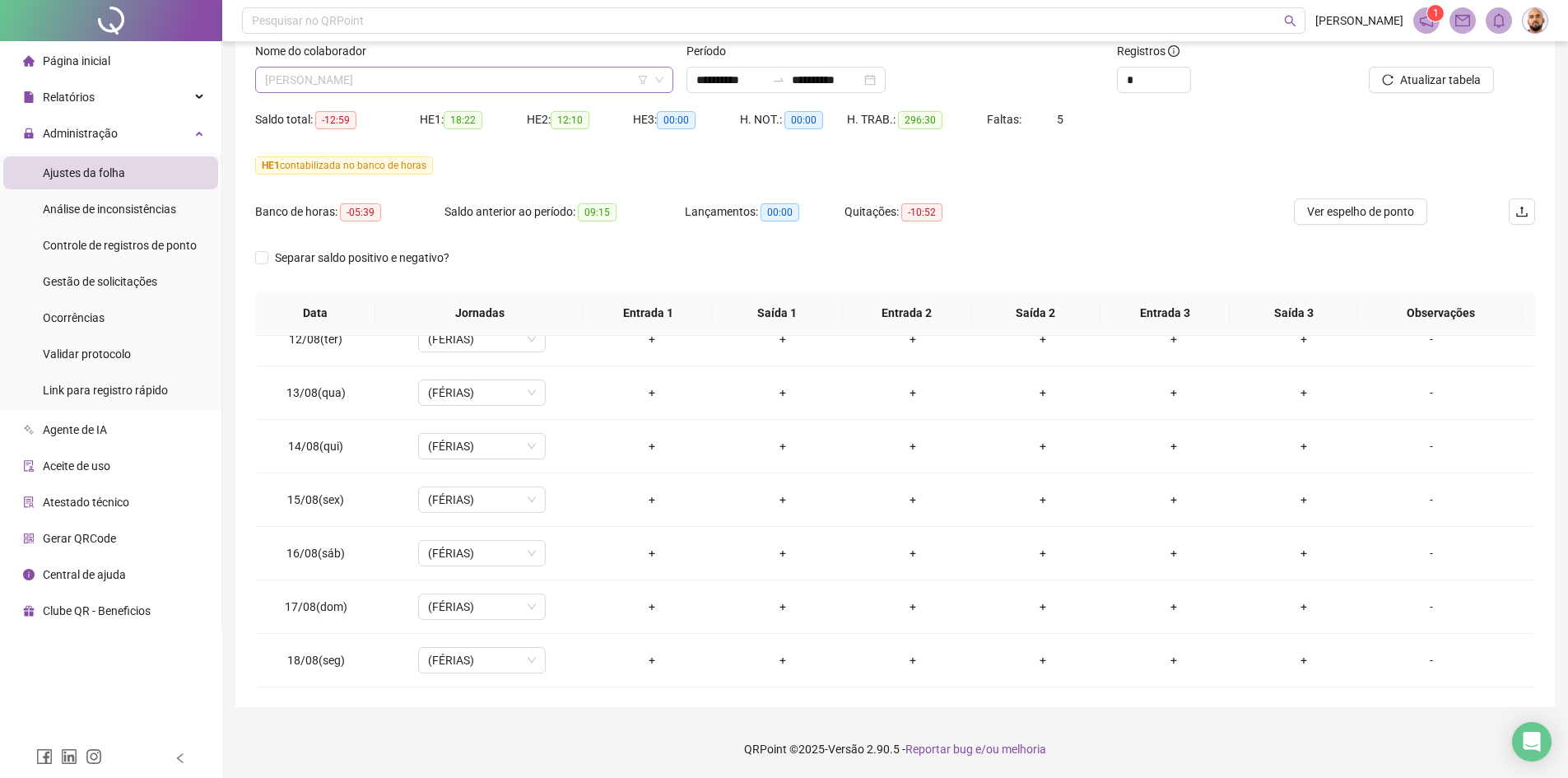
drag, startPoint x: 454, startPoint y: 76, endPoint x: 434, endPoint y: 200, distance: 125.6
click at [454, 75] on span "[PERSON_NAME]" at bounding box center [464, 80] width 398 height 25
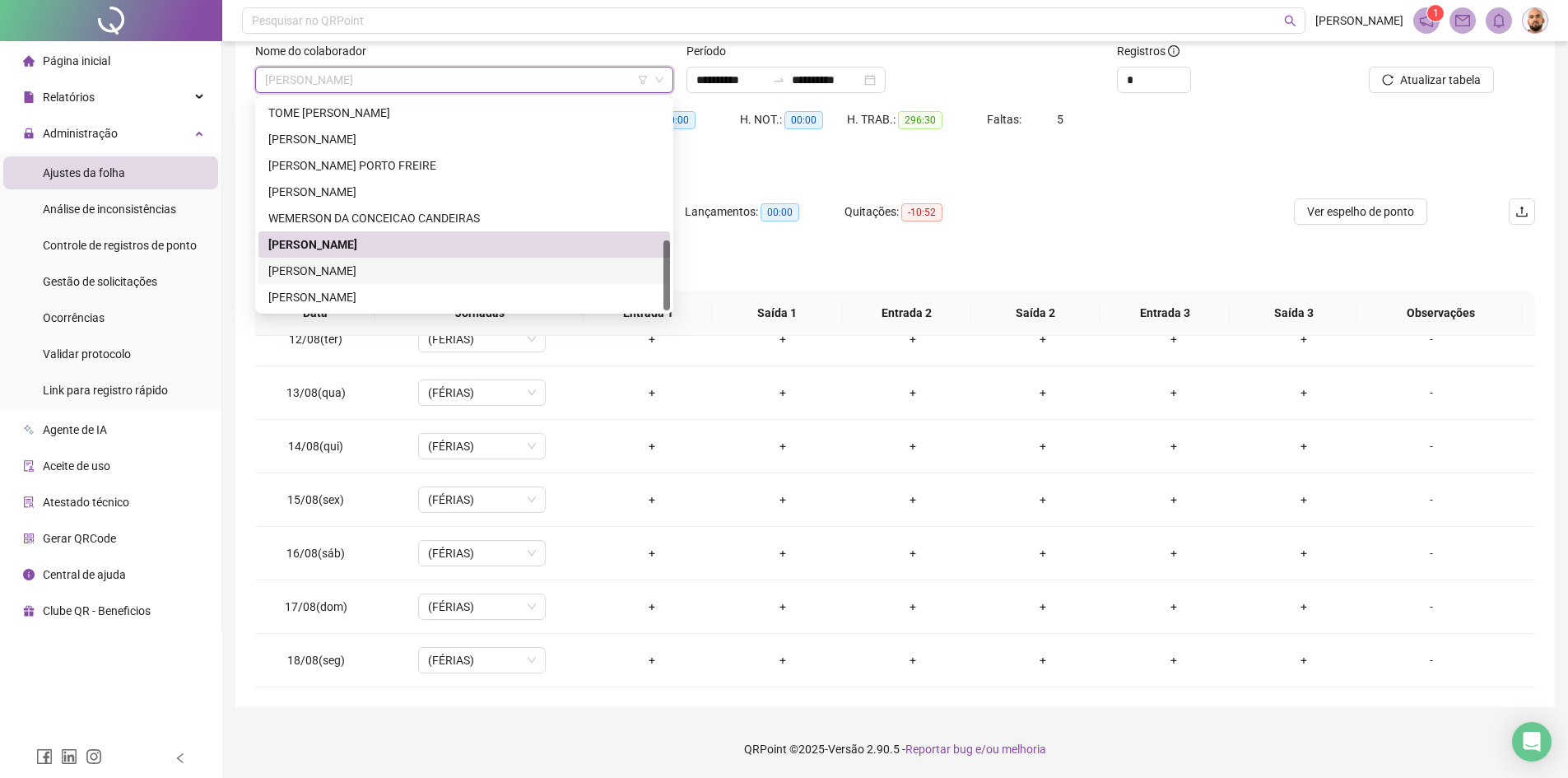
click at [371, 271] on div "[PERSON_NAME]" at bounding box center [464, 270] width 392 height 18
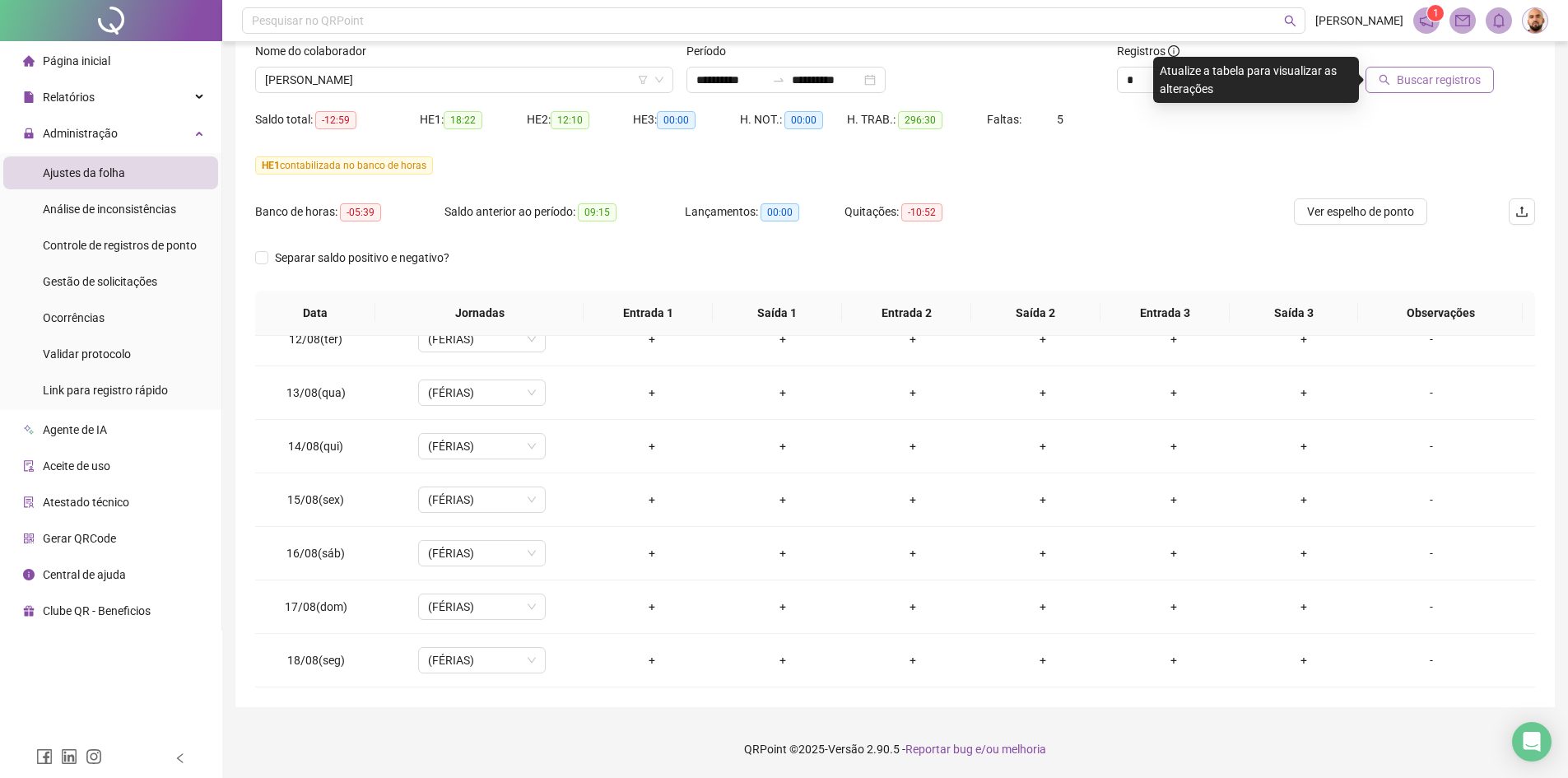
click at [1422, 83] on span "Buscar registros" at bounding box center [1438, 80] width 84 height 18
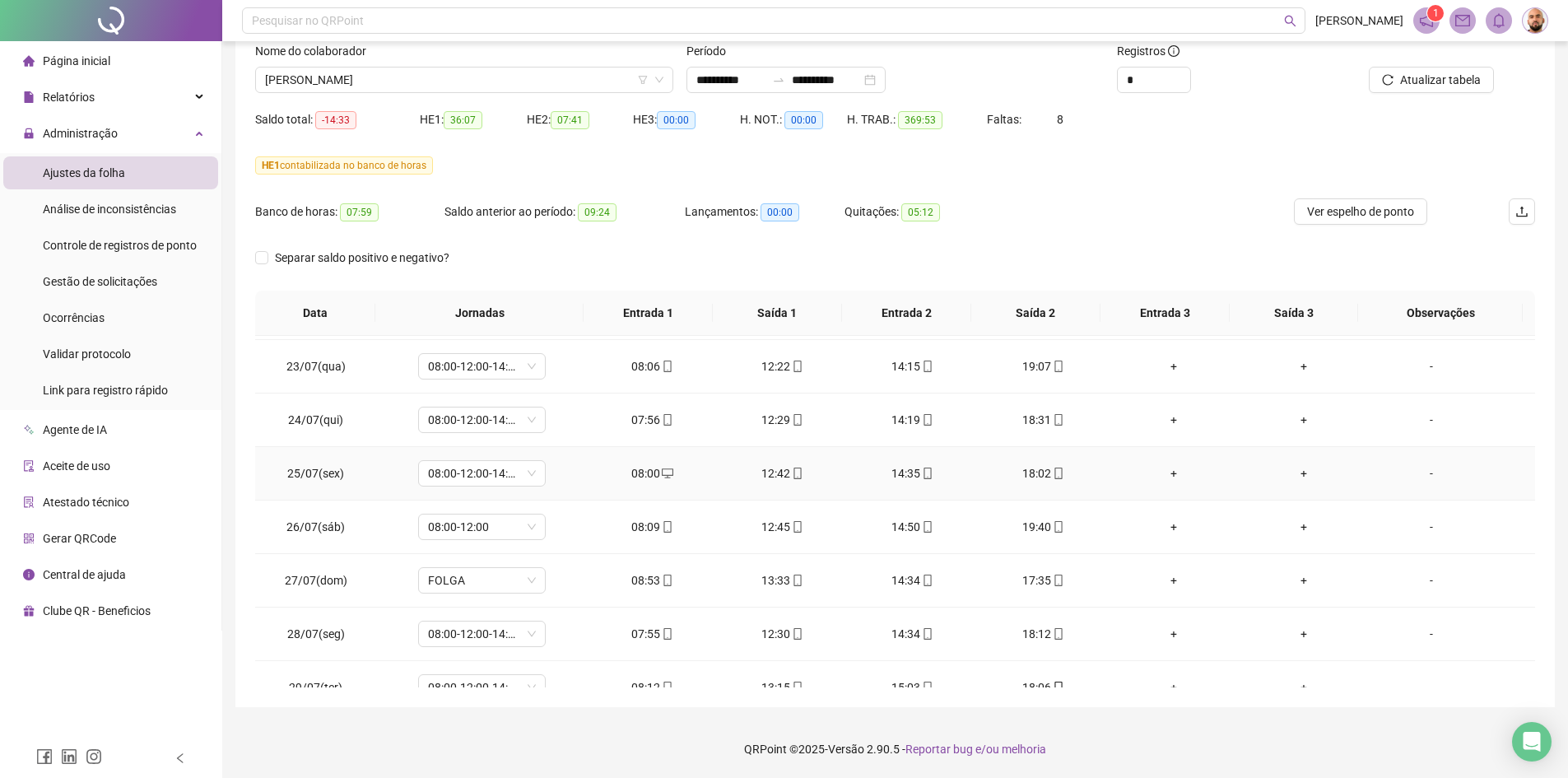
scroll to position [1977, 0]
click at [465, 77] on span "[PERSON_NAME]" at bounding box center [464, 80] width 398 height 25
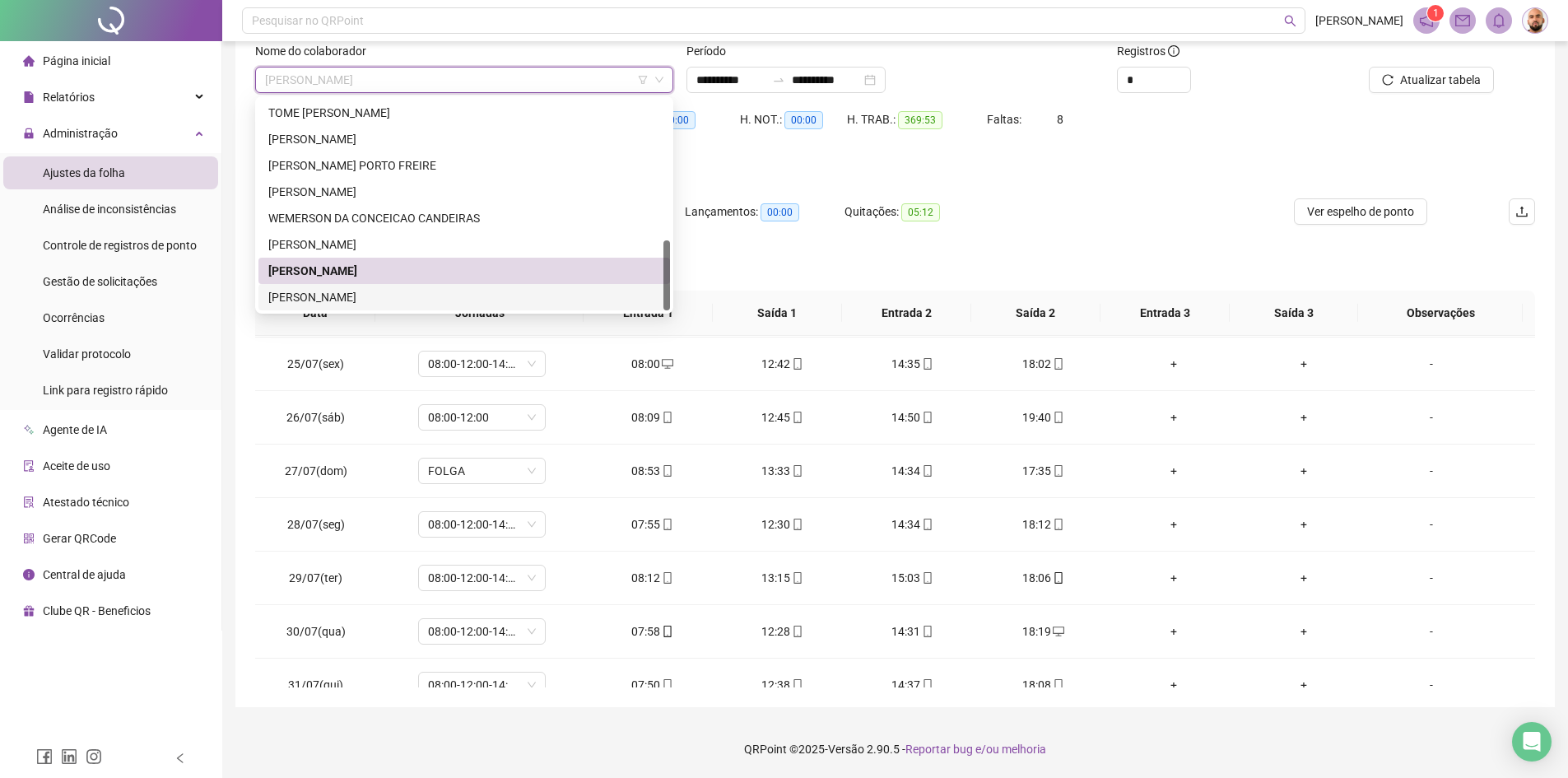
click at [390, 300] on div "[PERSON_NAME]" at bounding box center [464, 297] width 392 height 18
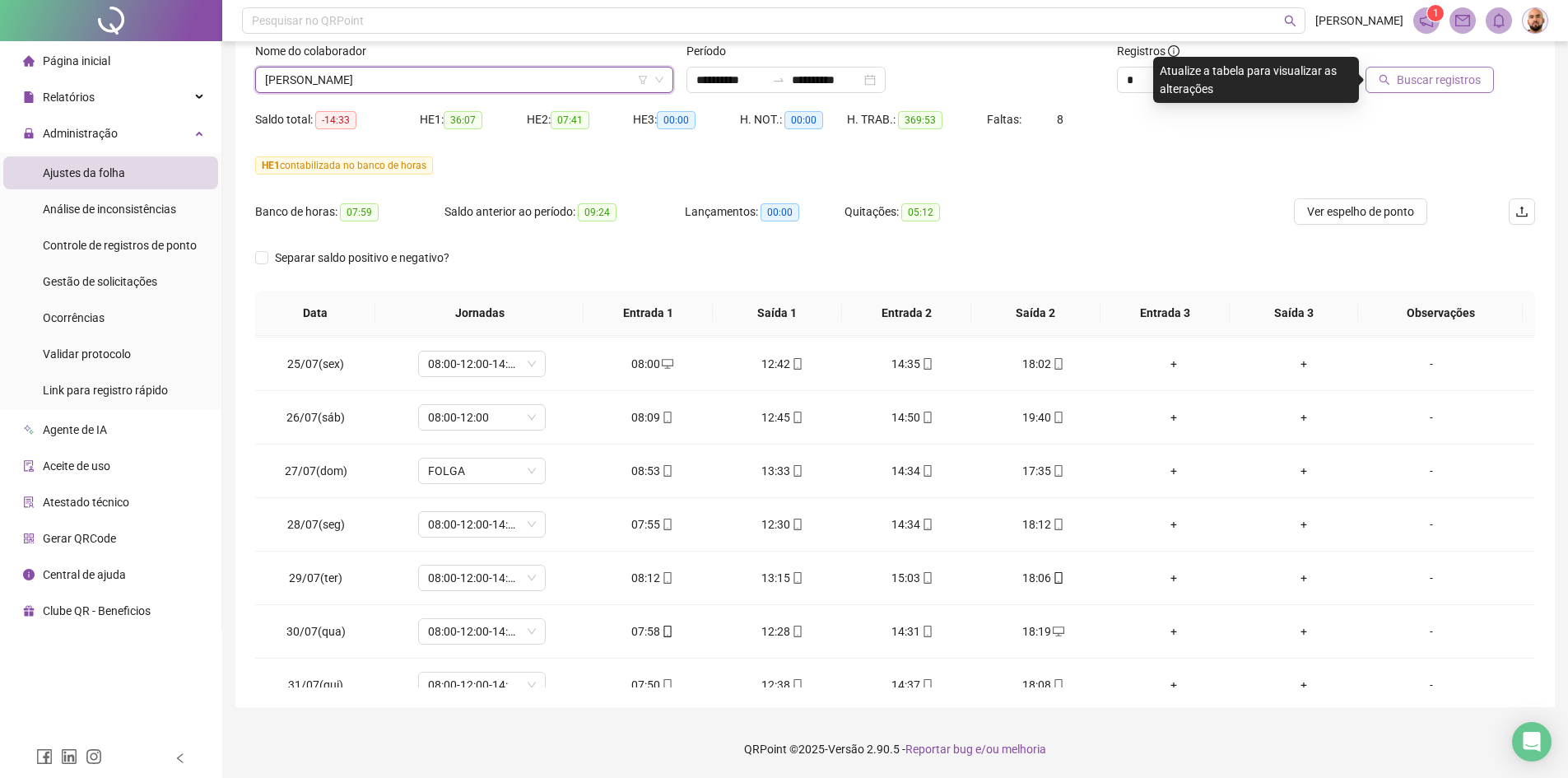
click at [1455, 83] on span "Buscar registros" at bounding box center [1438, 80] width 84 height 18
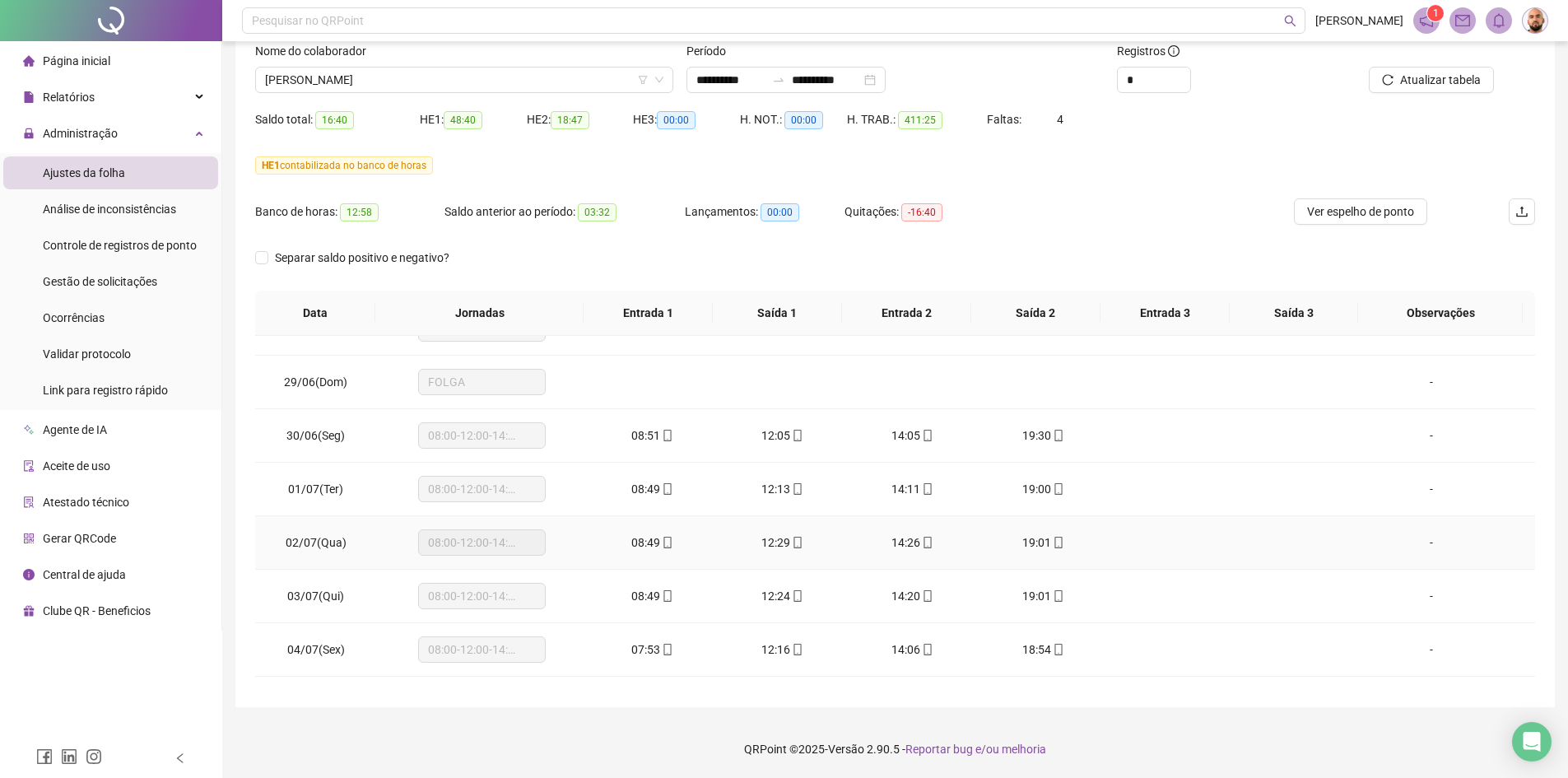
scroll to position [414, 0]
